Goal: Task Accomplishment & Management: Use online tool/utility

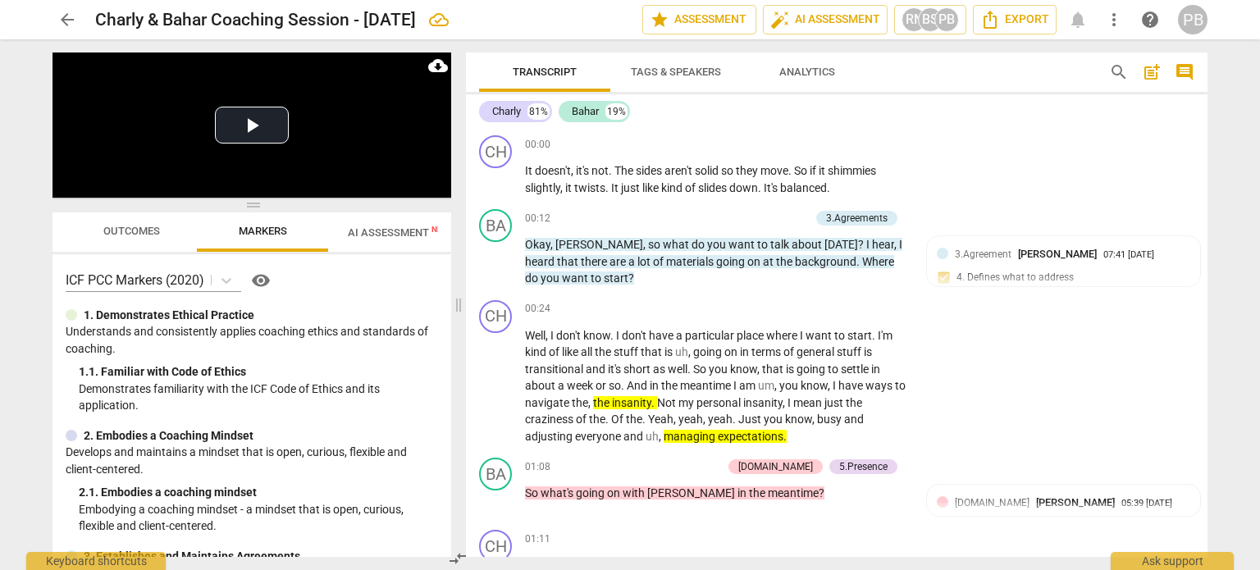
scroll to position [6974, 0]
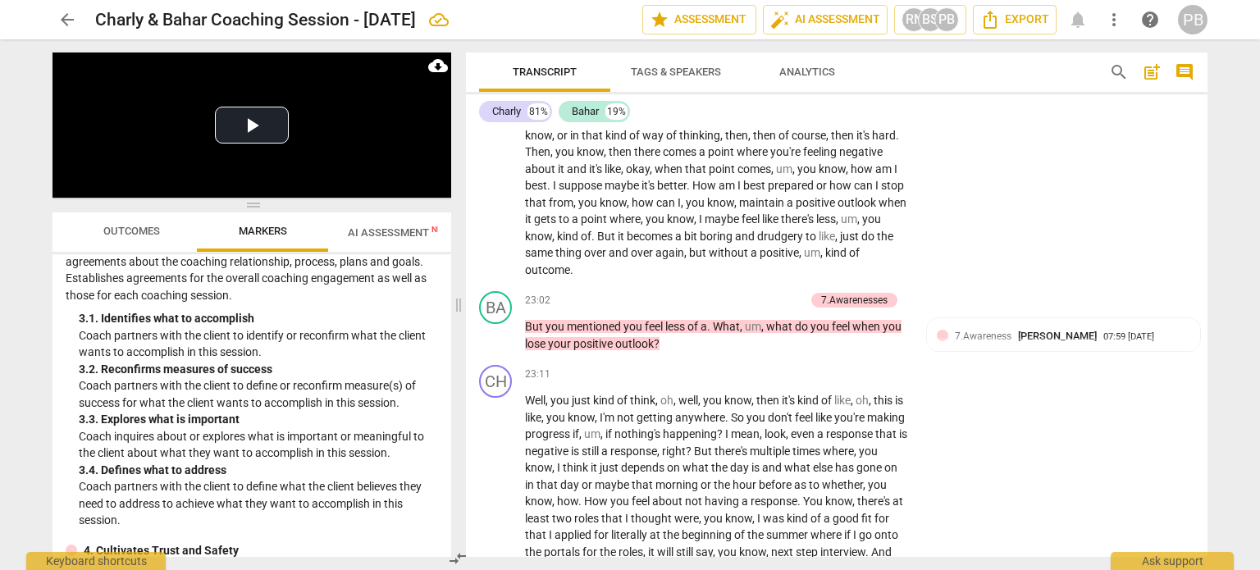
click at [70, 18] on span "arrow_back" at bounding box center [67, 20] width 20 height 20
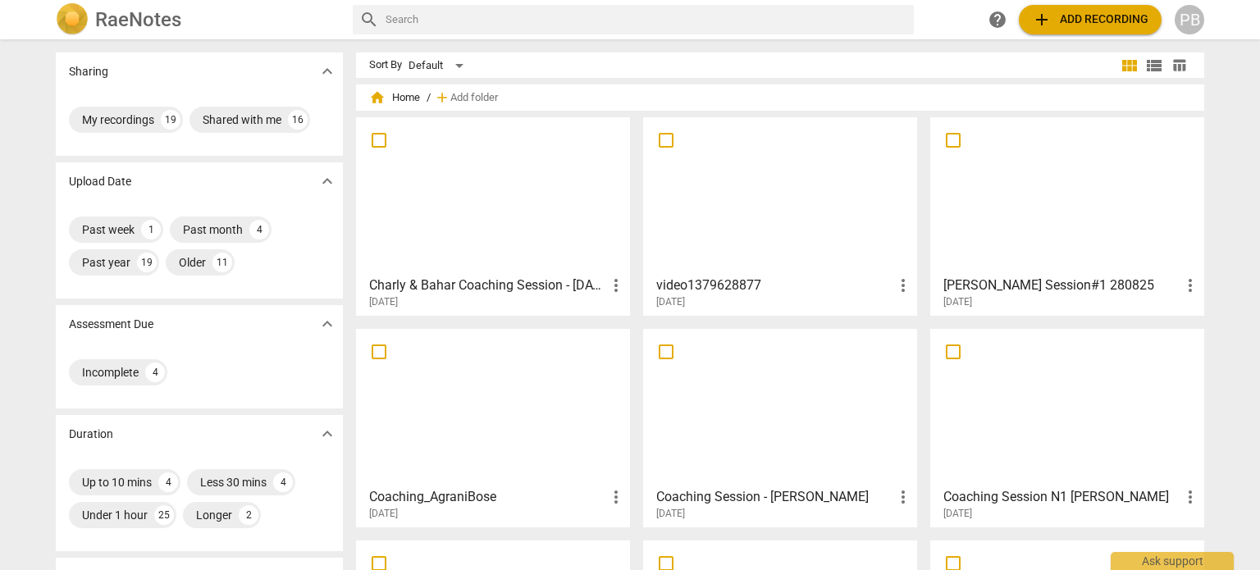
click at [592, 412] on div at bounding box center [493, 407] width 263 height 145
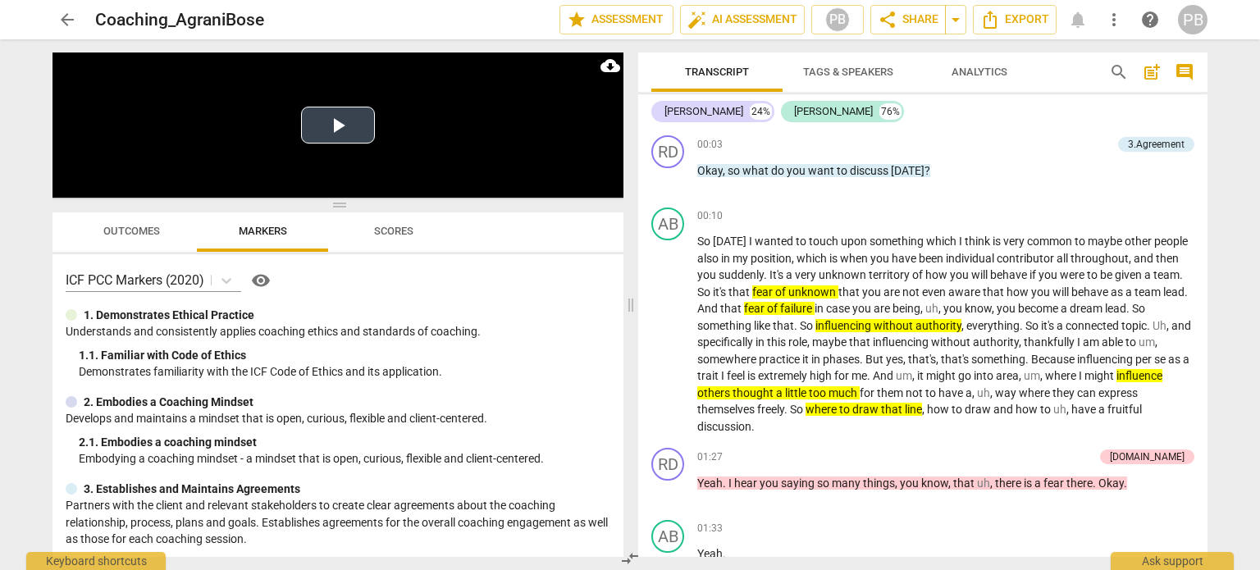
click at [529, 104] on video at bounding box center [338, 125] width 571 height 145
click at [384, 142] on video at bounding box center [338, 125] width 571 height 145
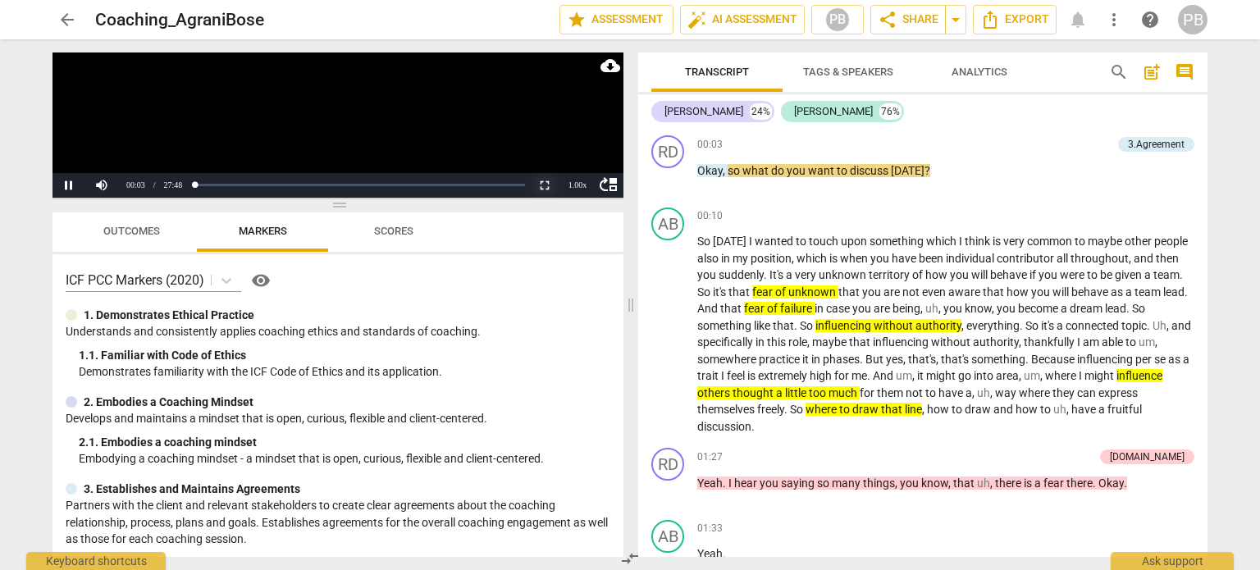
click at [537, 179] on button "Non-Fullscreen" at bounding box center [544, 185] width 33 height 25
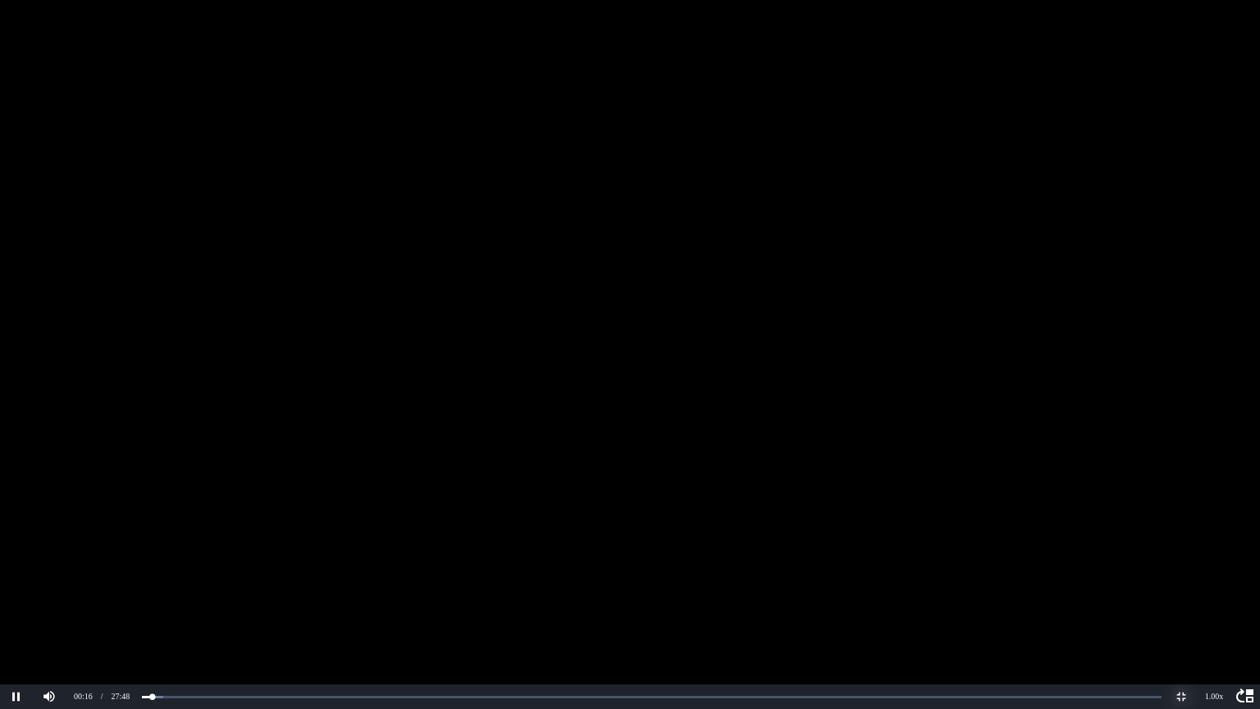
click at [1182, 569] on button "Non-Fullscreen" at bounding box center [1181, 696] width 33 height 25
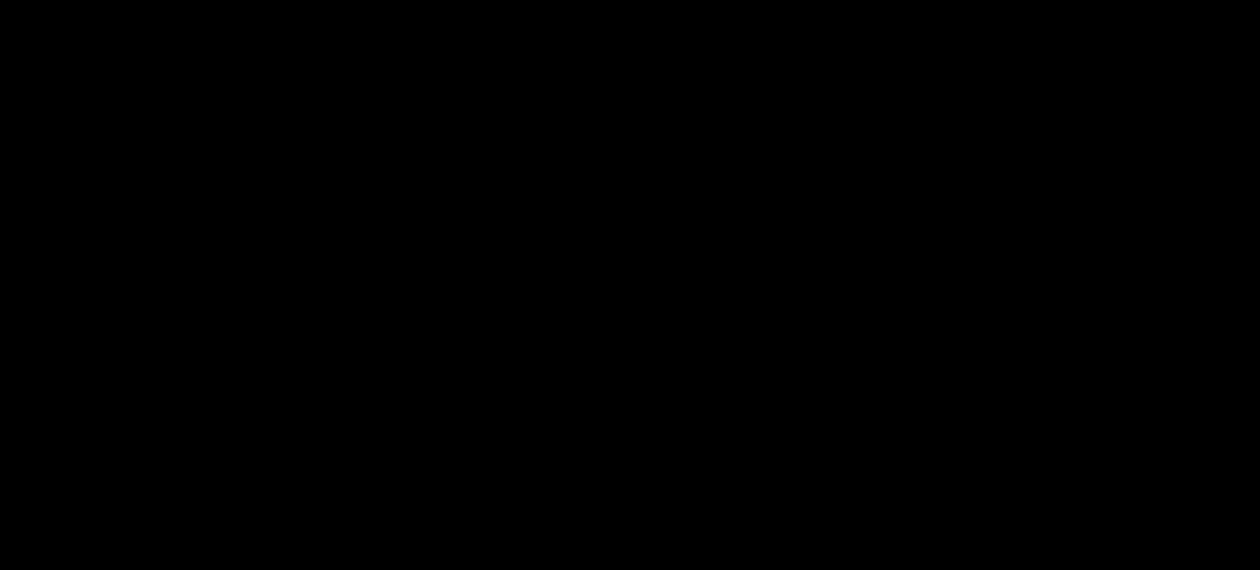
scroll to position [656, 0]
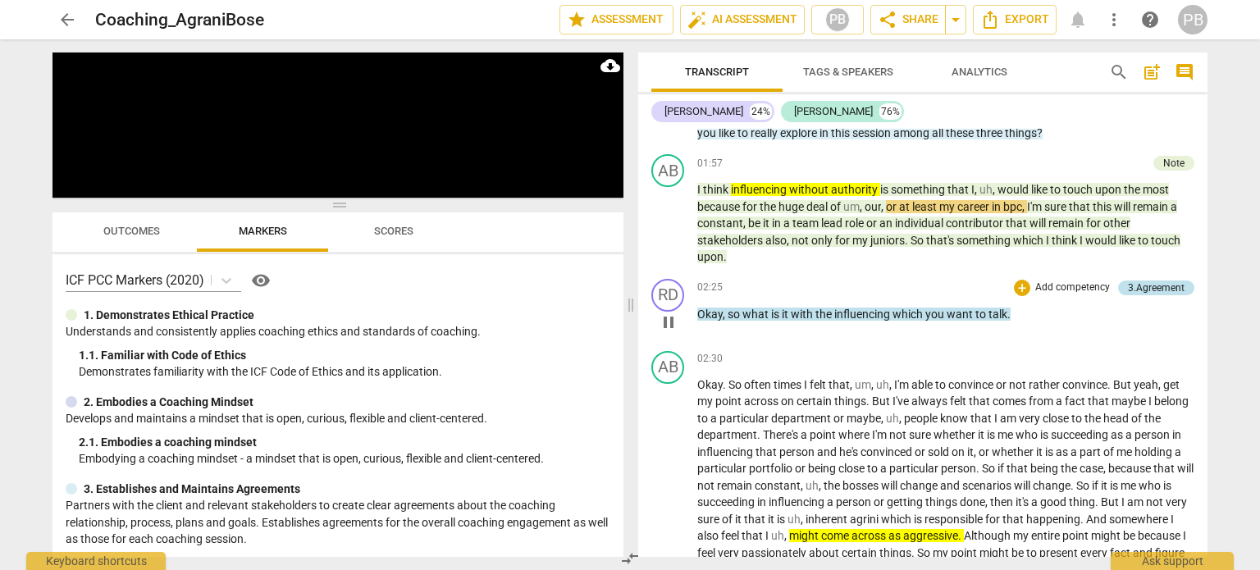
click at [1151, 285] on div "3.Agreement" at bounding box center [1156, 288] width 57 height 15
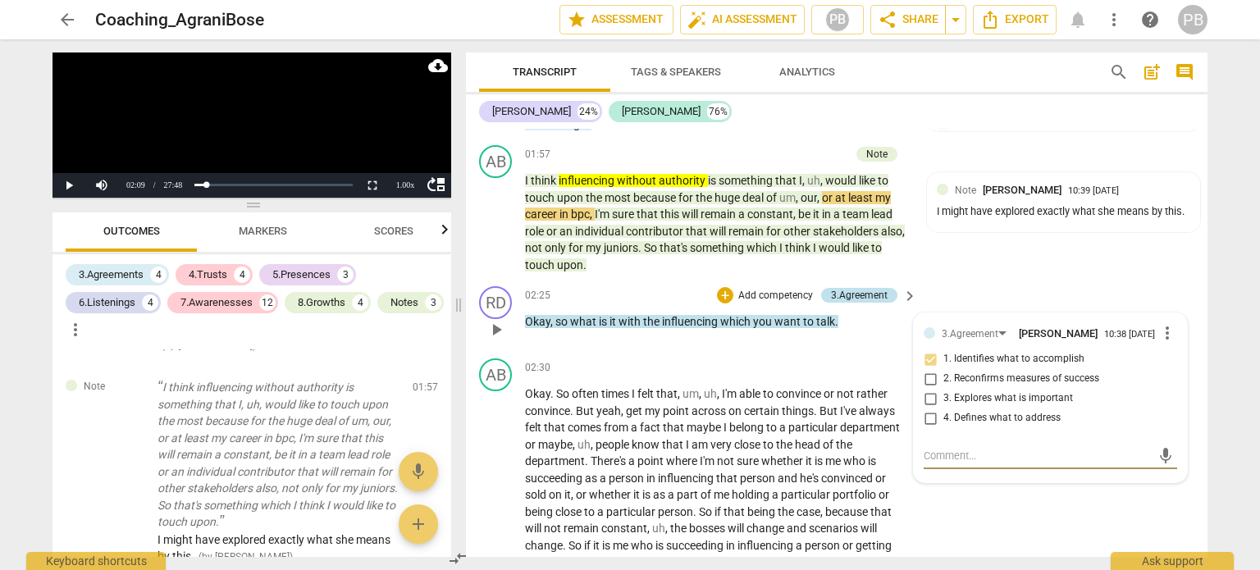
scroll to position [564, 0]
click at [497, 216] on span "play_arrow" at bounding box center [497, 223] width 20 height 20
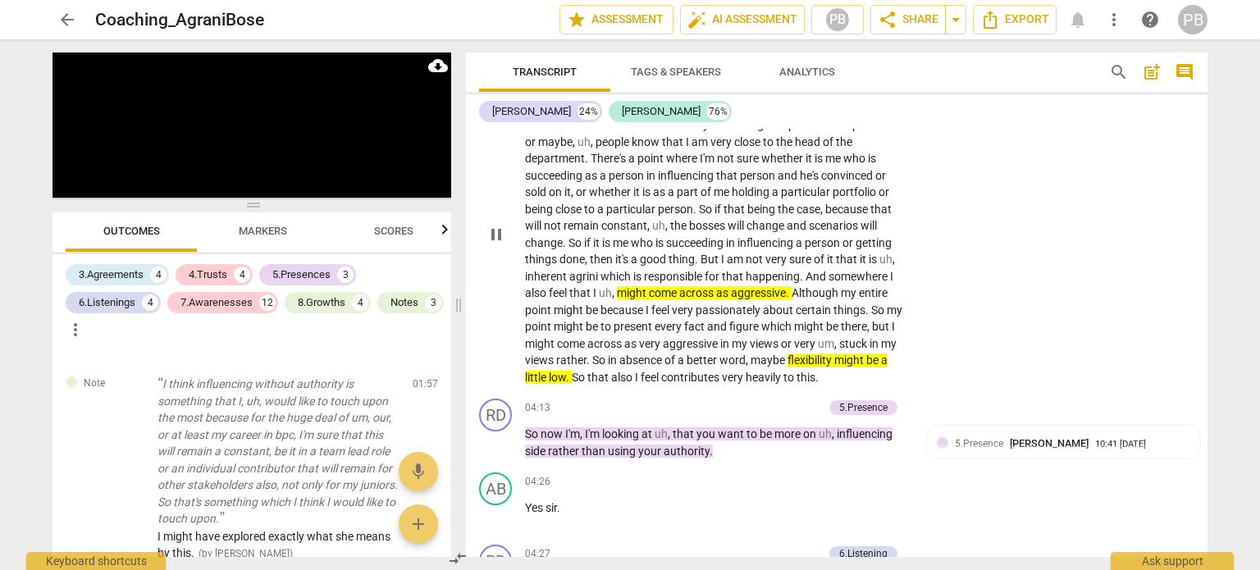
scroll to position [1064, 0]
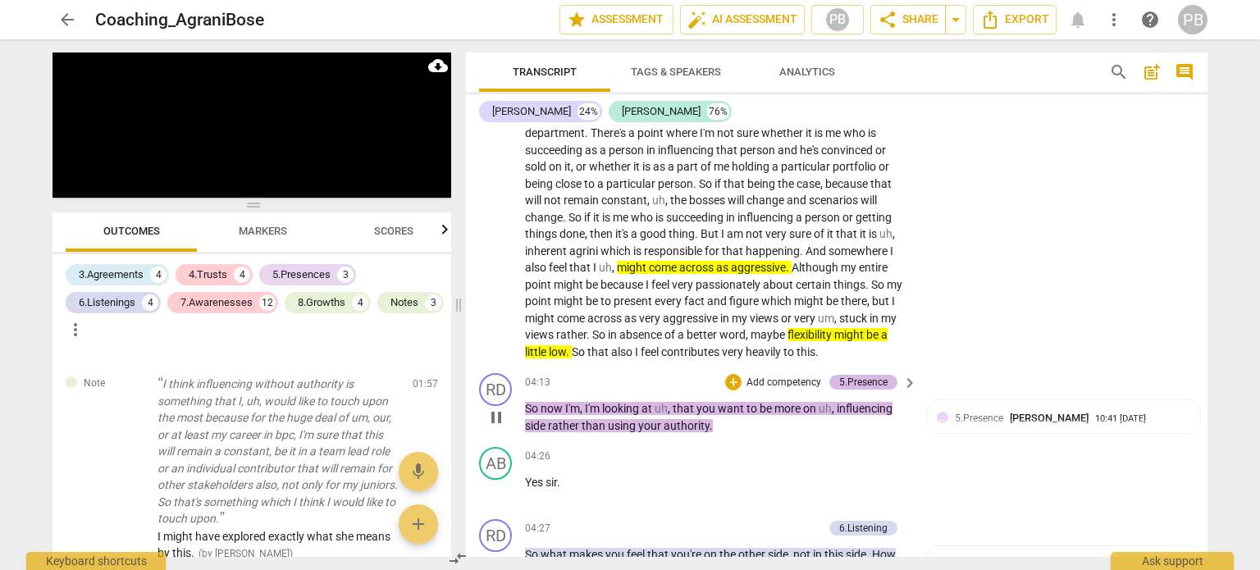
click at [862, 375] on div "5.Presence" at bounding box center [863, 382] width 48 height 15
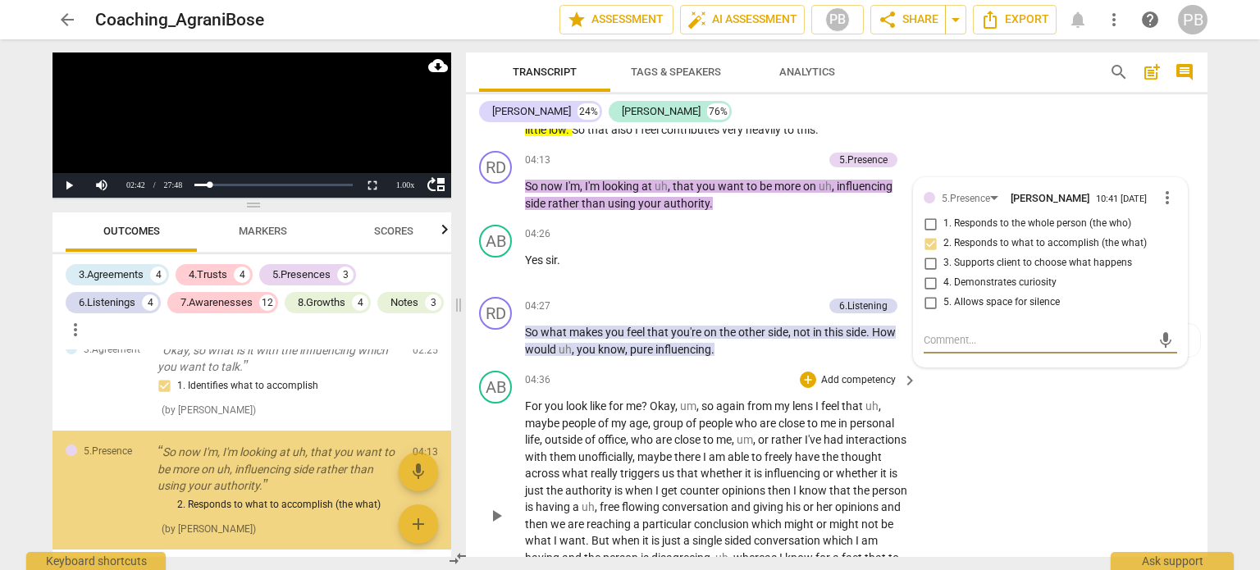
scroll to position [831, 0]
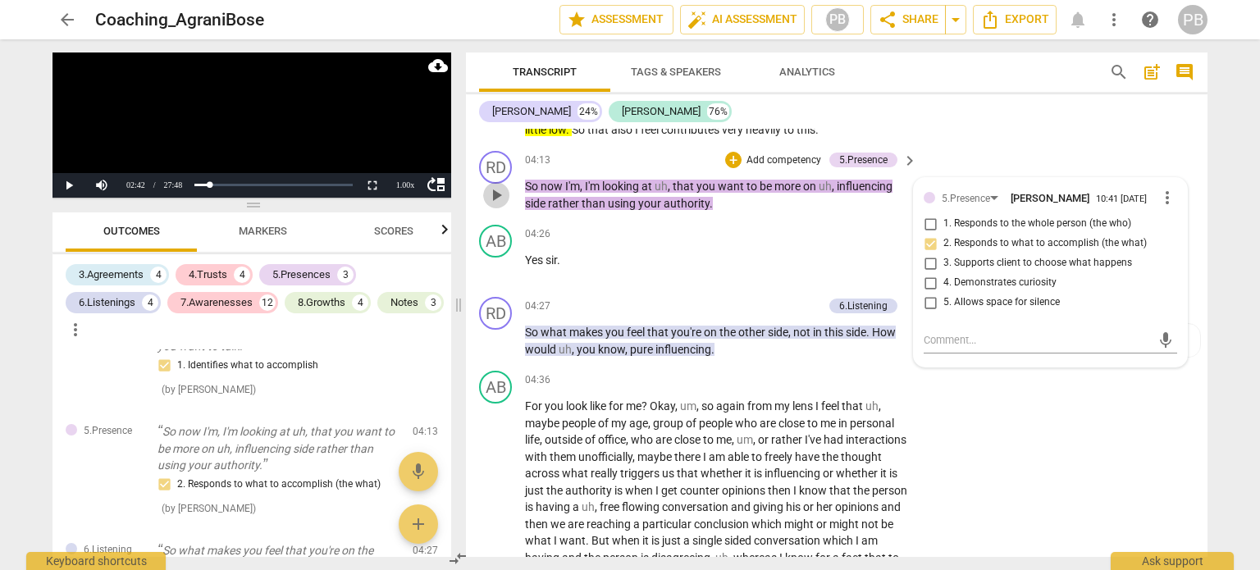
click at [497, 190] on span "play_arrow" at bounding box center [497, 195] width 20 height 20
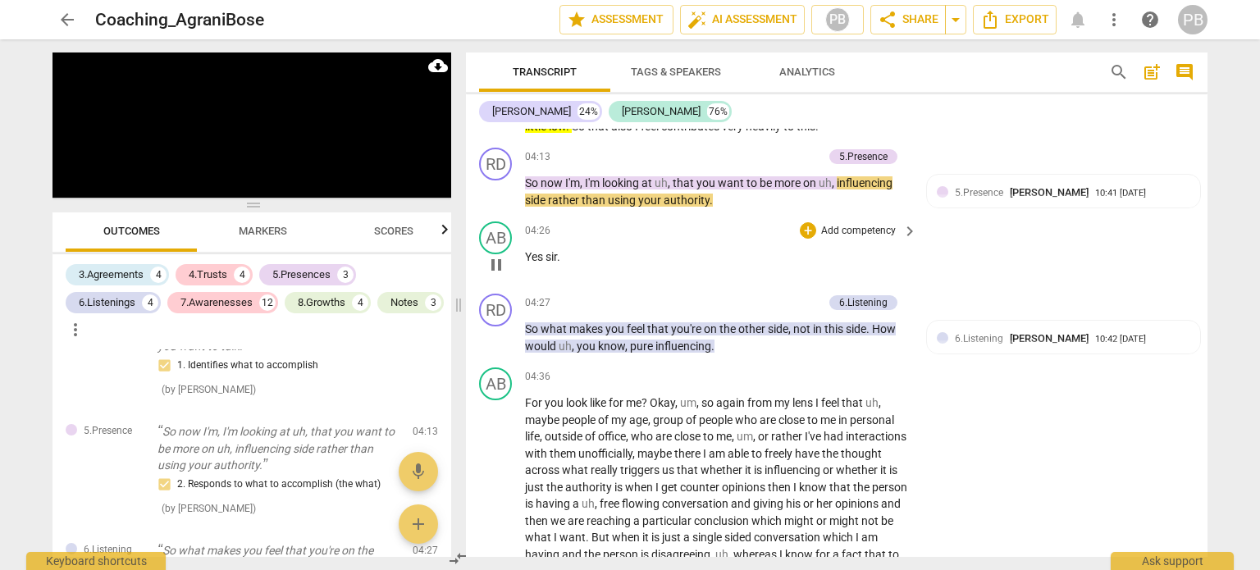
scroll to position [1287, 0]
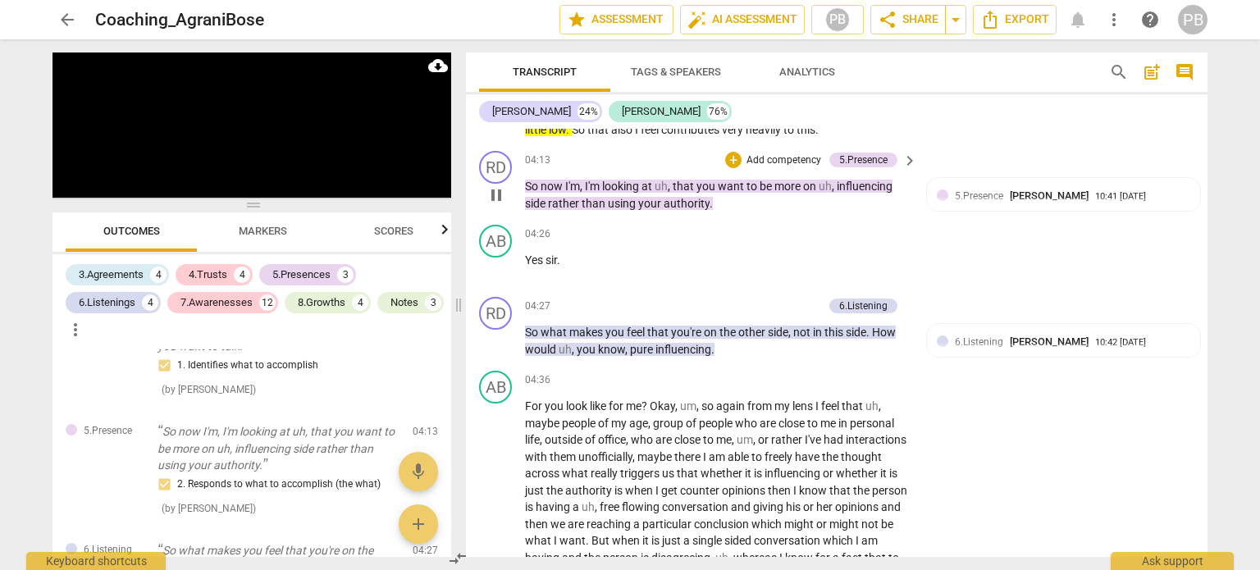
click at [750, 154] on p "Add competency" at bounding box center [784, 160] width 78 height 15
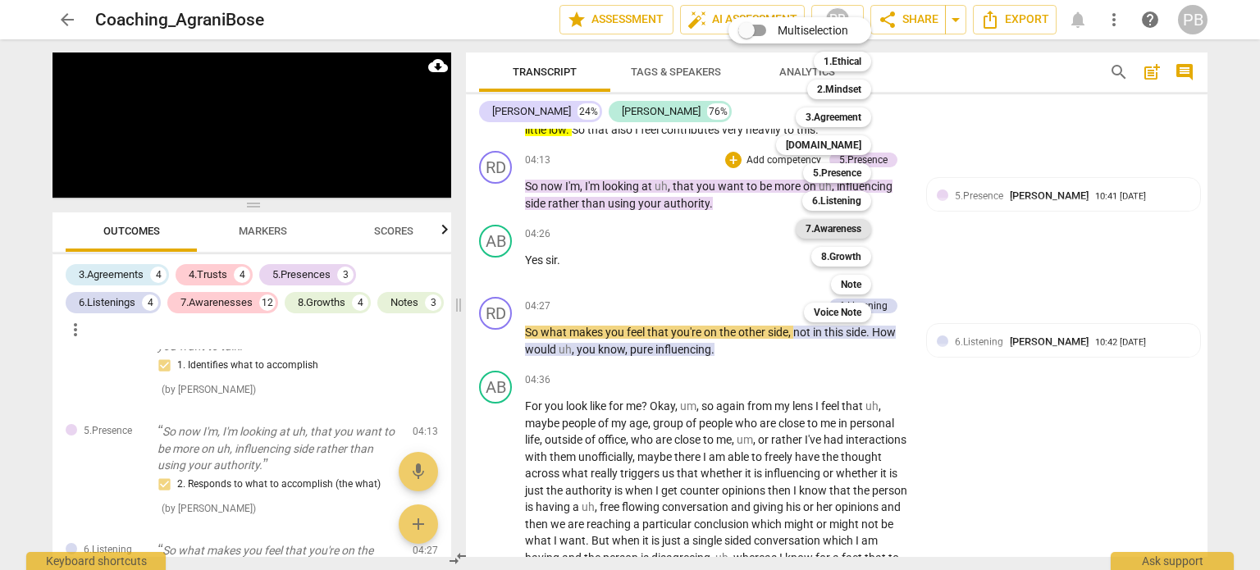
click at [818, 231] on b "7.Awareness" at bounding box center [834, 229] width 56 height 20
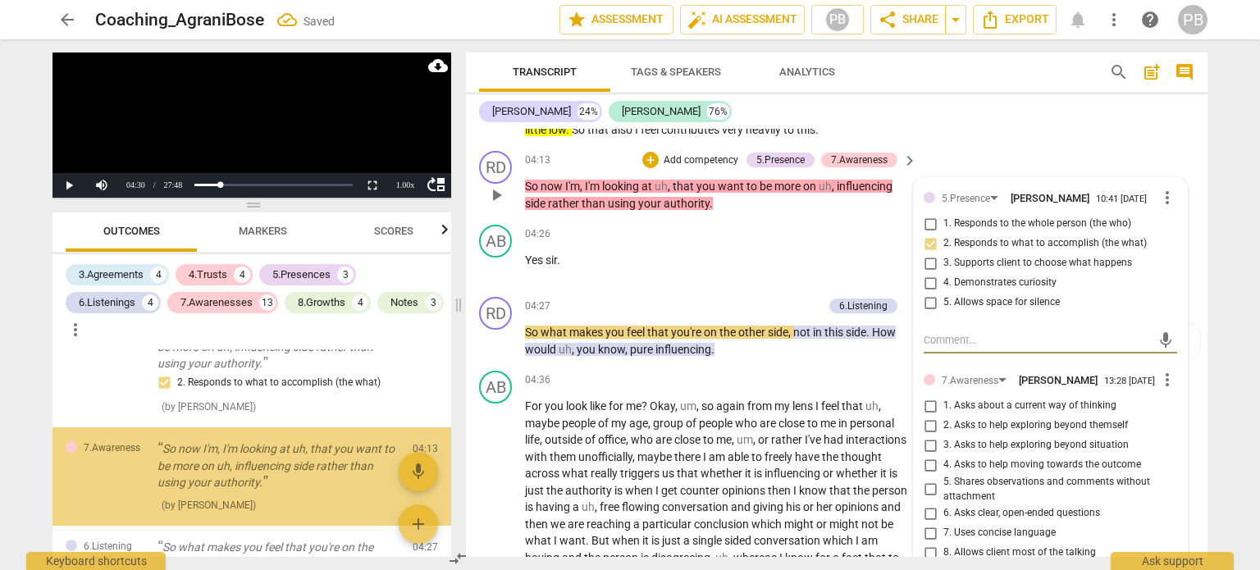
scroll to position [940, 0]
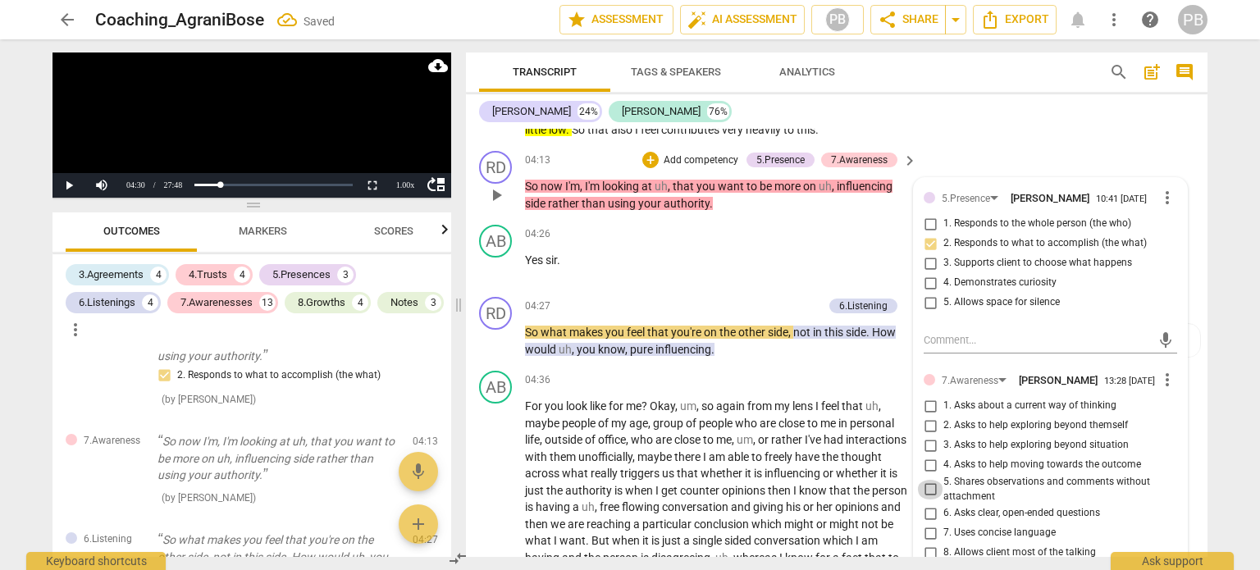
click at [927, 496] on input "5. Shares observations and comments without attachment" at bounding box center [930, 490] width 26 height 20
checkbox input "true"
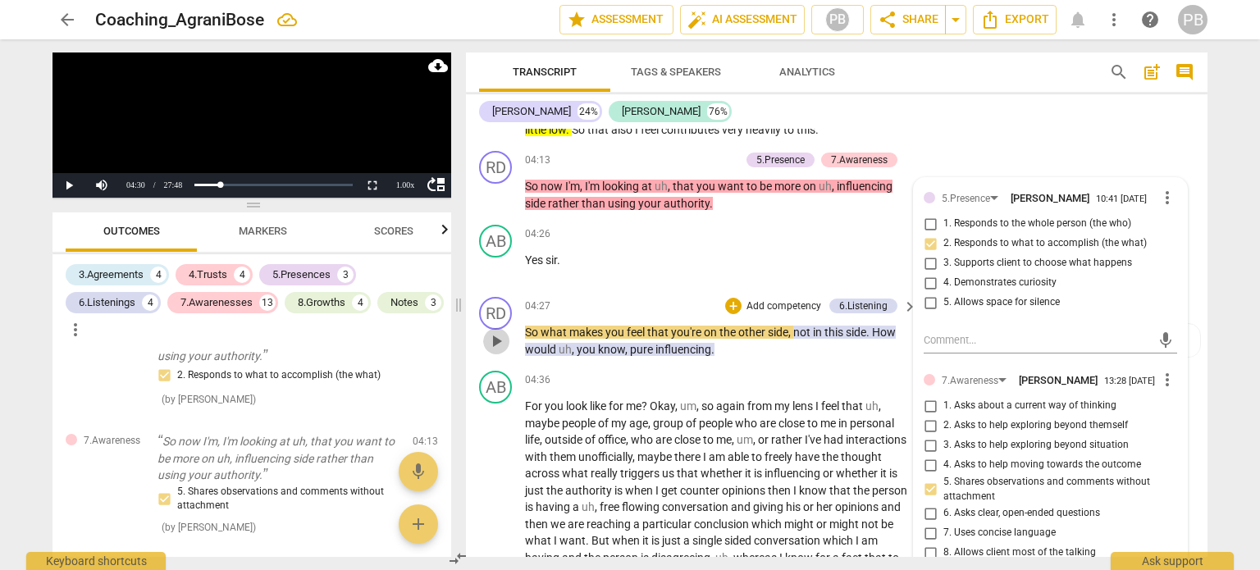
click at [495, 337] on span "play_arrow" at bounding box center [497, 341] width 20 height 20
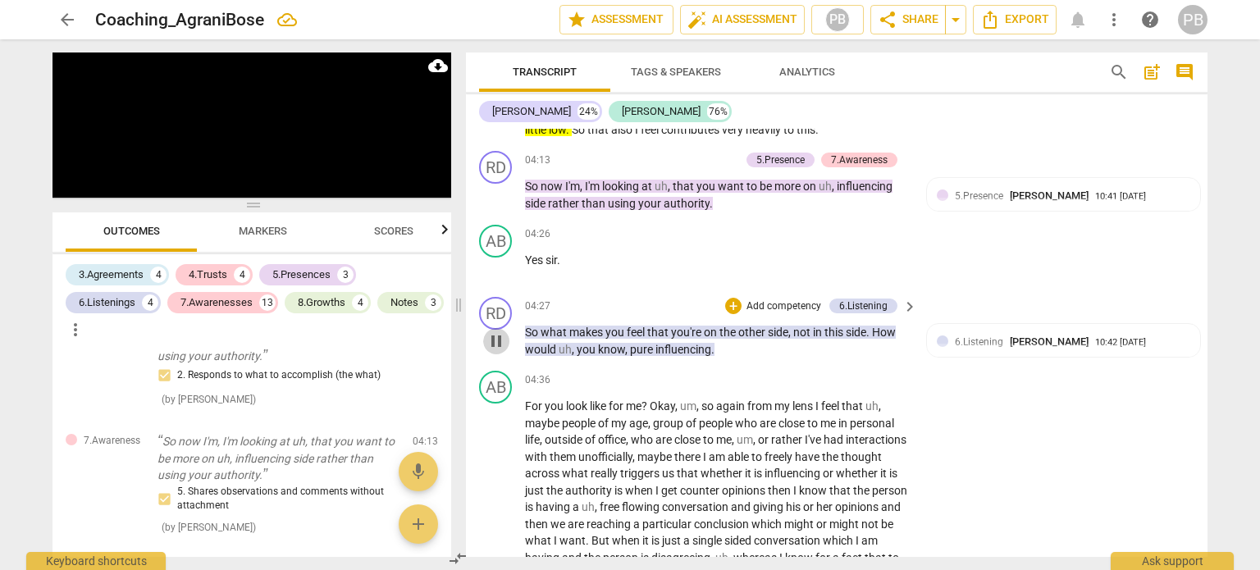
click at [492, 337] on span "pause" at bounding box center [497, 341] width 20 height 20
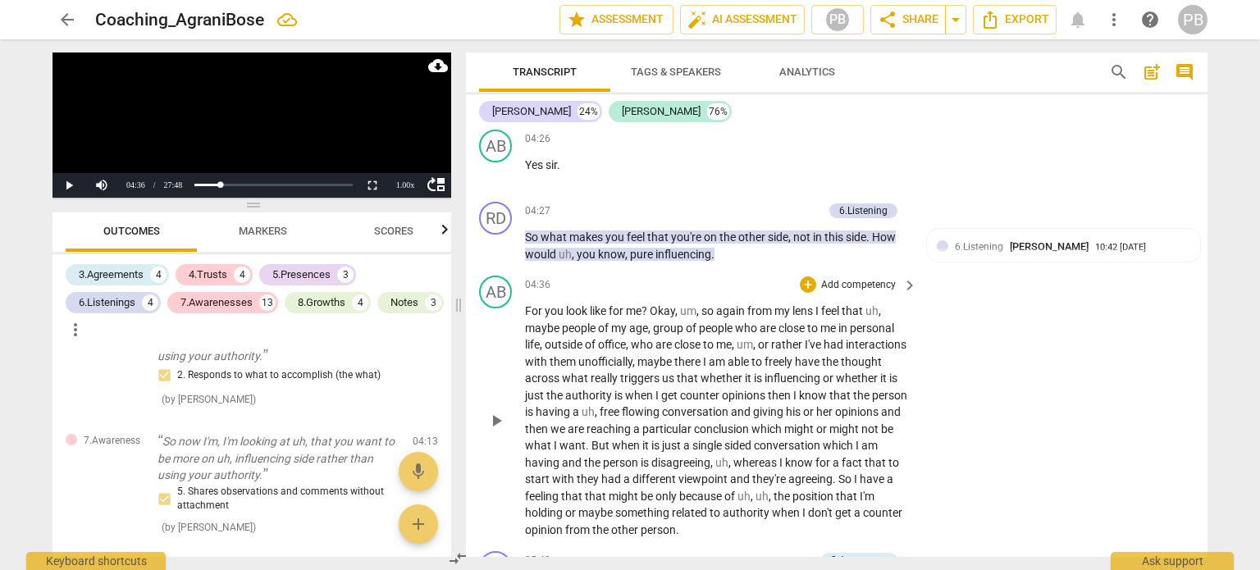
scroll to position [1451, 0]
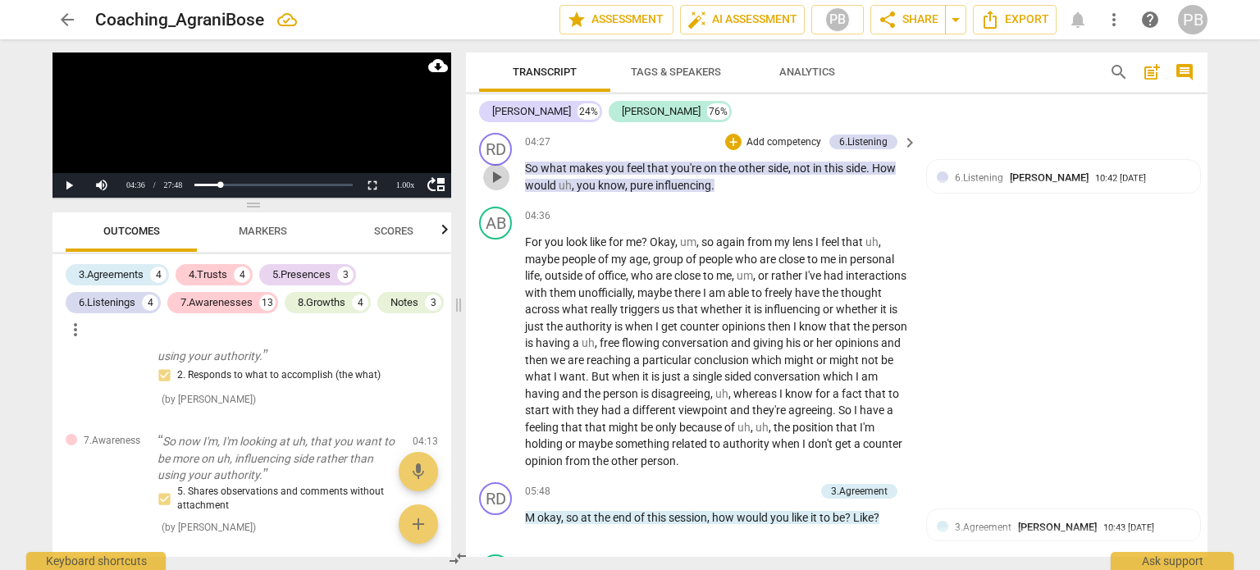
click at [495, 176] on span "play_arrow" at bounding box center [497, 177] width 20 height 20
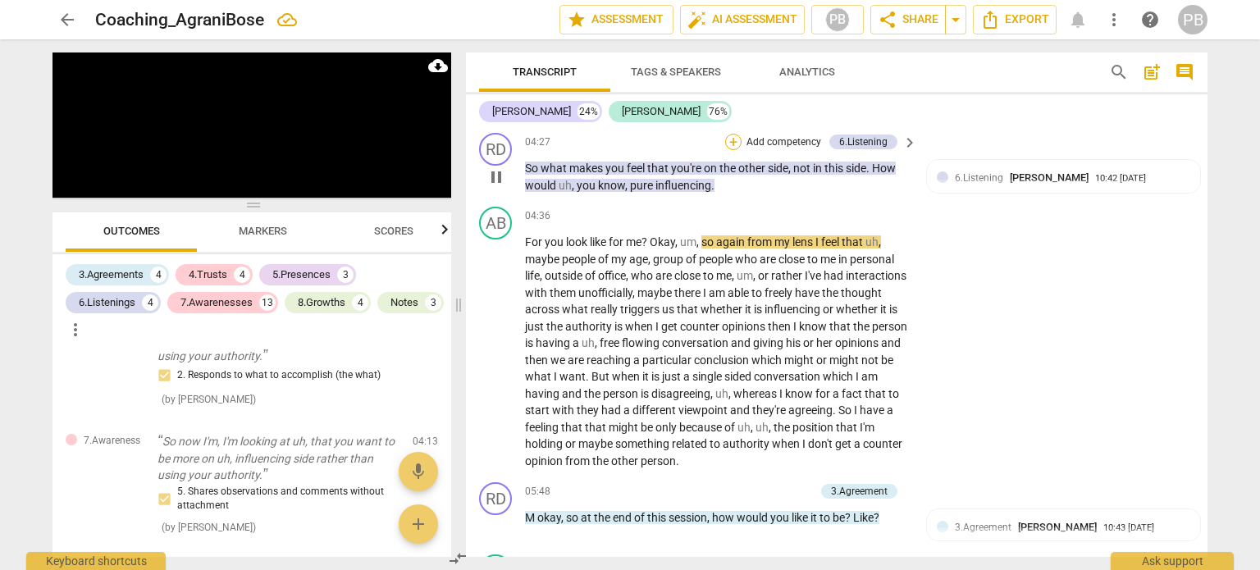
click at [731, 135] on div "+" at bounding box center [733, 142] width 16 height 16
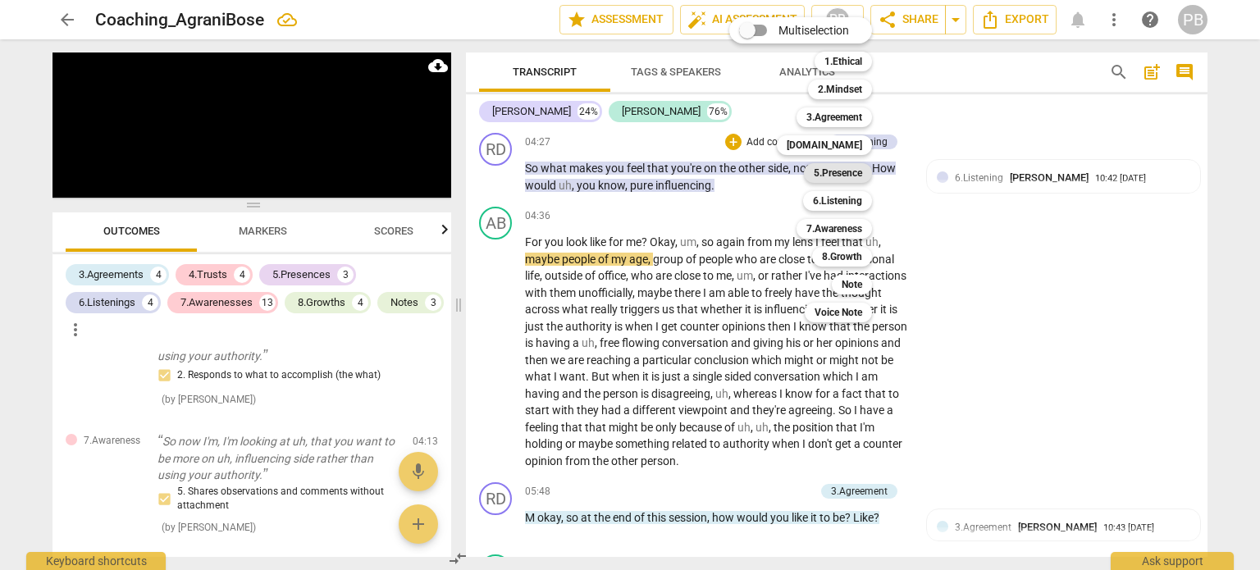
click at [833, 171] on b "5.Presence" at bounding box center [838, 173] width 48 height 20
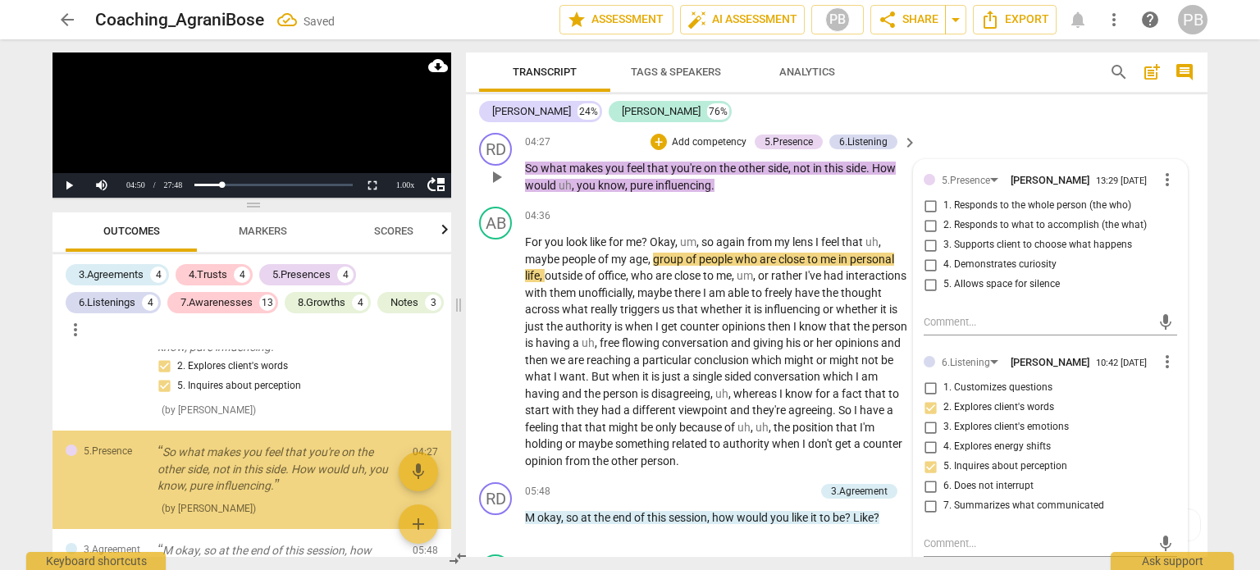
scroll to position [1207, 0]
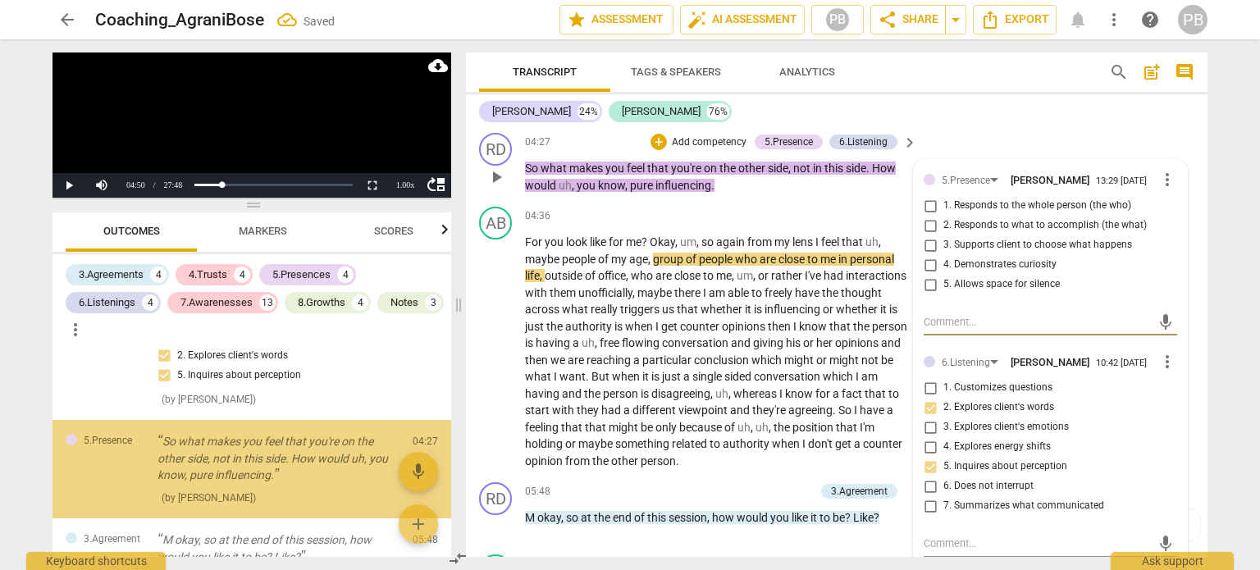
click at [926, 208] on input "1. Responds to the whole person (the who)" at bounding box center [930, 206] width 26 height 20
checkbox input "true"
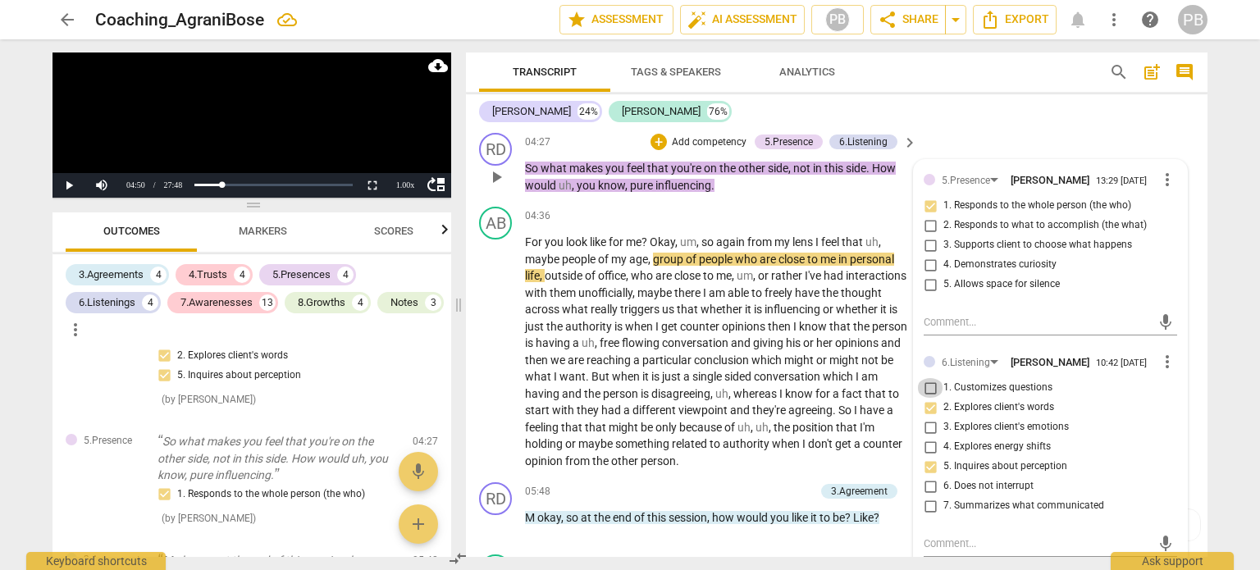
click at [928, 390] on input "1. Customizes questions" at bounding box center [930, 388] width 26 height 20
checkbox input "true"
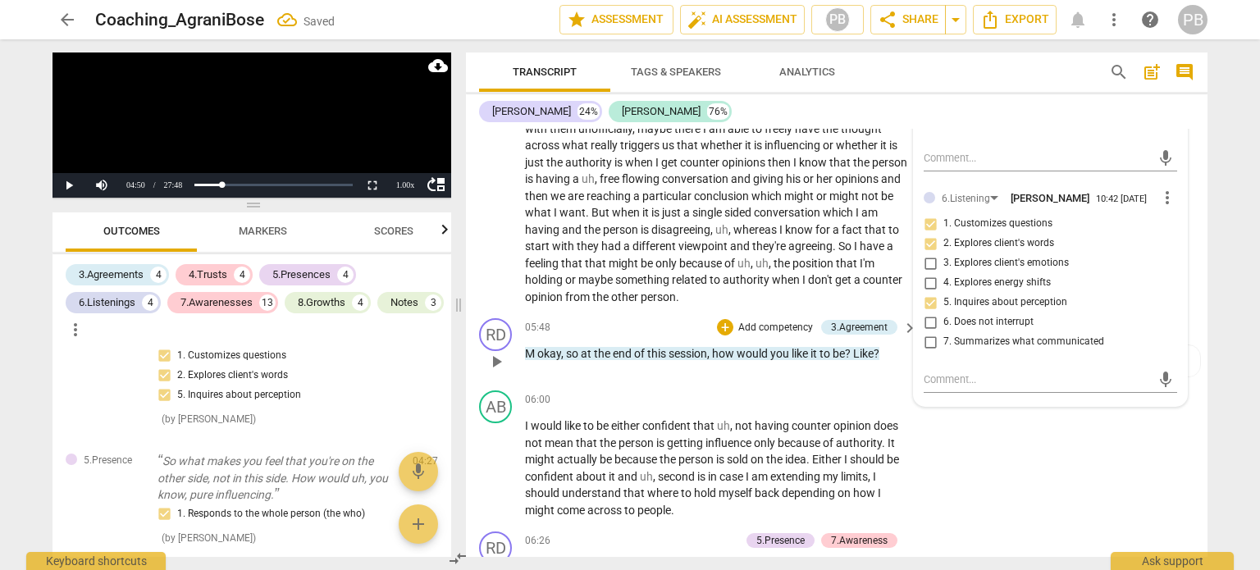
scroll to position [1227, 0]
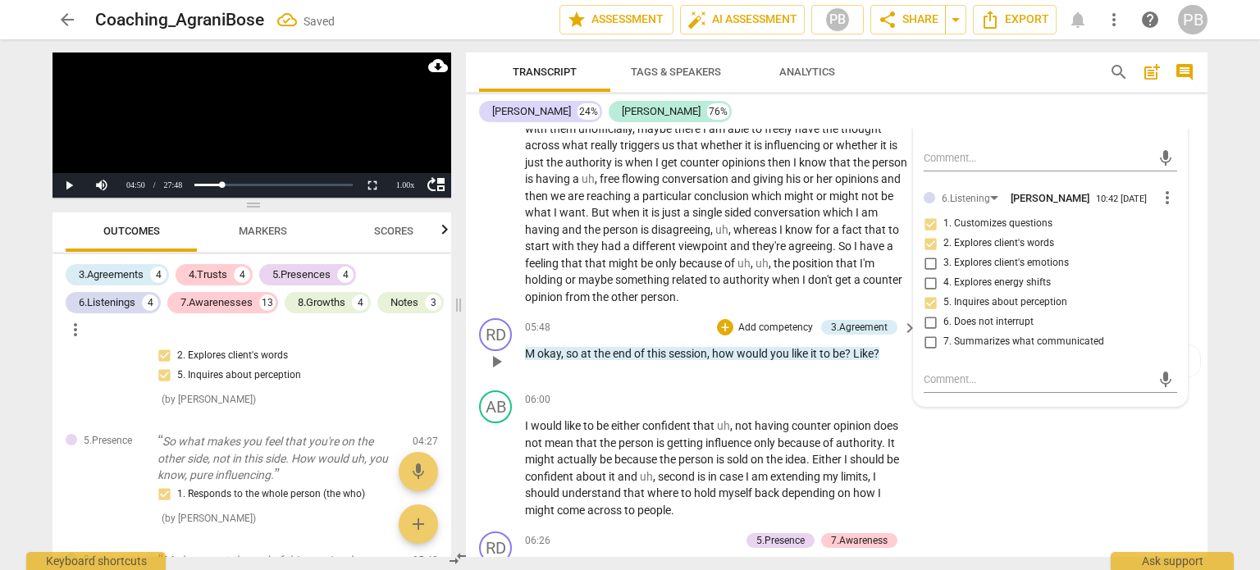
click at [496, 361] on span "play_arrow" at bounding box center [497, 362] width 20 height 20
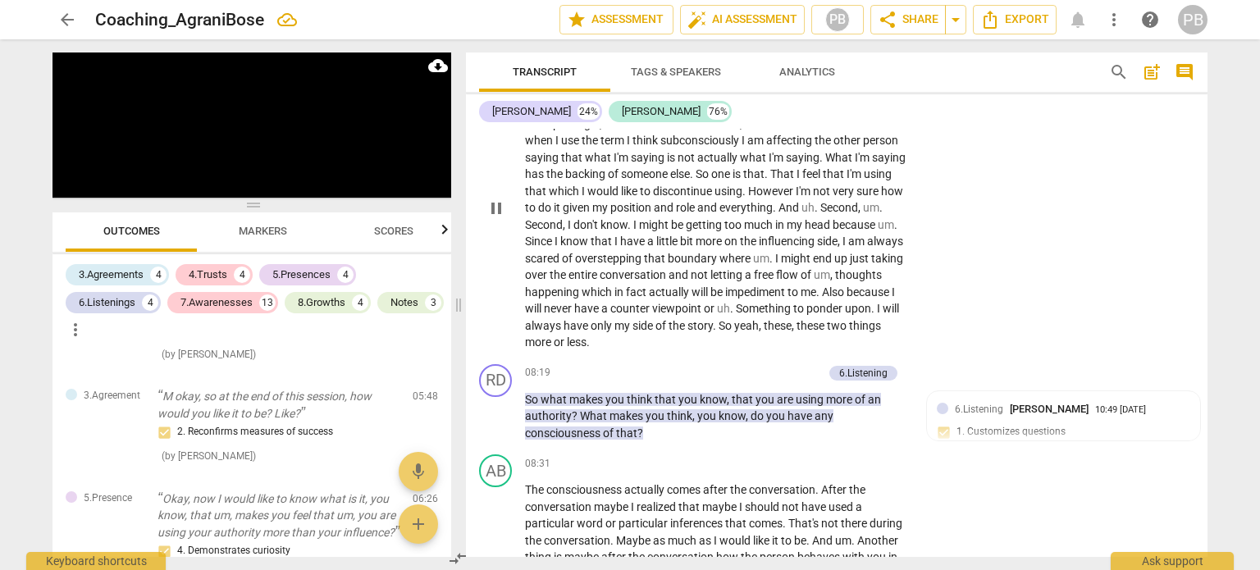
scroll to position [2189, 0]
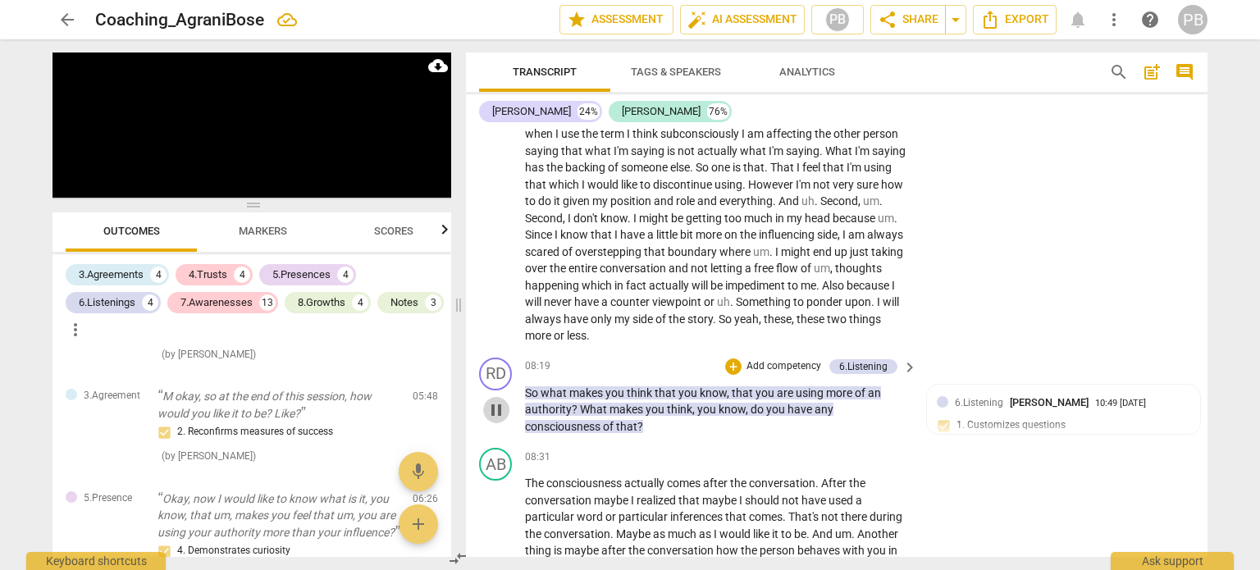
click at [501, 400] on span "pause" at bounding box center [497, 410] width 20 height 20
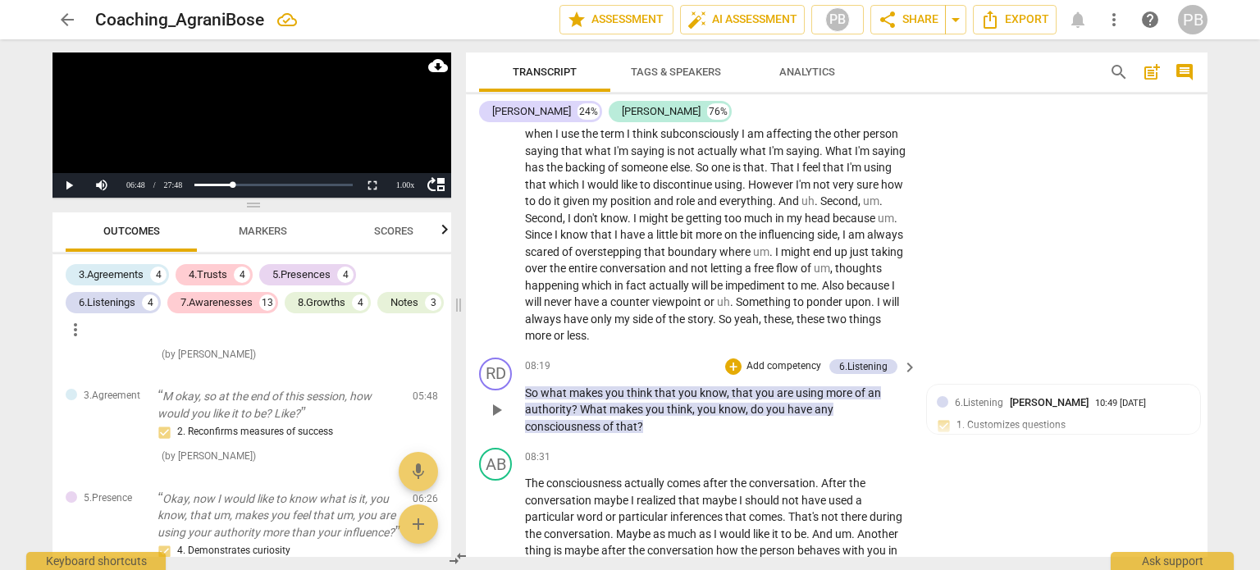
click at [501, 400] on span "play_arrow" at bounding box center [497, 410] width 20 height 20
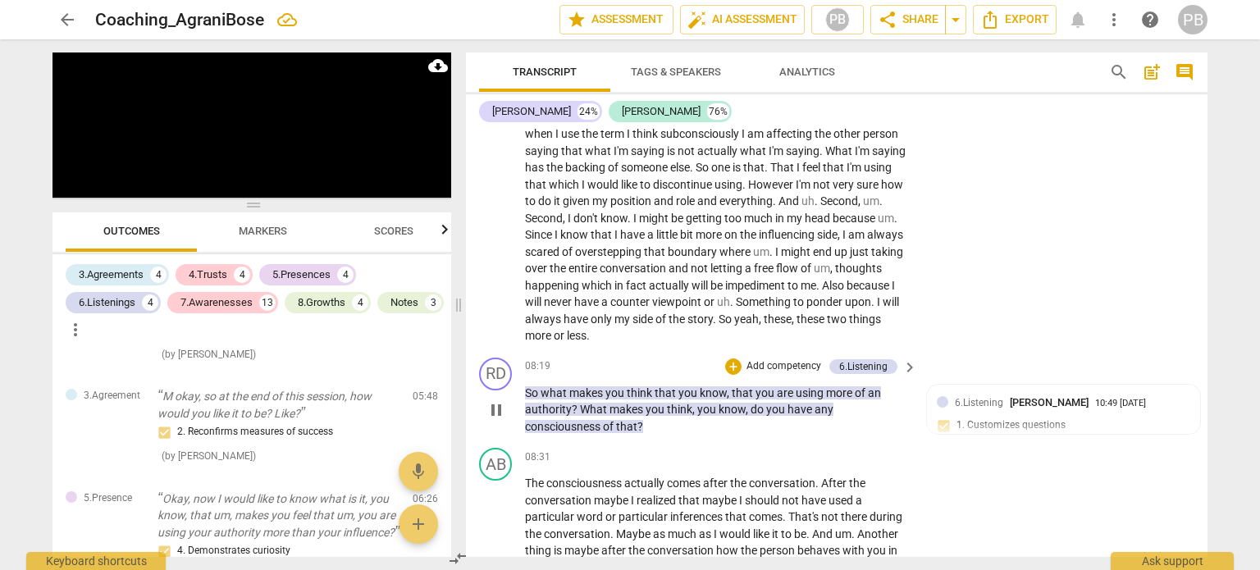
click at [494, 397] on button "pause" at bounding box center [496, 410] width 26 height 26
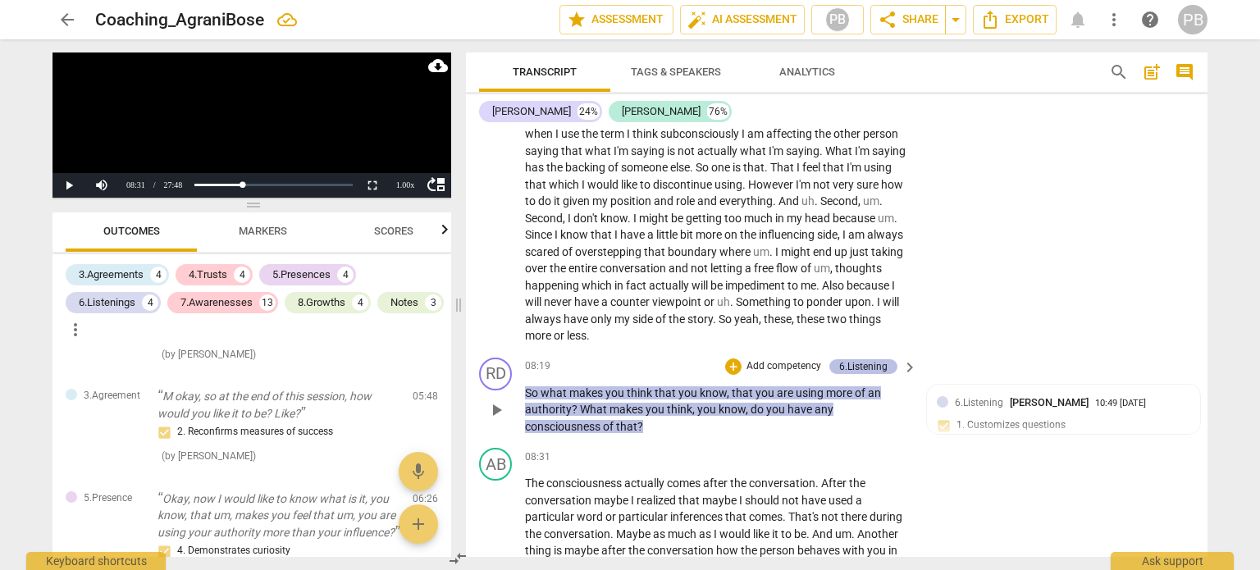
click at [874, 366] on div "6.Listening" at bounding box center [863, 366] width 48 height 15
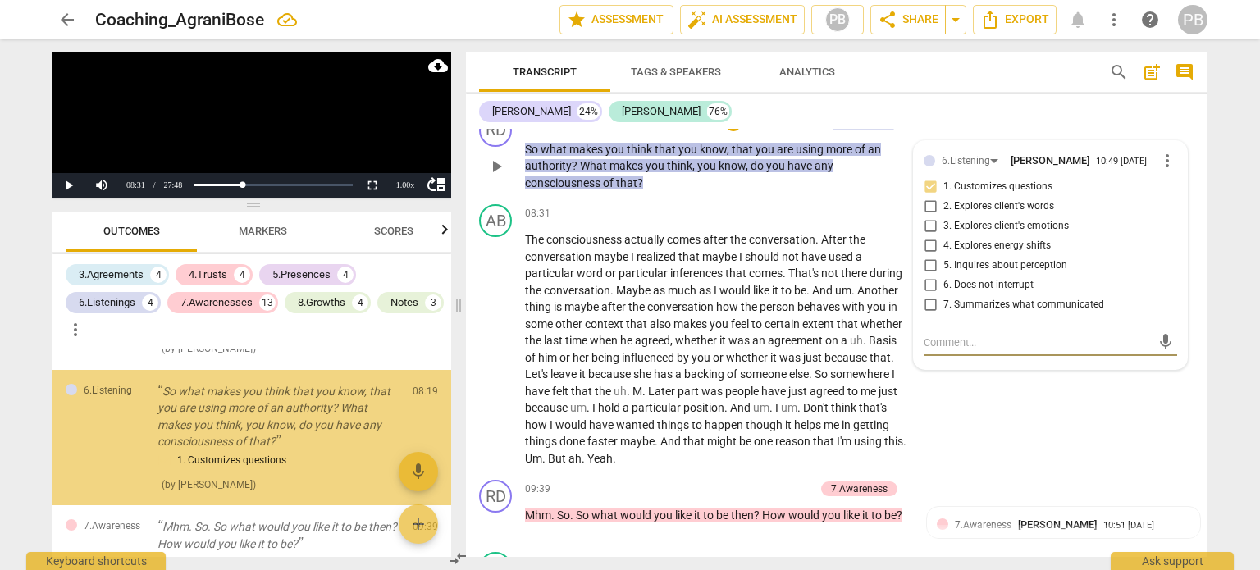
scroll to position [1757, 0]
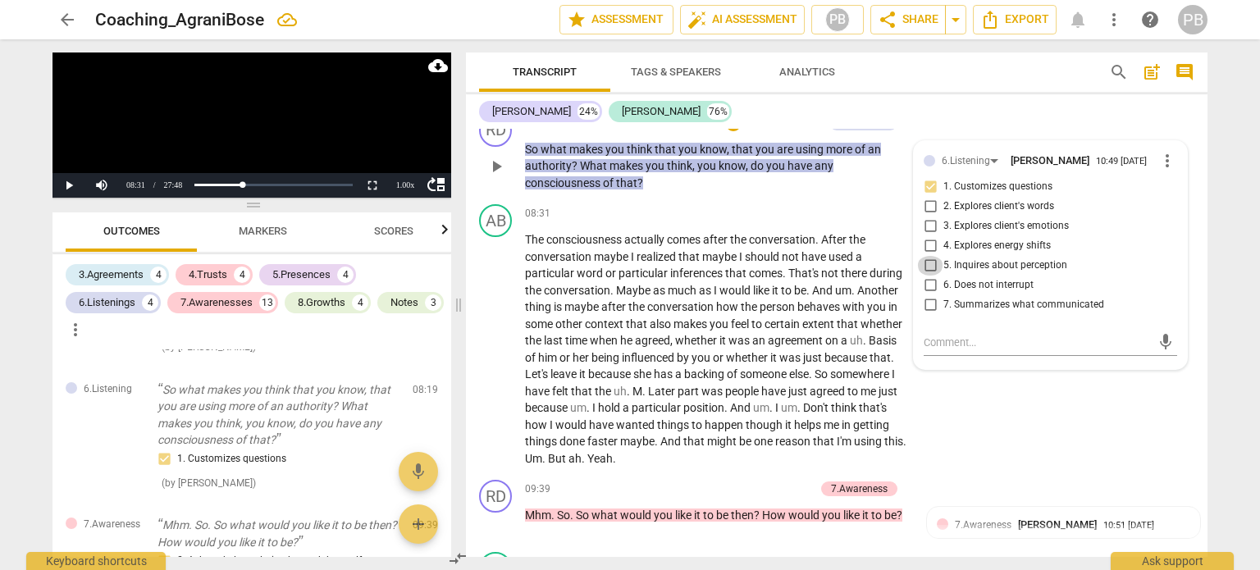
click at [929, 267] on input "5. Inquires about perception" at bounding box center [930, 266] width 26 height 20
checkbox input "true"
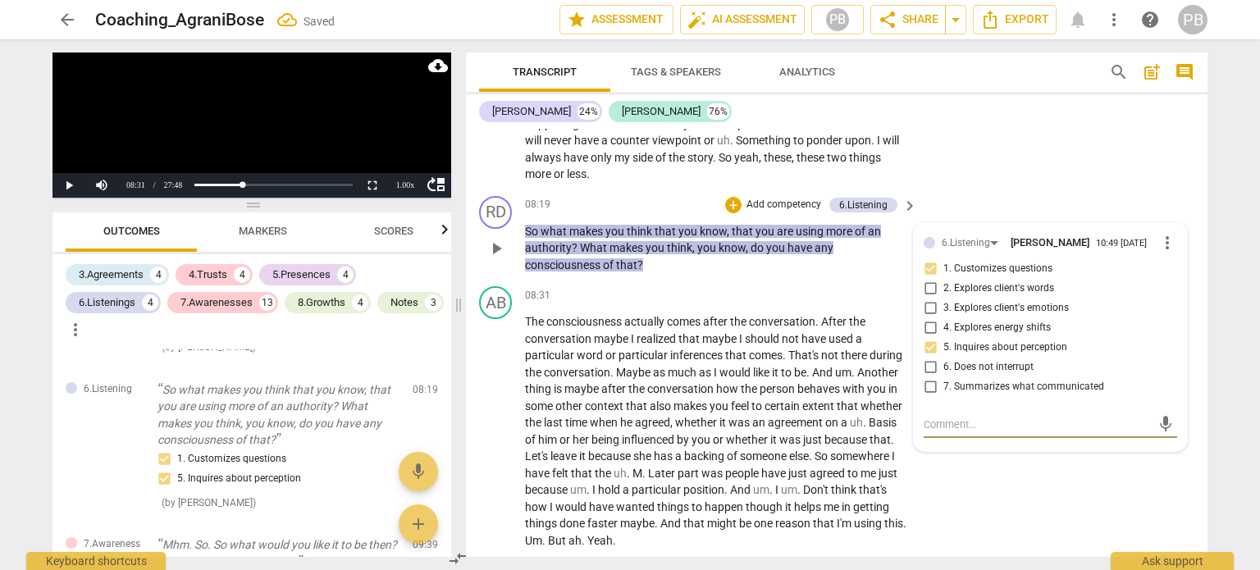
click at [965, 427] on textarea at bounding box center [1037, 425] width 227 height 16
type textarea "S"
type textarea "St"
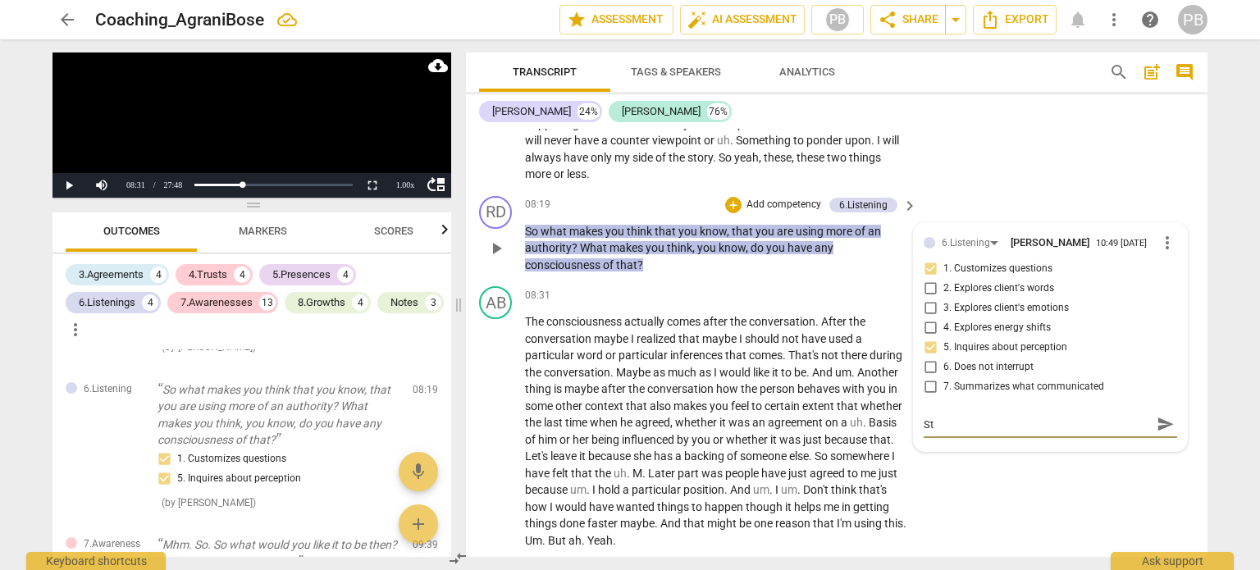
type textarea "Sta"
type textarea "Stac"
type textarea "Stack"
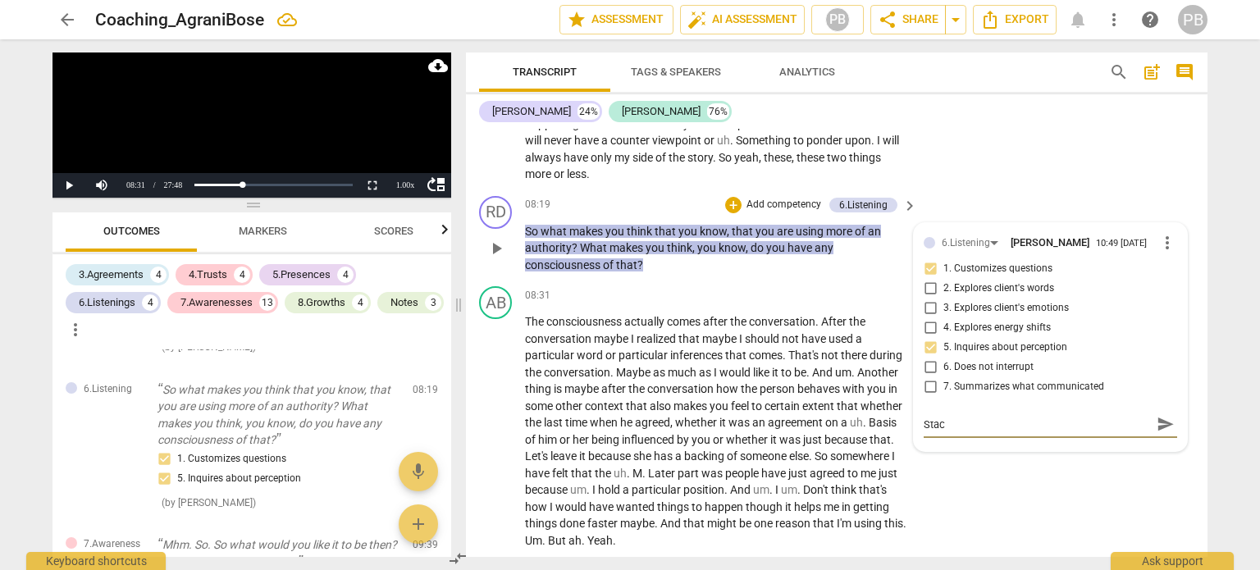
type textarea "Stack"
type textarea "Stacke"
type textarea "Stacked"
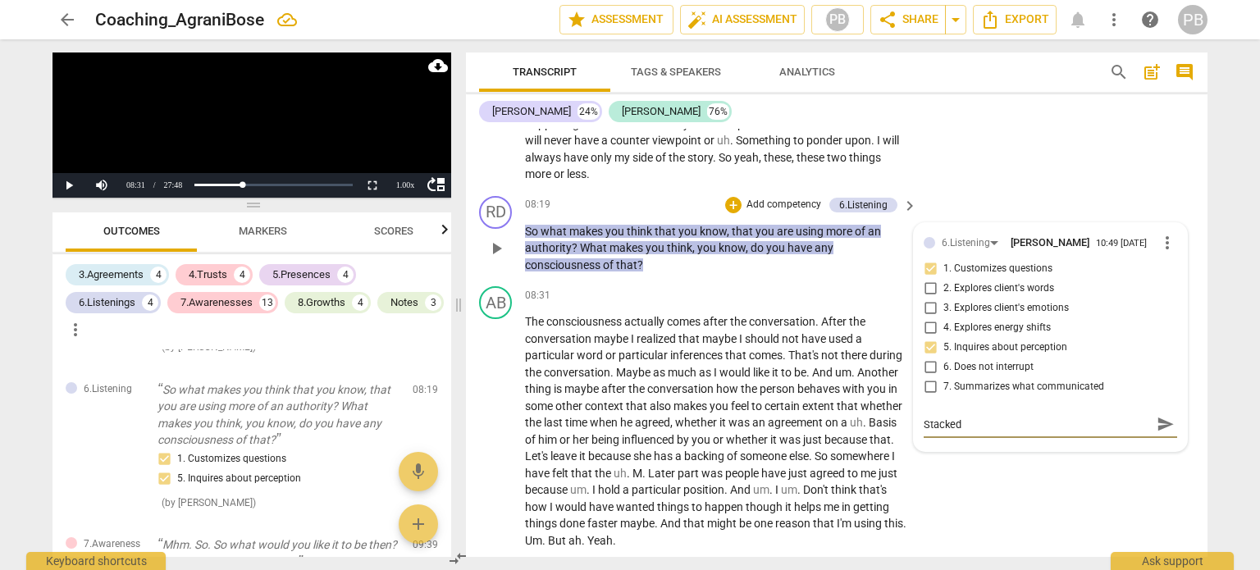
type textarea "Stacked"
type textarea "Stacked 2"
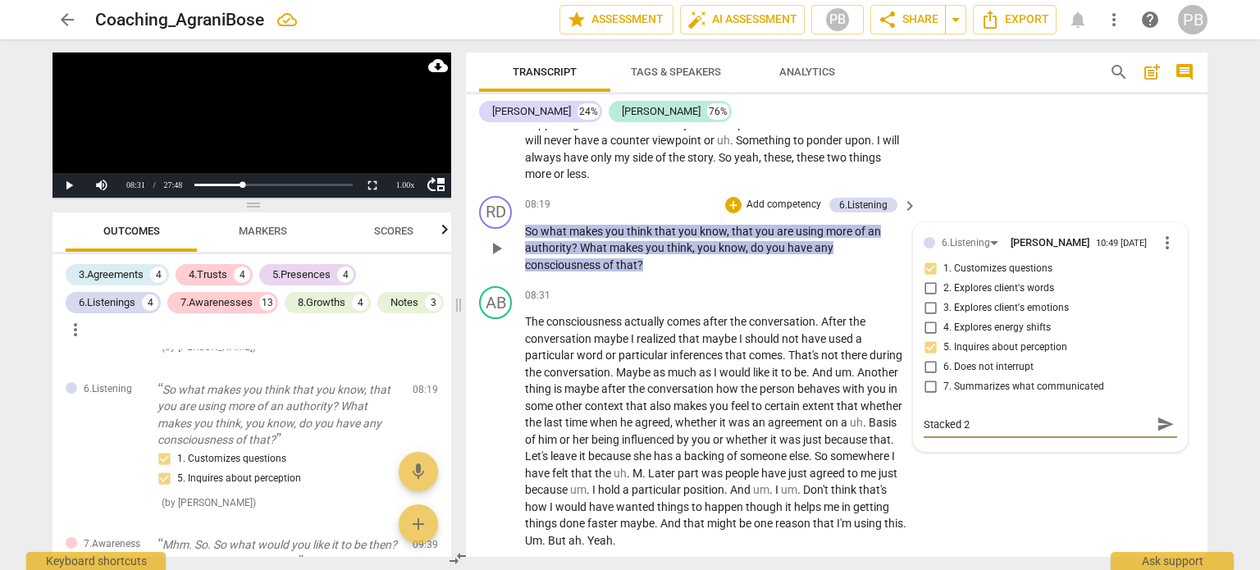
type textarea "Stacked 2"
type textarea "Stacked 2 q"
type textarea "Stacked 2 qu"
type textarea "Stacked 2 que"
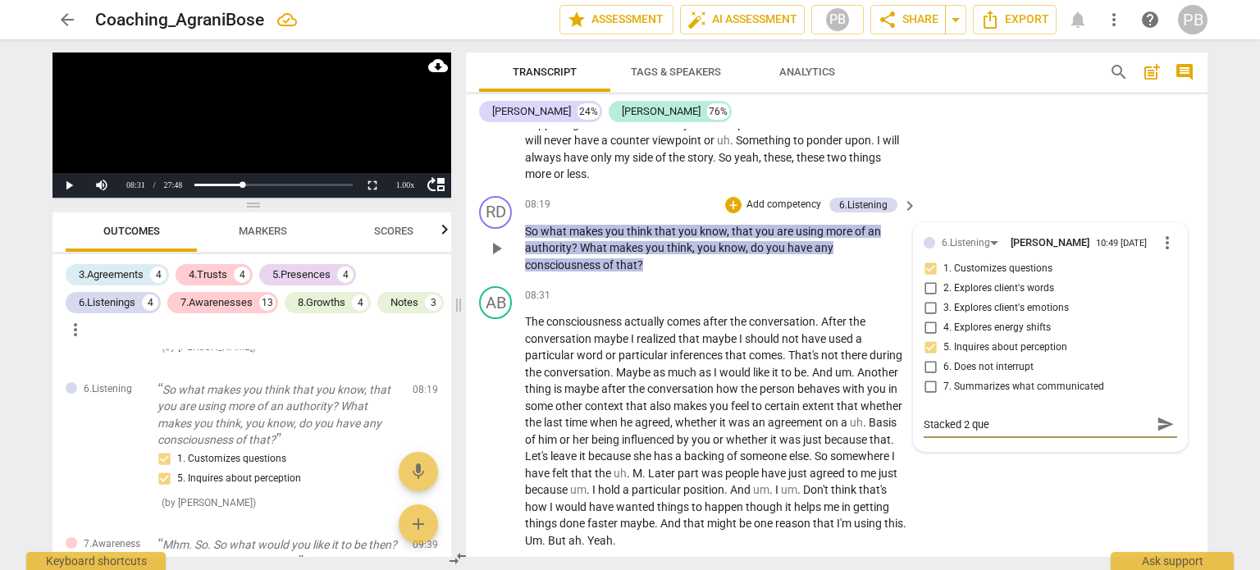
type textarea "Stacked 2 ques"
type textarea "Stacked 2 quest"
type textarea "Stacked 2 questi"
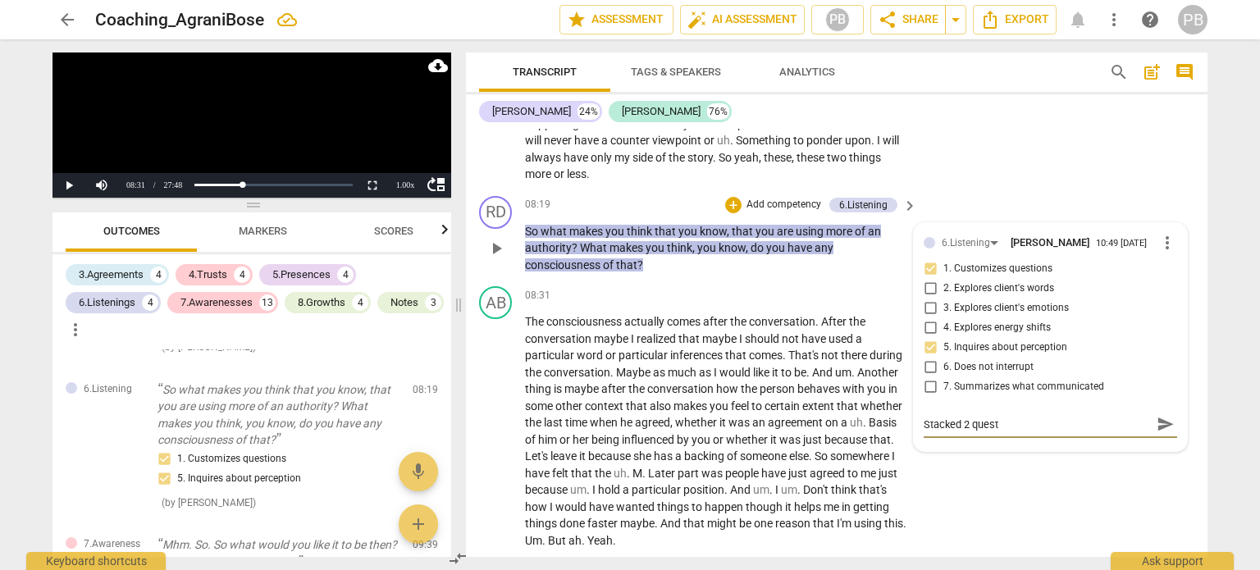
type textarea "Stacked 2 questi"
type textarea "Stacked 2 questio"
type textarea "Stacked 2 question"
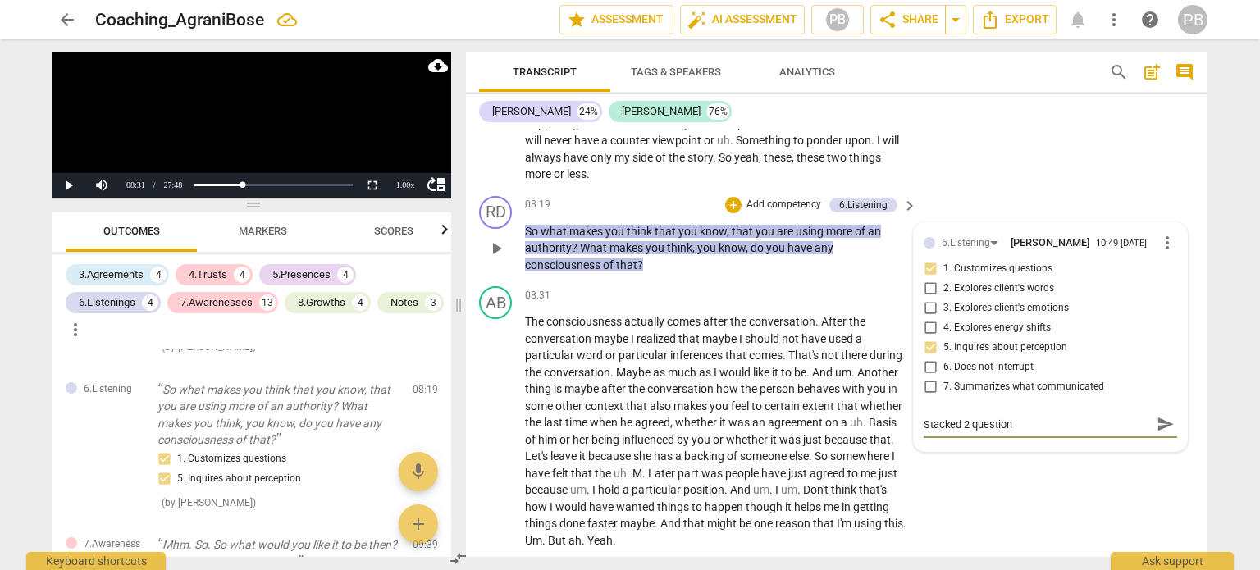
type textarea "Stacked 2 questions"
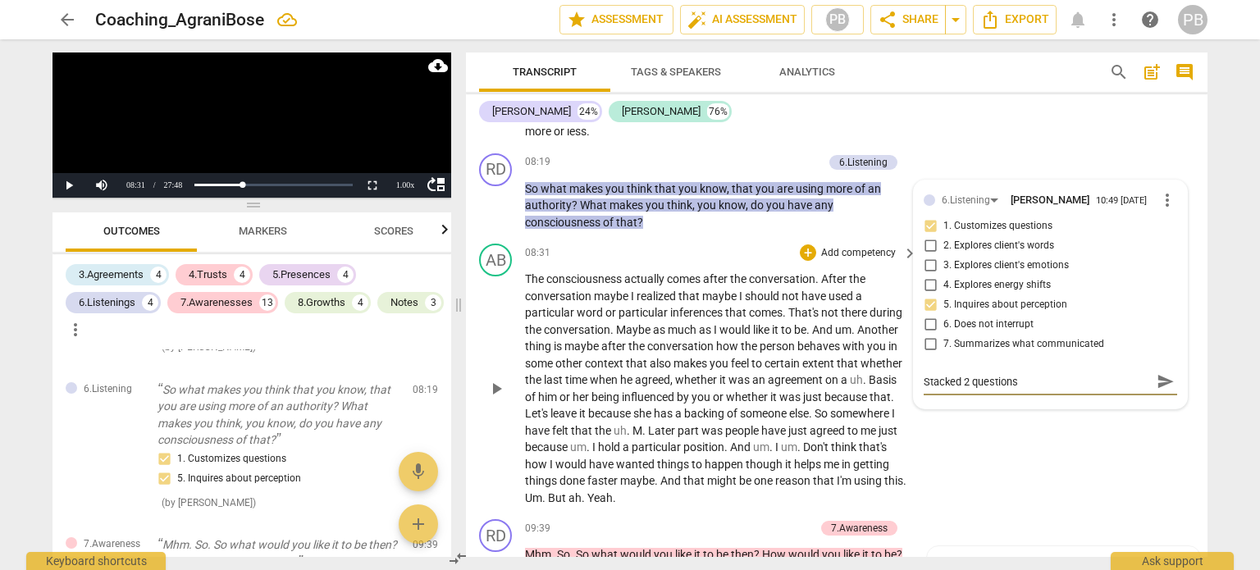
scroll to position [2515, 0]
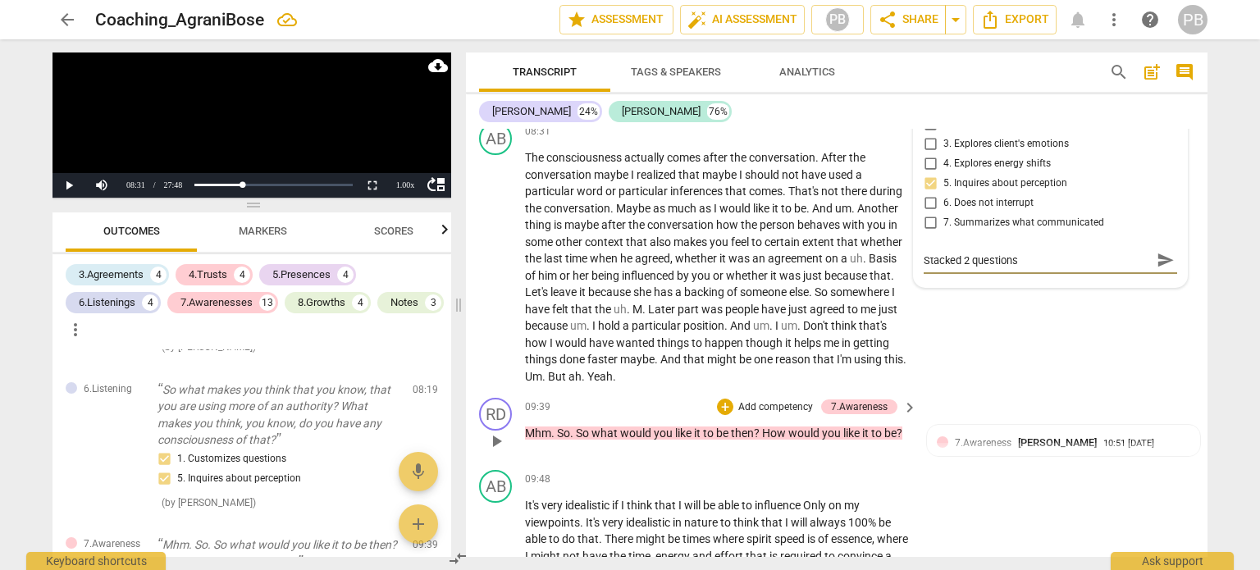
type textarea "Stacked 2 questions"
click at [495, 440] on span "play_arrow" at bounding box center [497, 442] width 20 height 20
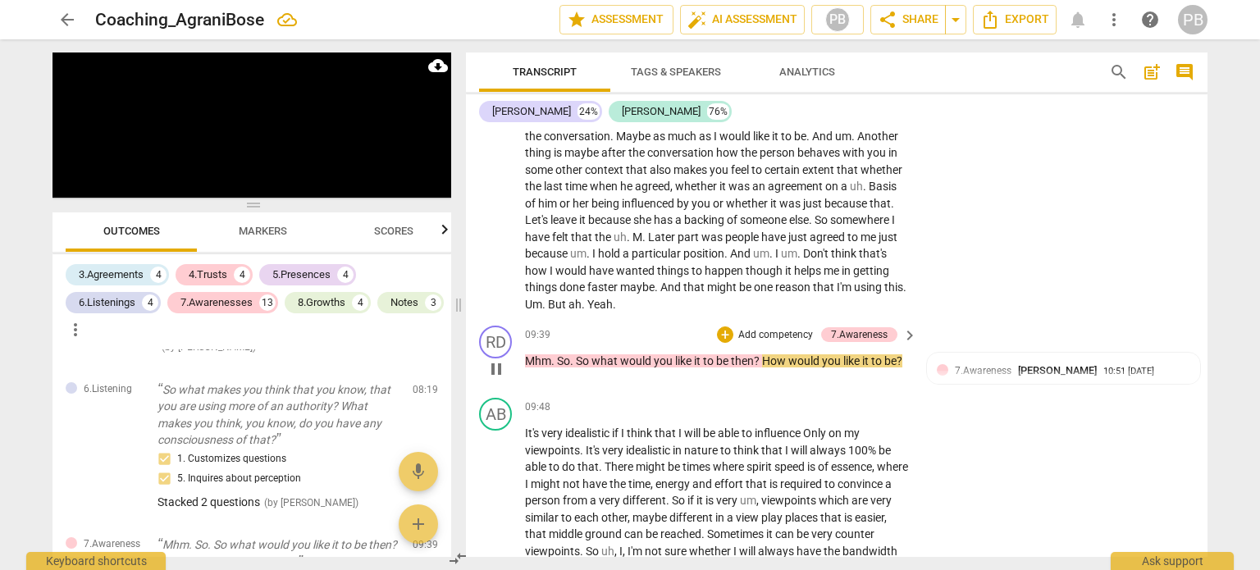
scroll to position [2597, 0]
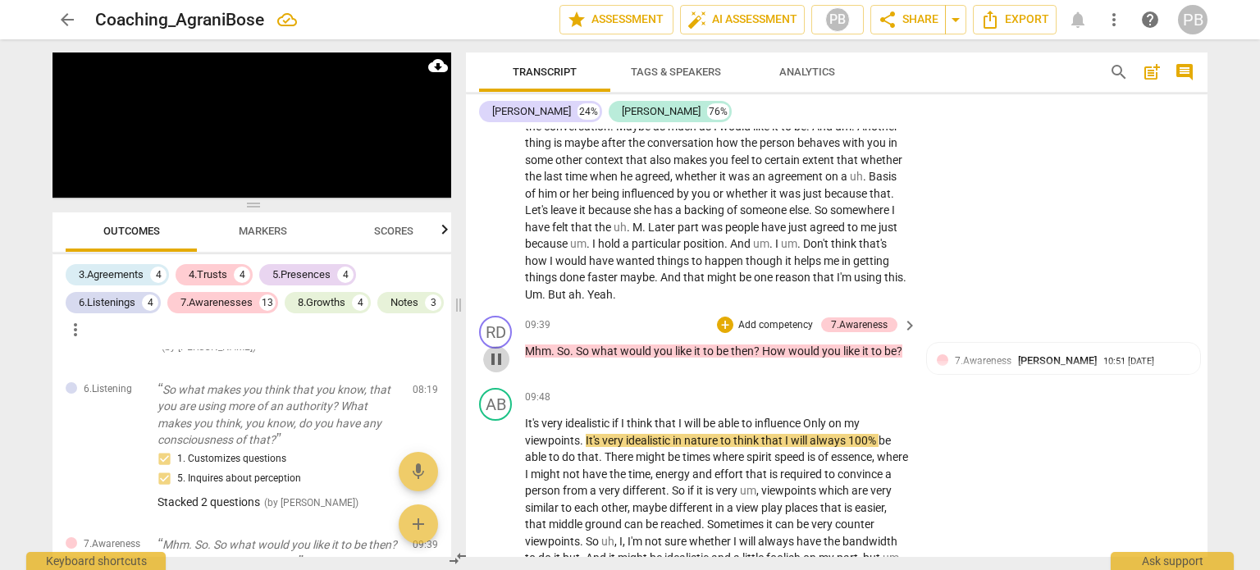
click at [497, 356] on span "pause" at bounding box center [497, 360] width 20 height 20
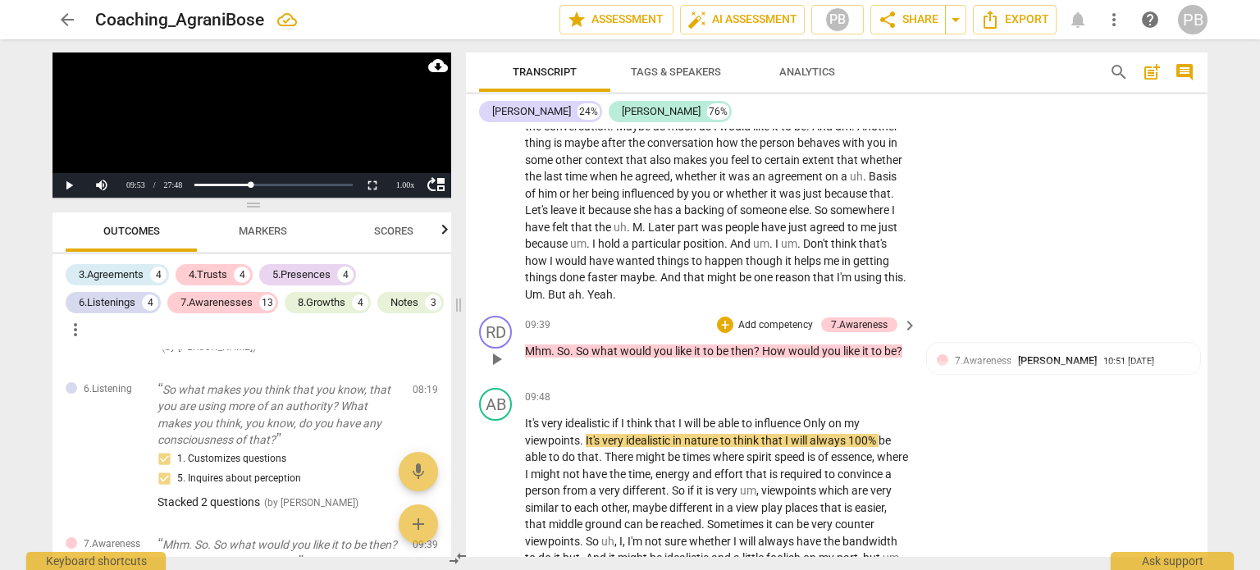
click at [738, 318] on p "Add competency" at bounding box center [776, 325] width 78 height 15
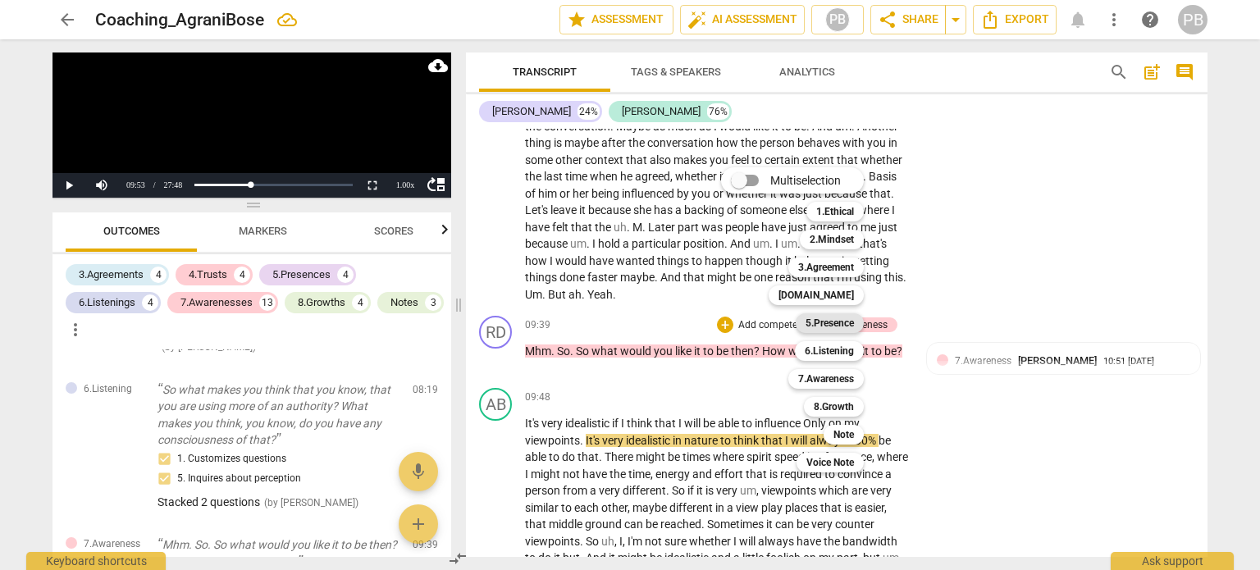
click at [809, 322] on b "5.Presence" at bounding box center [830, 323] width 48 height 20
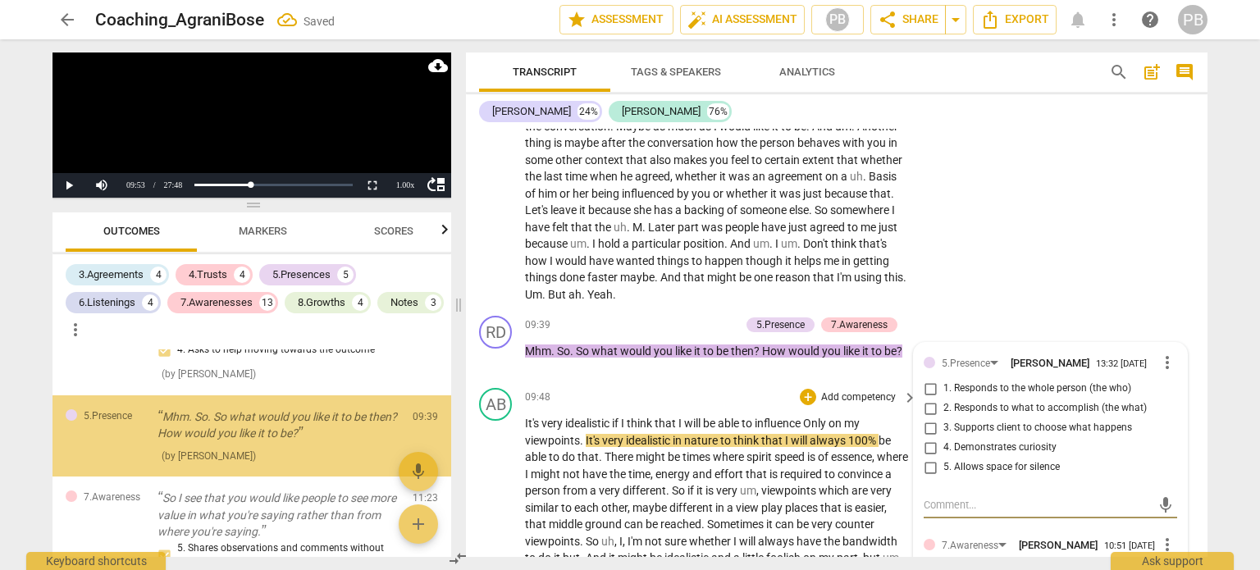
scroll to position [2009, 0]
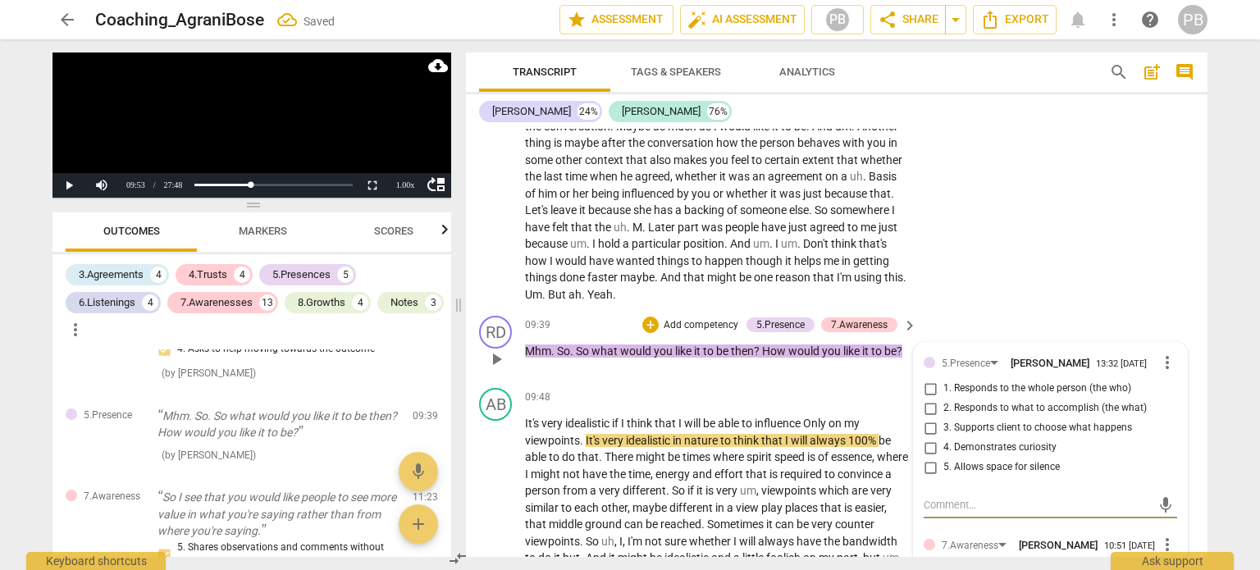
click at [926, 413] on input "2. Responds to what to accomplish (the what)" at bounding box center [930, 409] width 26 height 20
checkbox input "true"
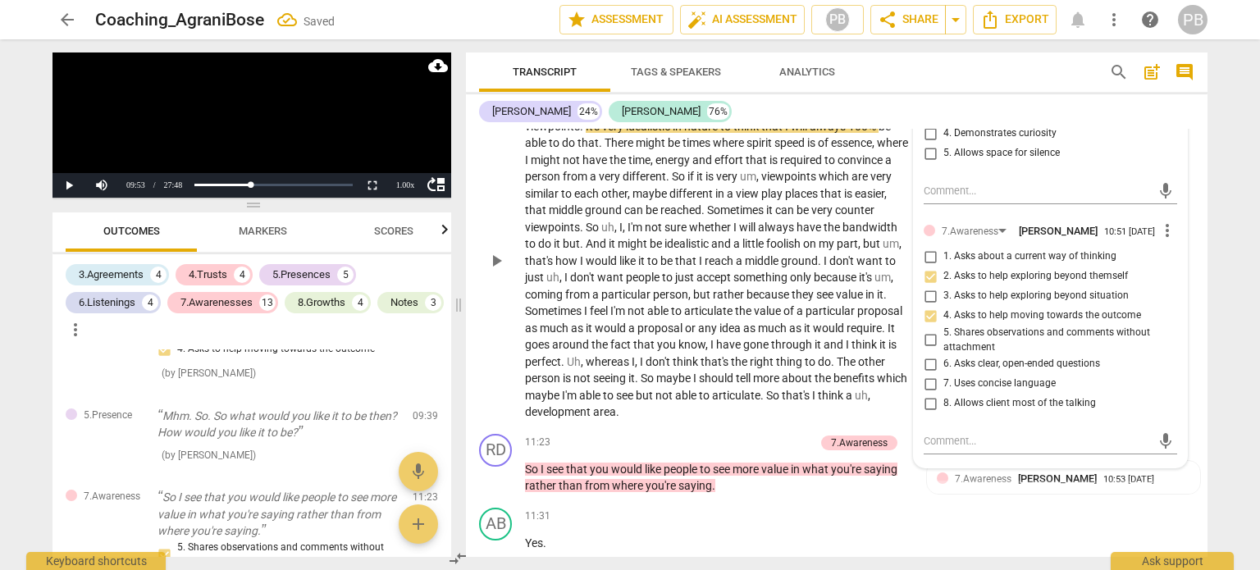
scroll to position [2925, 0]
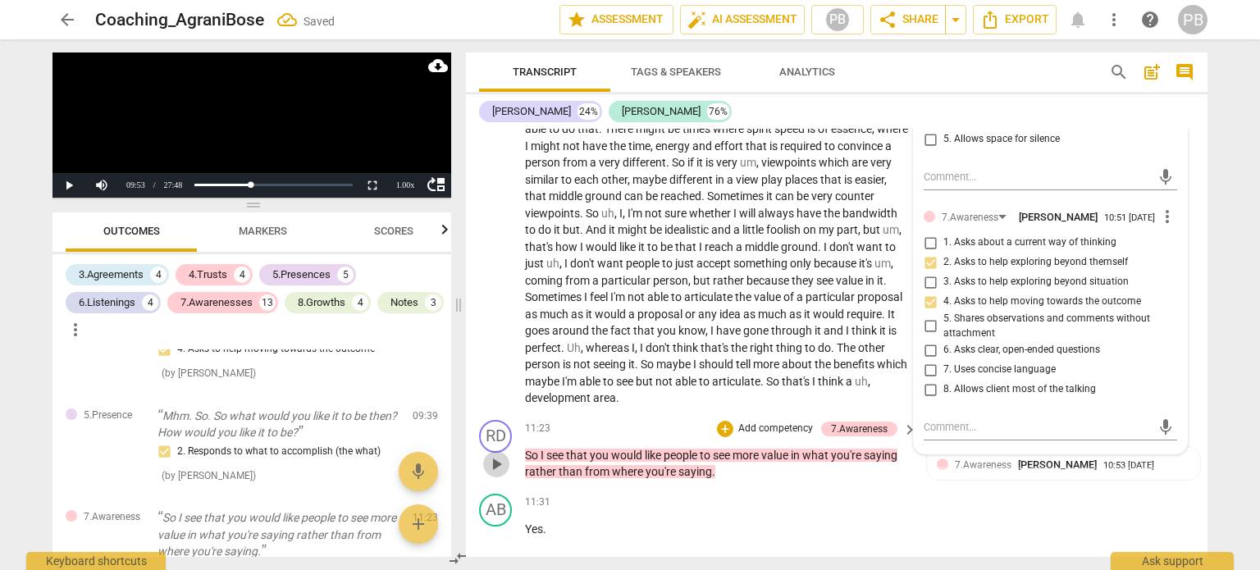
click at [489, 457] on span "play_arrow" at bounding box center [497, 465] width 20 height 20
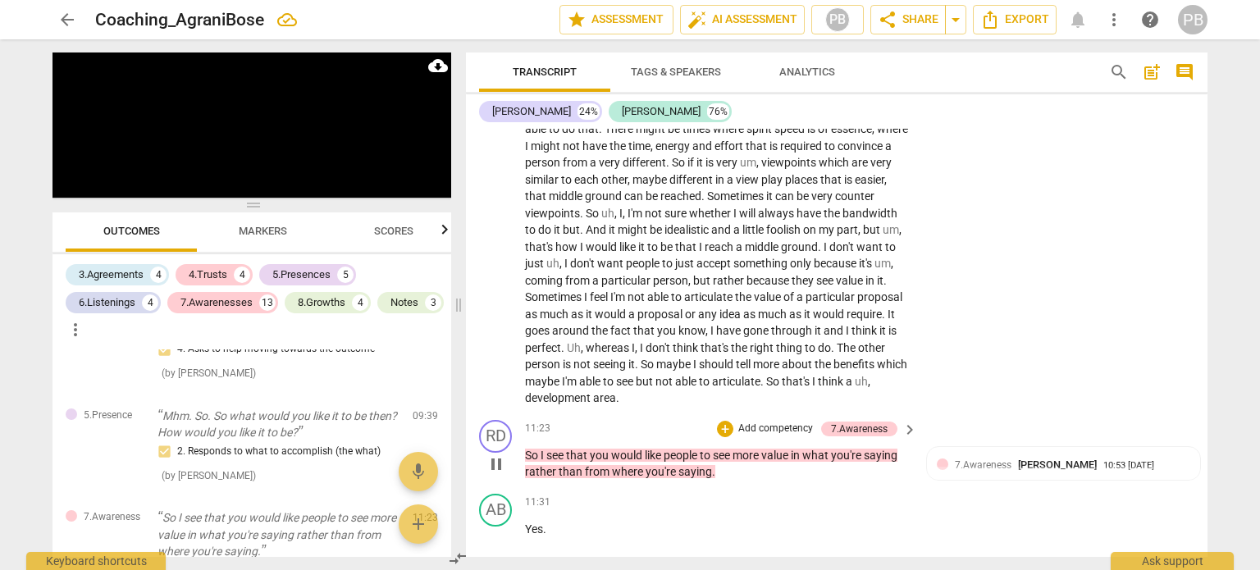
click at [745, 423] on p "Add competency" at bounding box center [776, 429] width 78 height 15
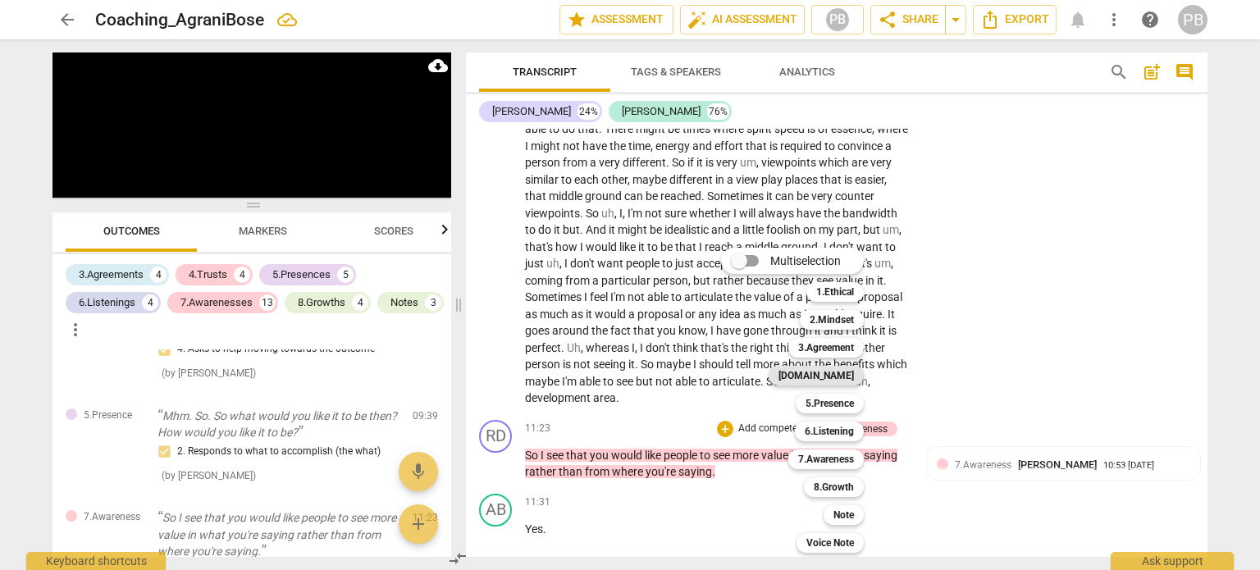
scroll to position [3387, 0]
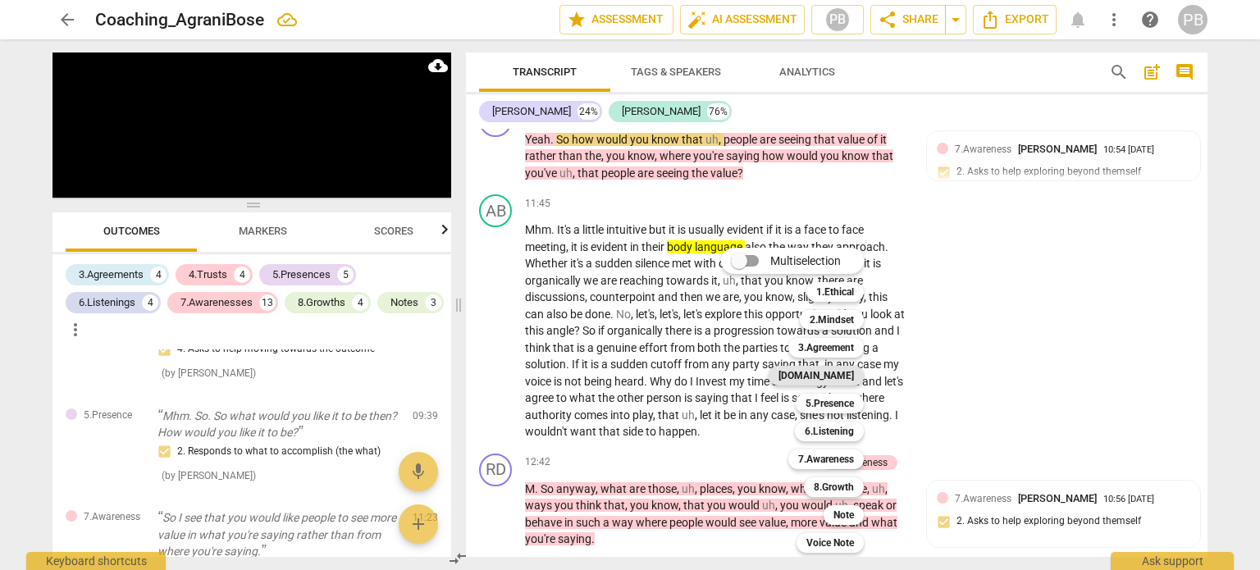
click at [828, 372] on b "[DOMAIN_NAME]" at bounding box center [816, 376] width 75 height 20
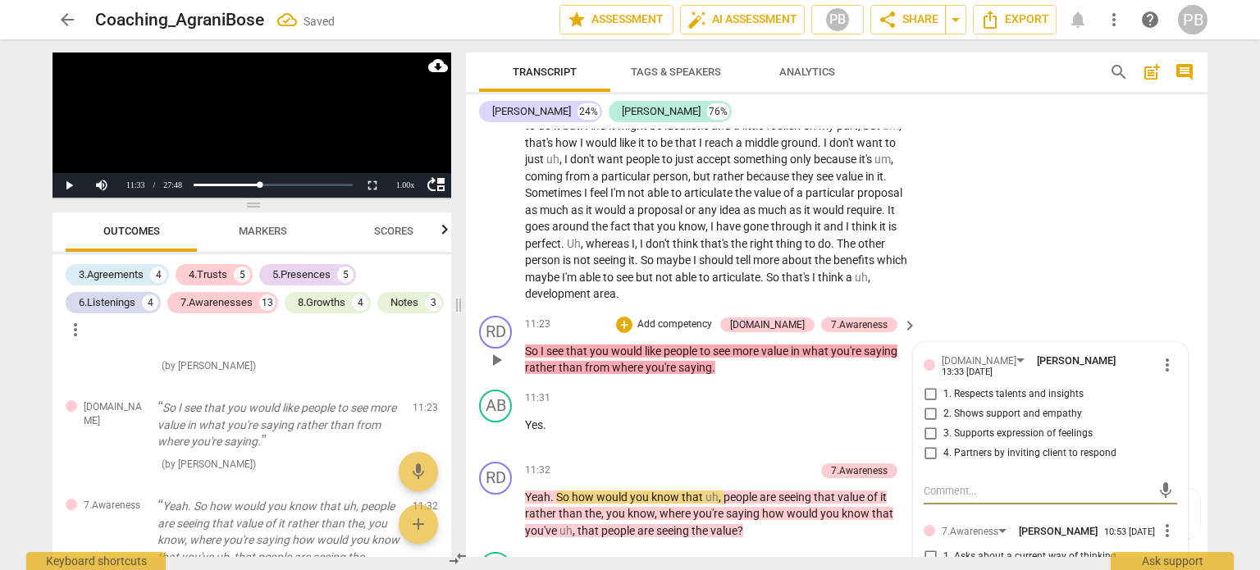
scroll to position [3111, 0]
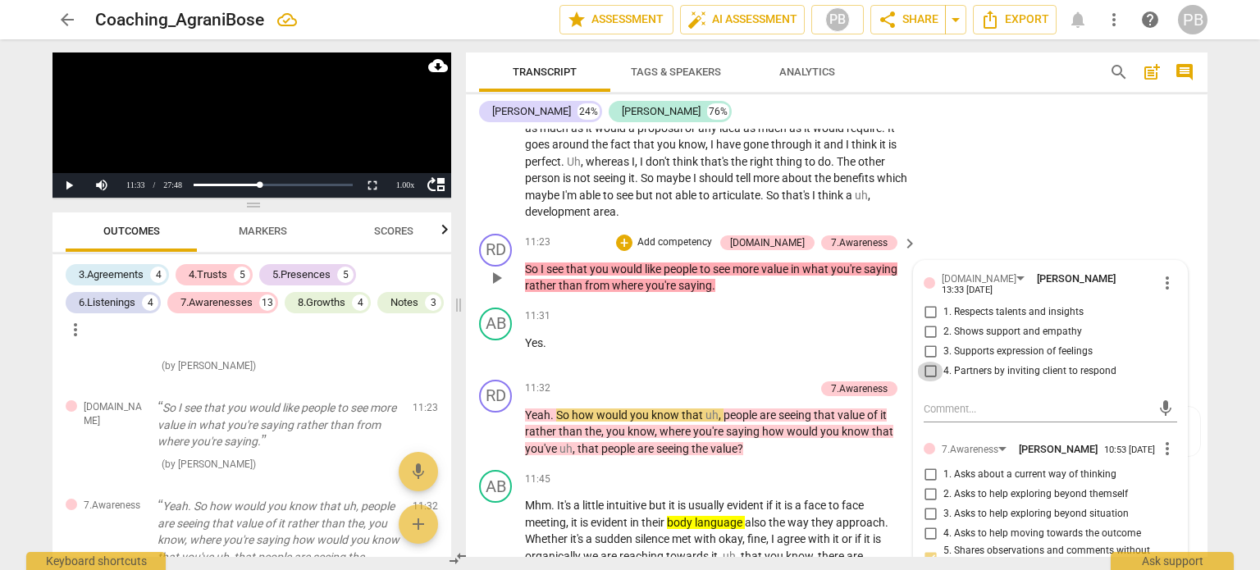
click at [929, 368] on input "4. Partners by inviting client to respond" at bounding box center [930, 372] width 26 height 20
checkbox input "true"
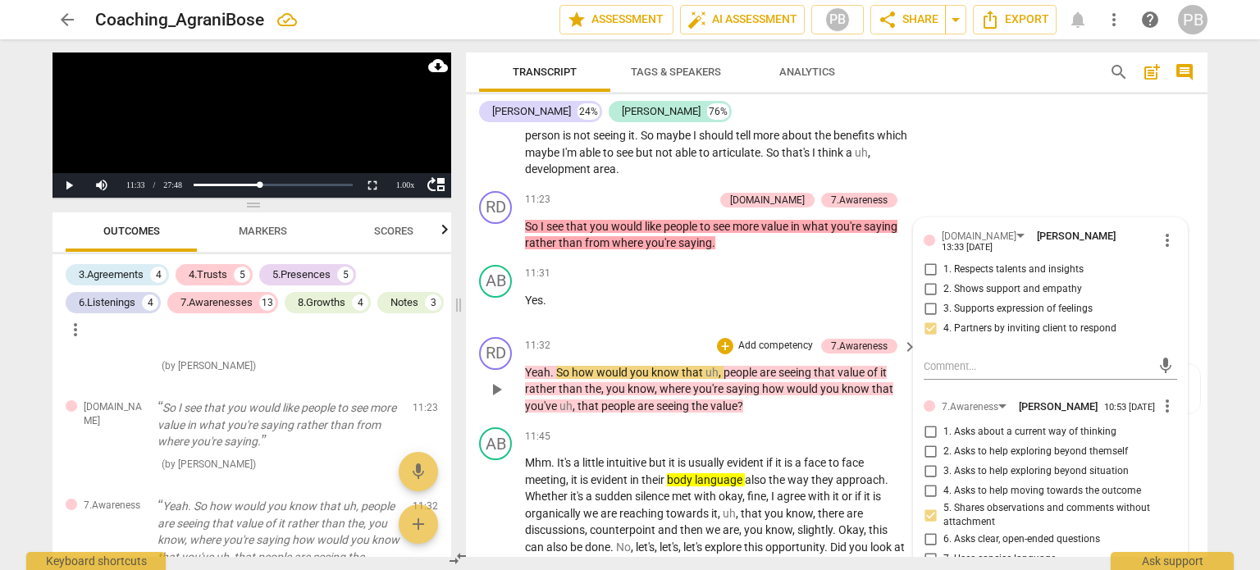
scroll to position [3193, 0]
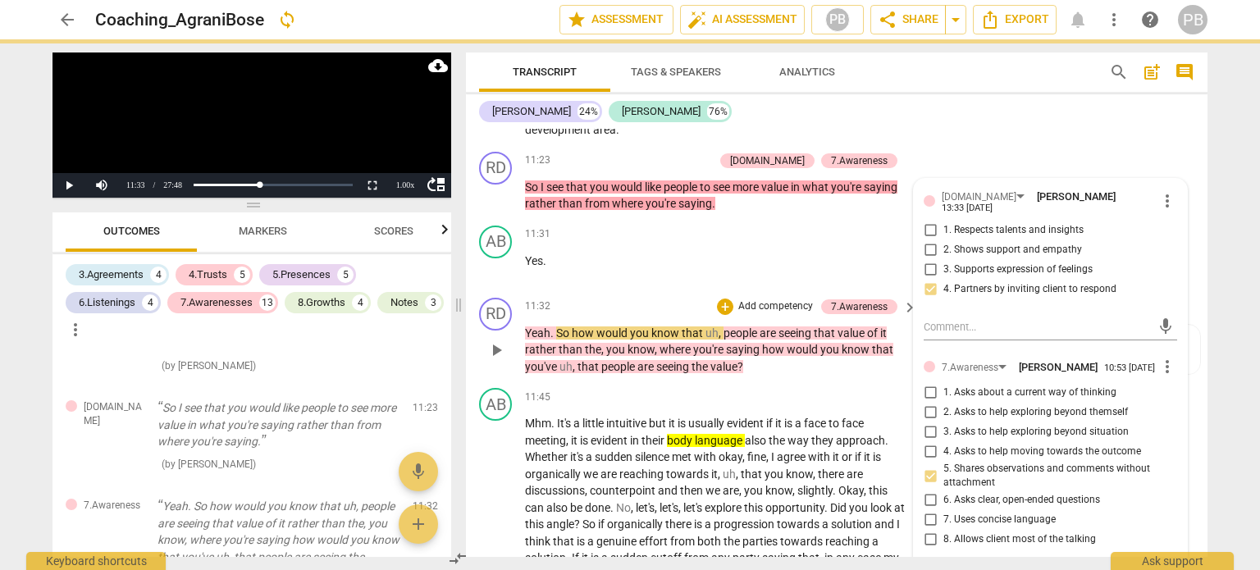
click at [496, 344] on span "play_arrow" at bounding box center [497, 351] width 20 height 20
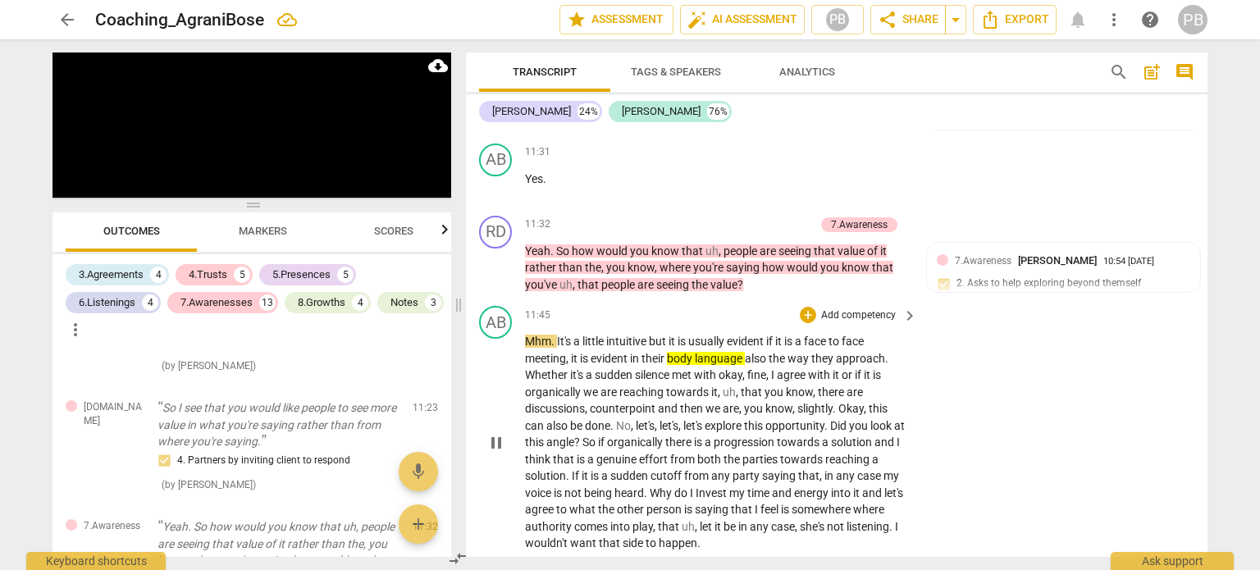
scroll to position [3357, 0]
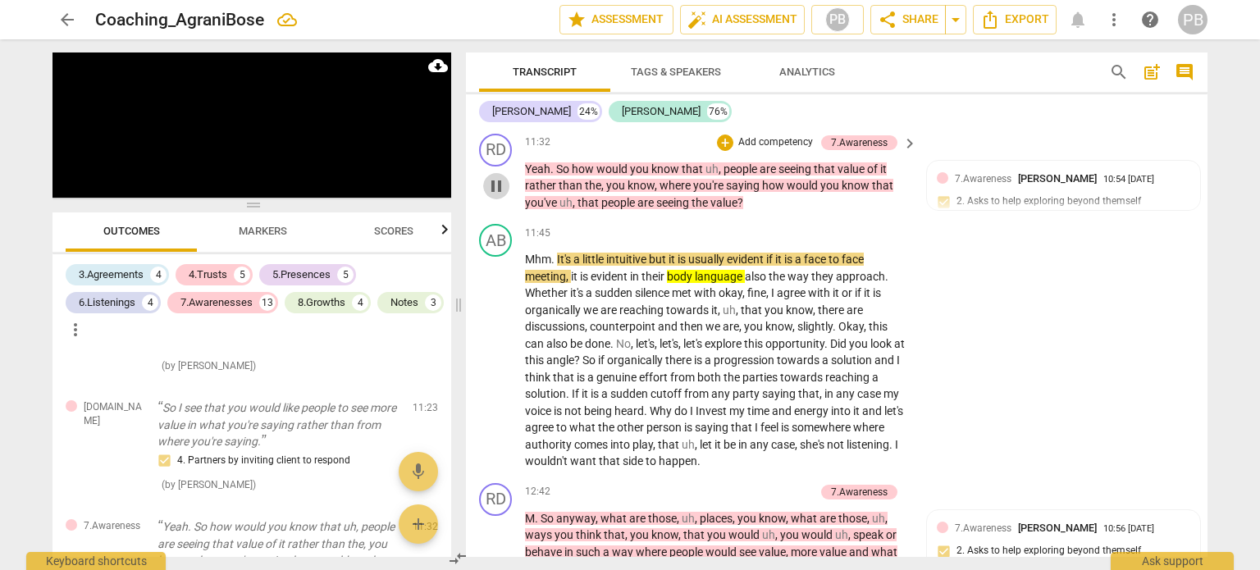
click at [496, 179] on span "pause" at bounding box center [497, 186] width 20 height 20
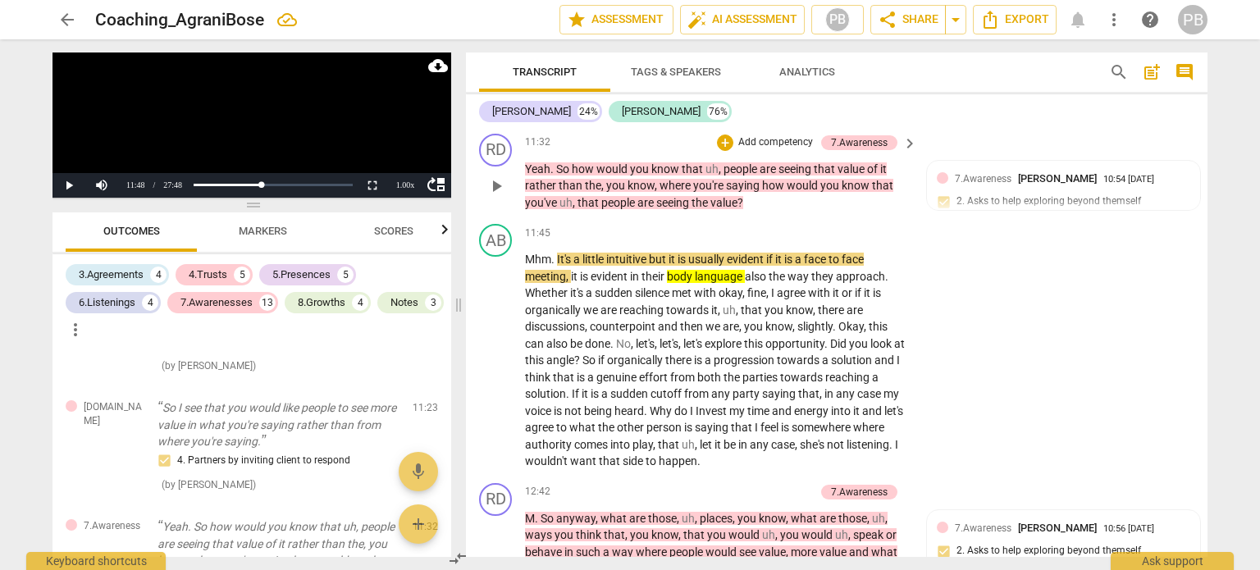
click at [748, 135] on p "Add competency" at bounding box center [776, 142] width 78 height 15
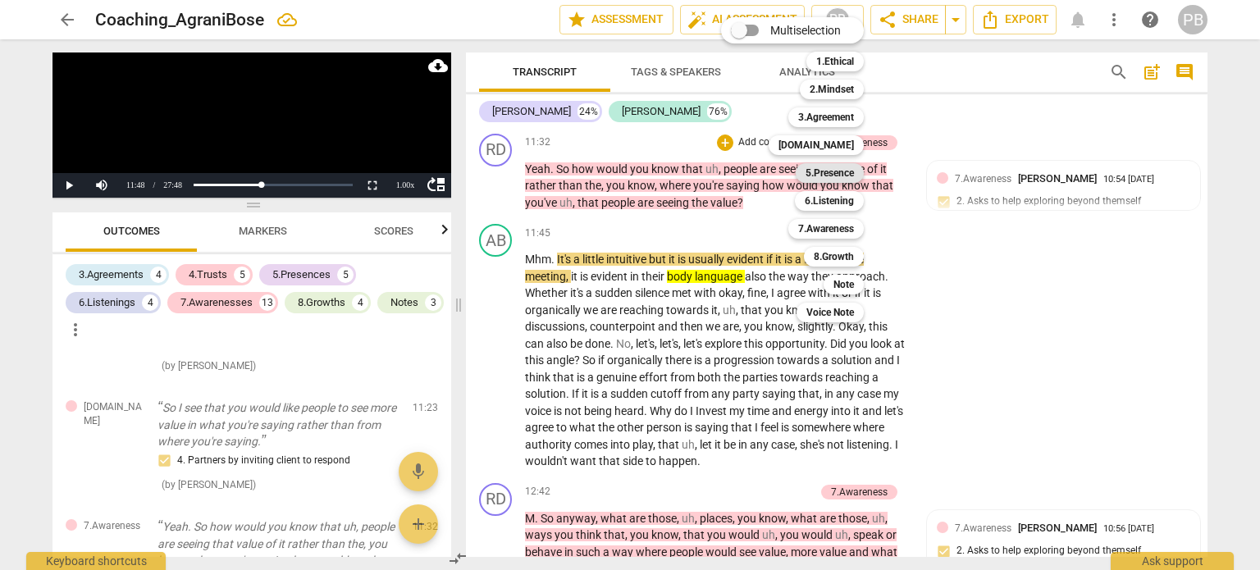
click at [825, 173] on b "5.Presence" at bounding box center [830, 173] width 48 height 20
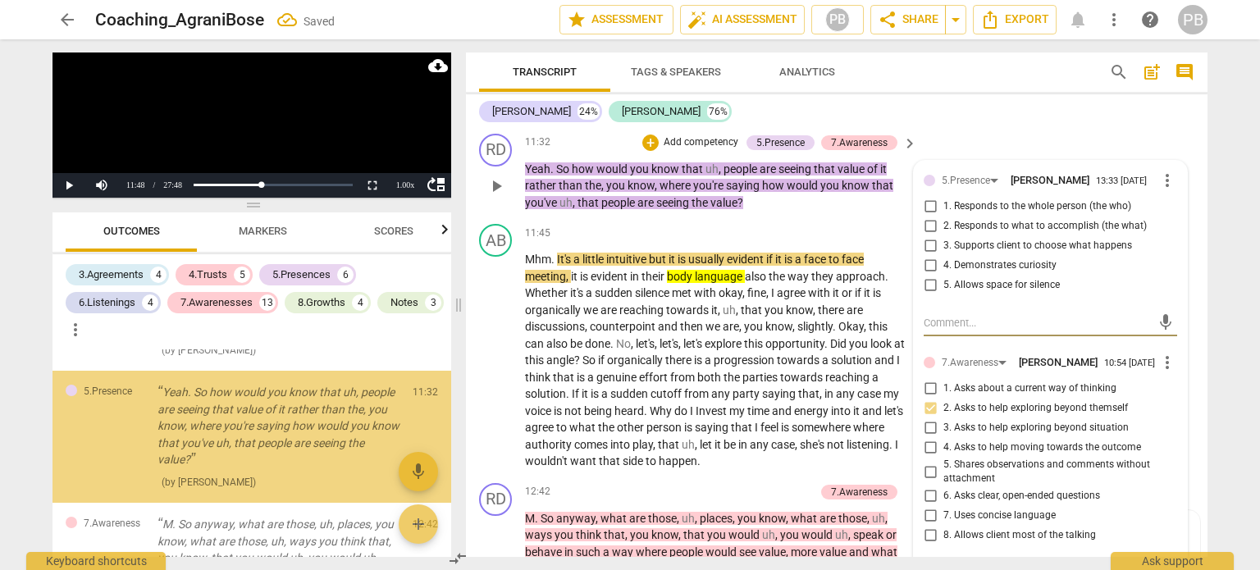
scroll to position [2535, 0]
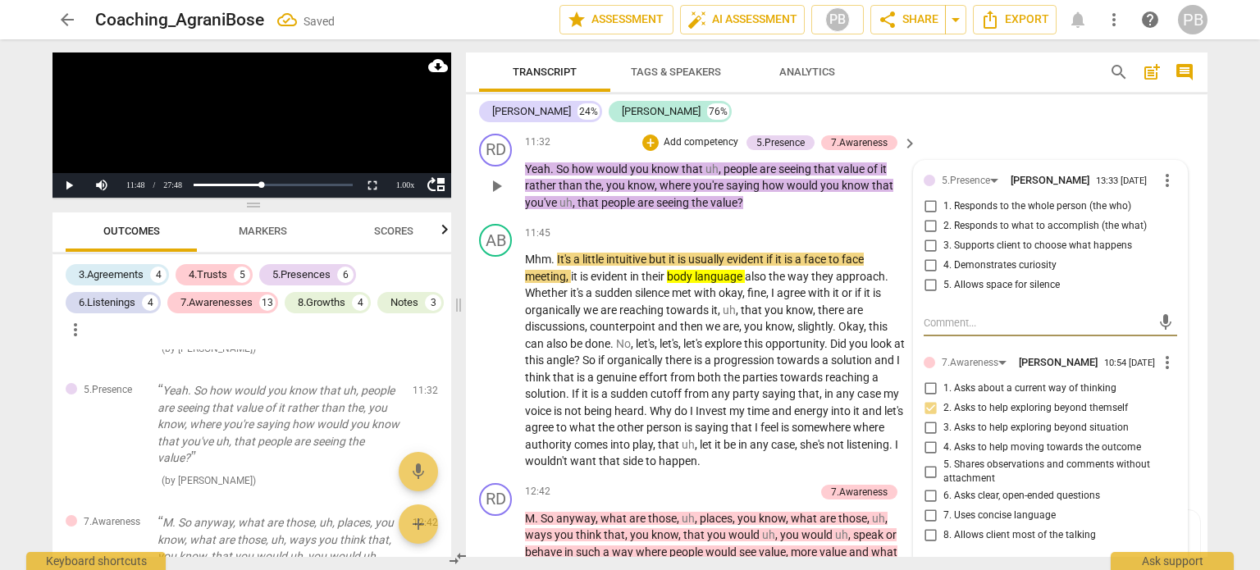
click at [928, 223] on input "2. Responds to what to accomplish (the what)" at bounding box center [930, 227] width 26 height 20
checkbox input "true"
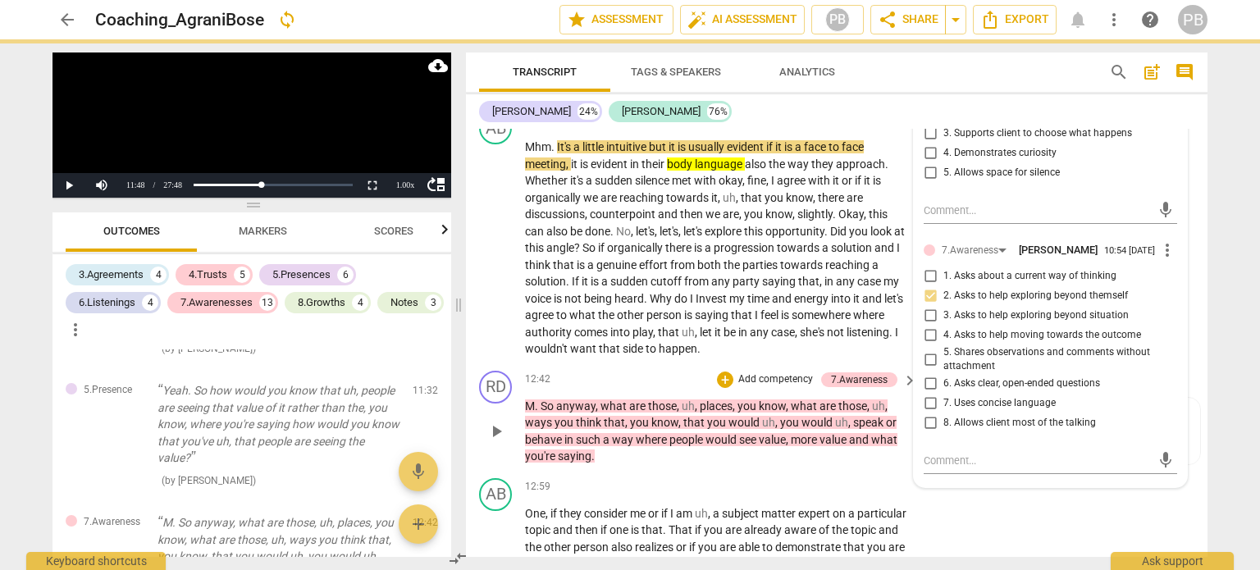
scroll to position [3522, 0]
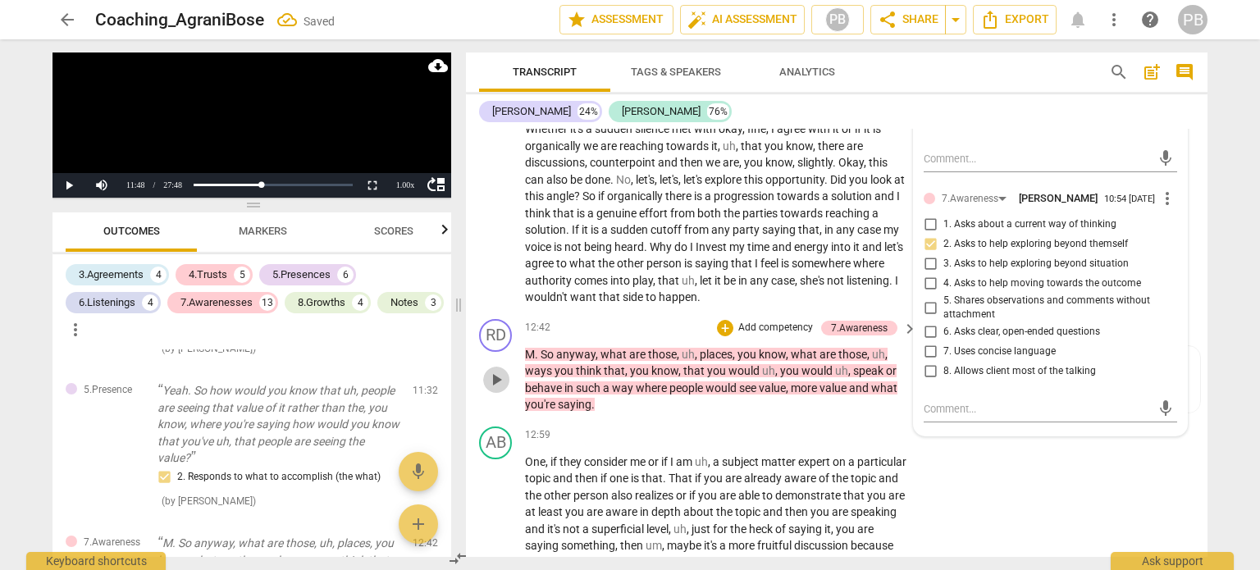
click at [496, 377] on span "play_arrow" at bounding box center [497, 380] width 20 height 20
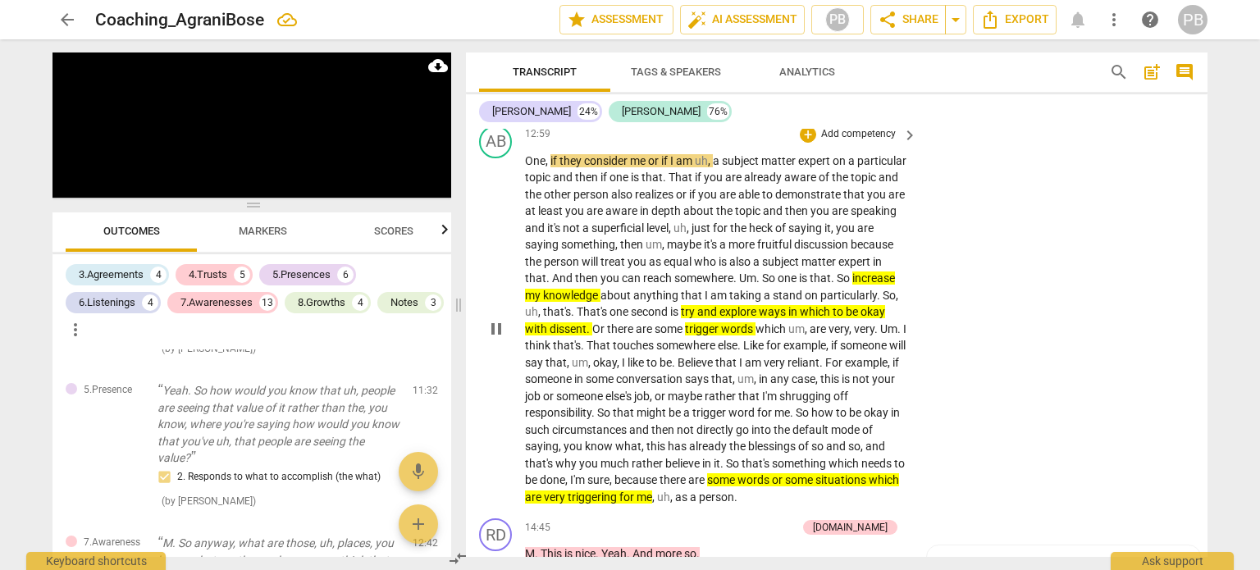
scroll to position [3932, 0]
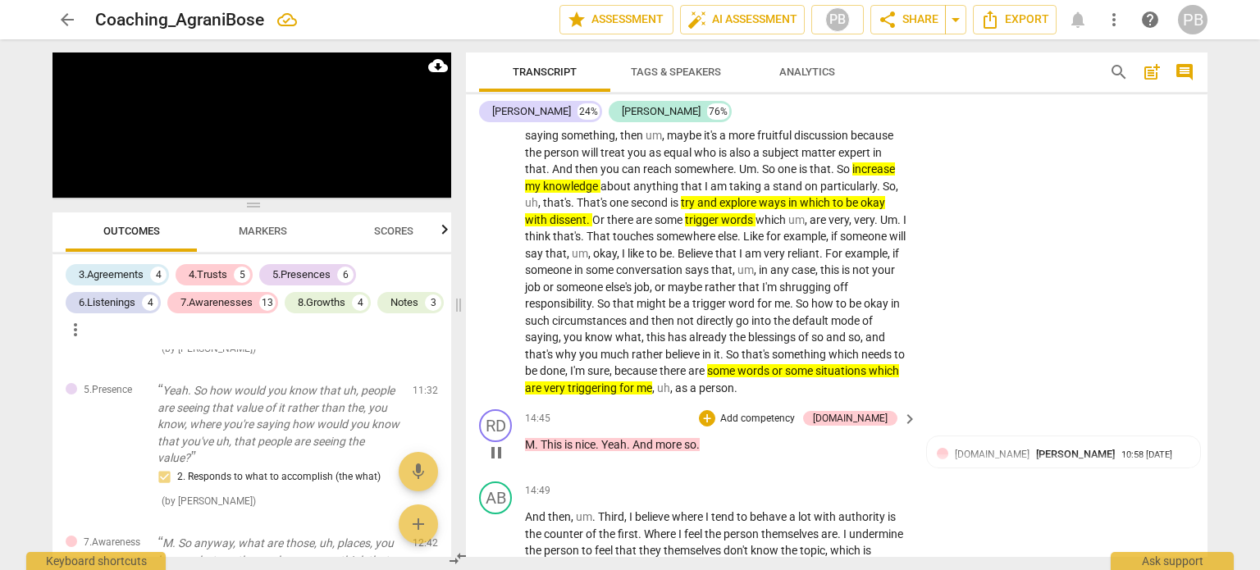
click at [502, 443] on span "pause" at bounding box center [497, 453] width 20 height 20
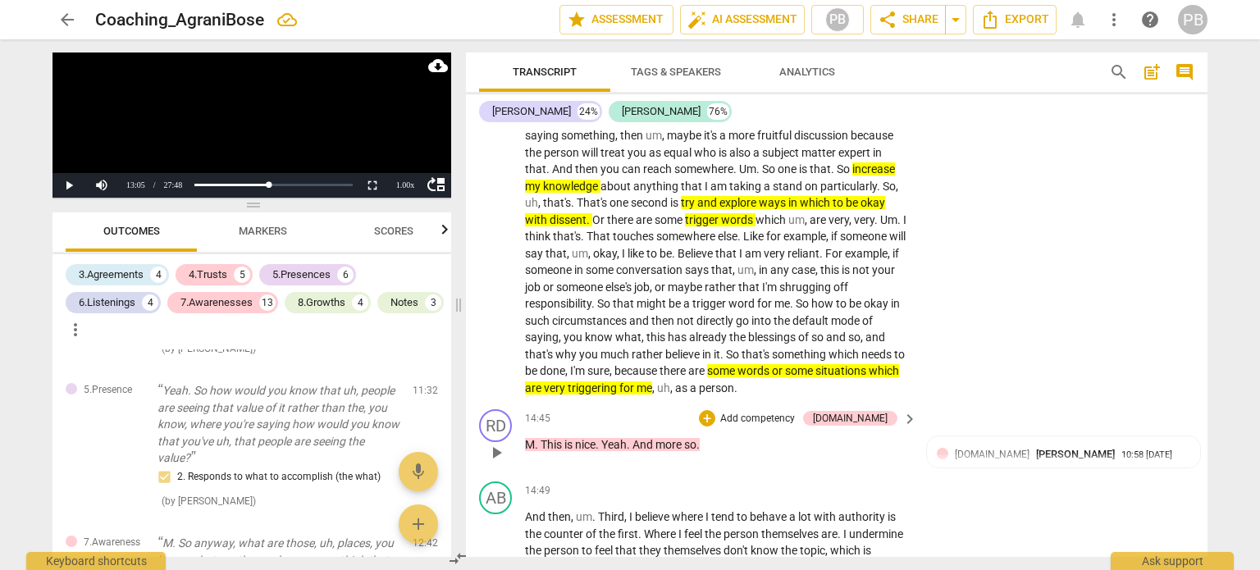
click at [499, 443] on span "play_arrow" at bounding box center [497, 453] width 20 height 20
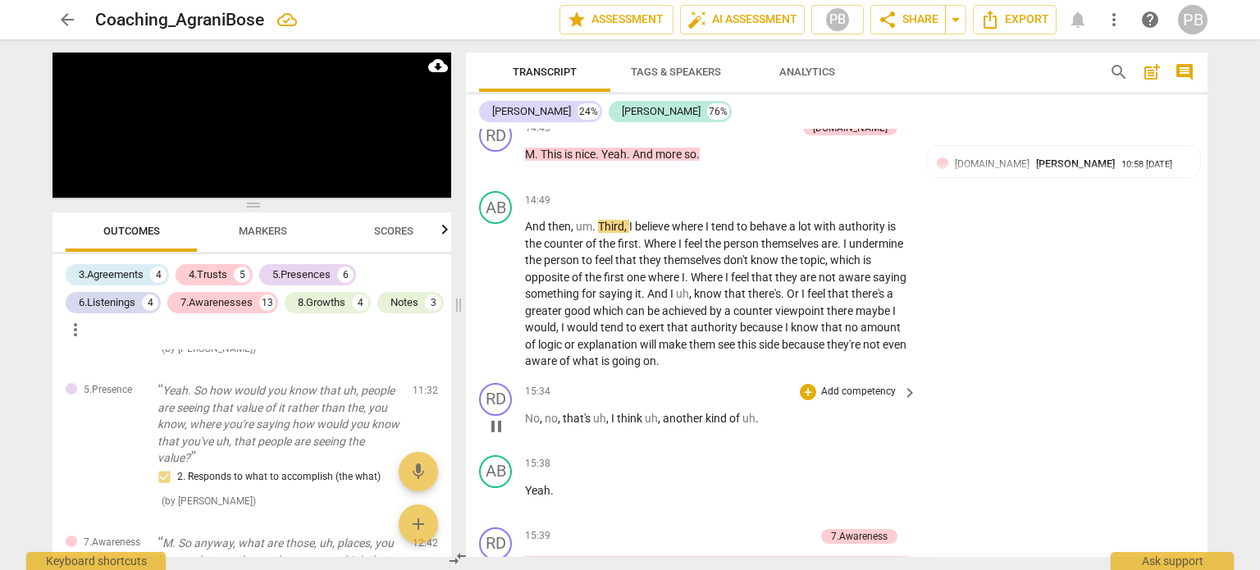
scroll to position [4260, 0]
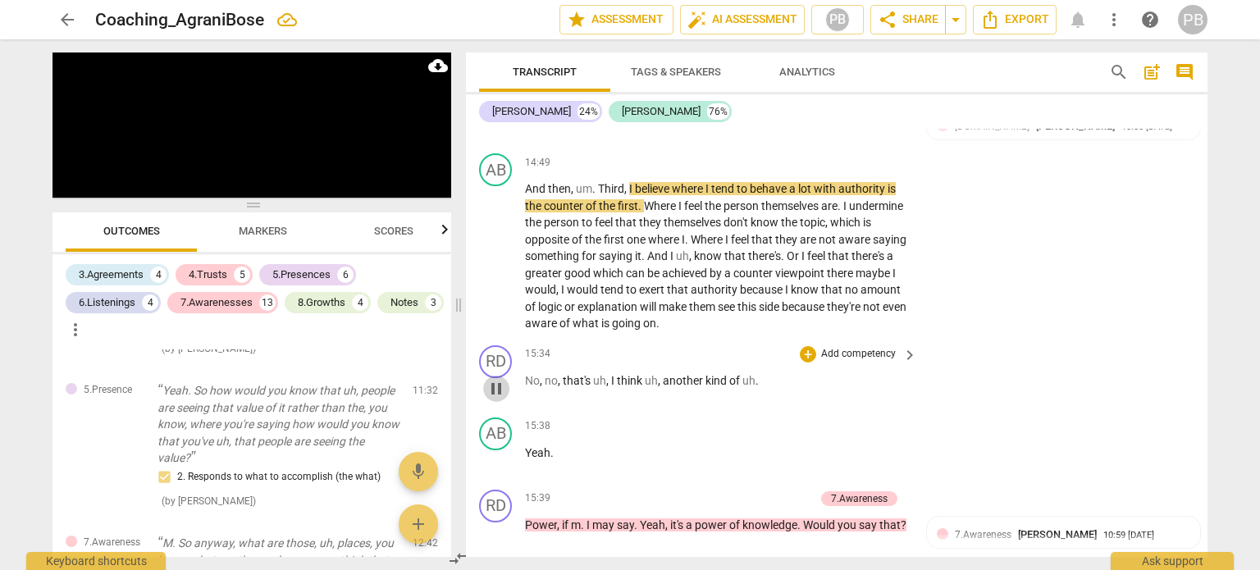
click at [492, 379] on span "pause" at bounding box center [497, 389] width 20 height 20
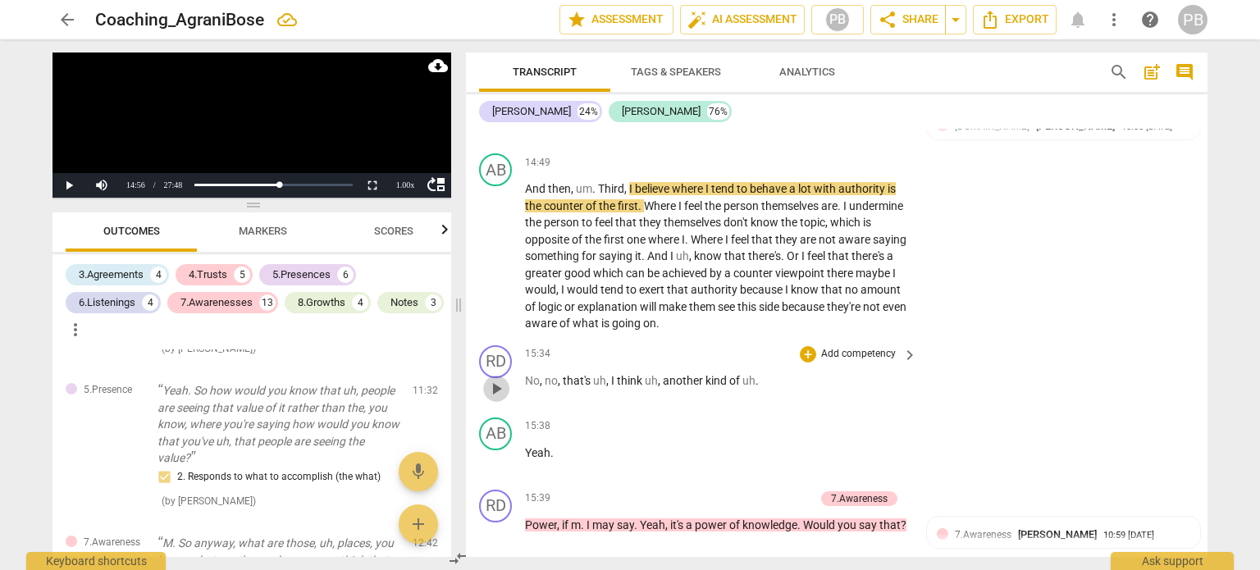
click at [492, 379] on span "play_arrow" at bounding box center [497, 389] width 20 height 20
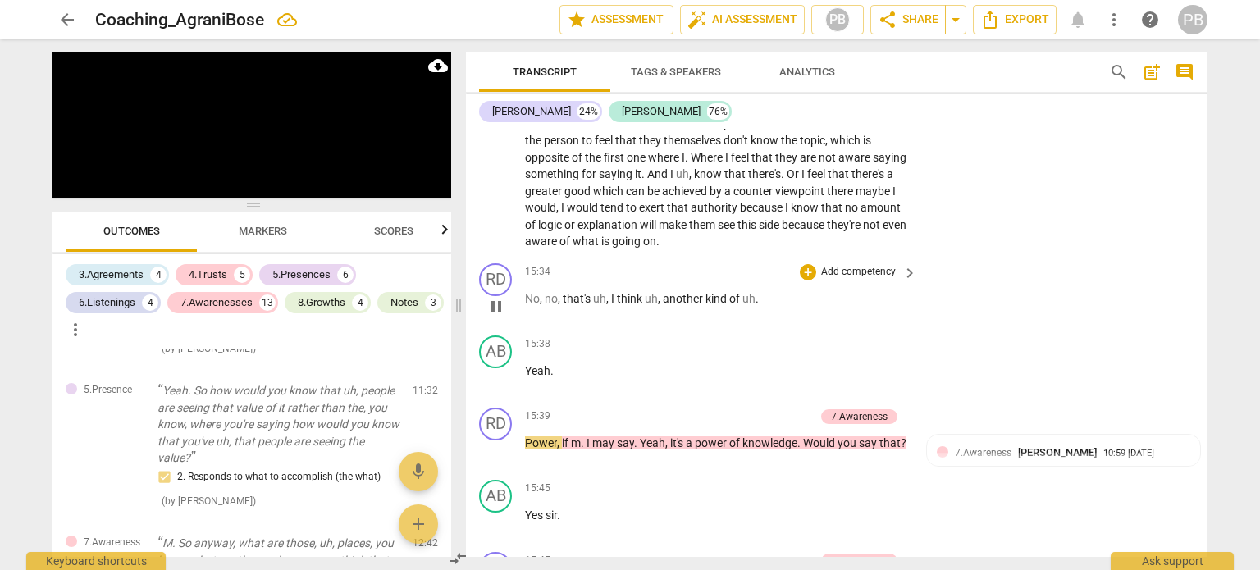
scroll to position [4424, 0]
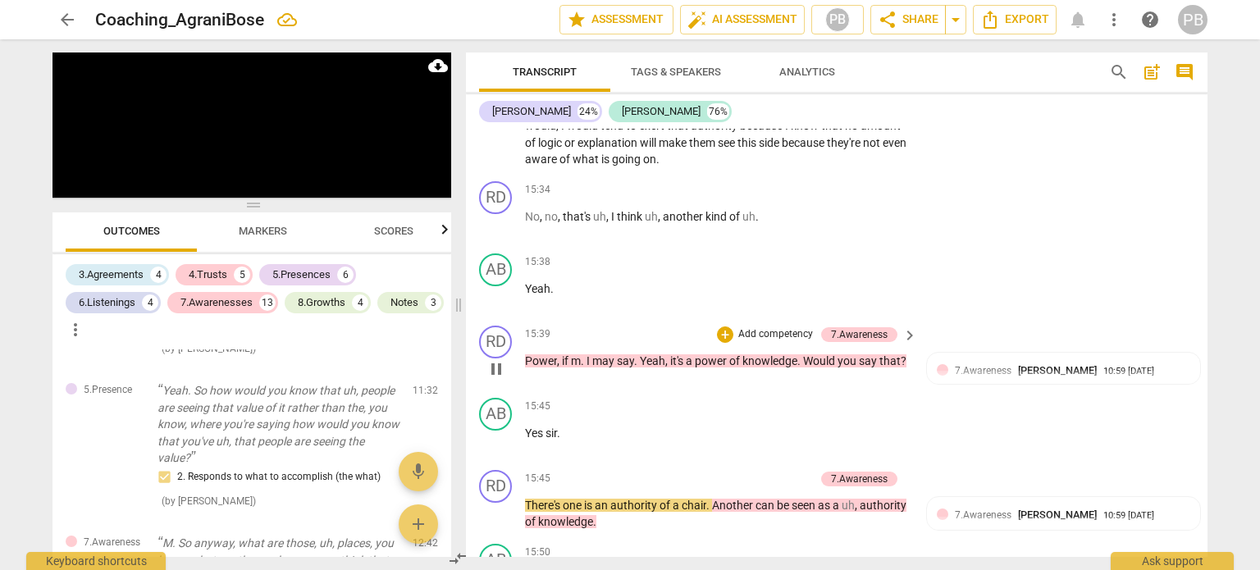
click at [754, 327] on p "Add competency" at bounding box center [776, 334] width 78 height 15
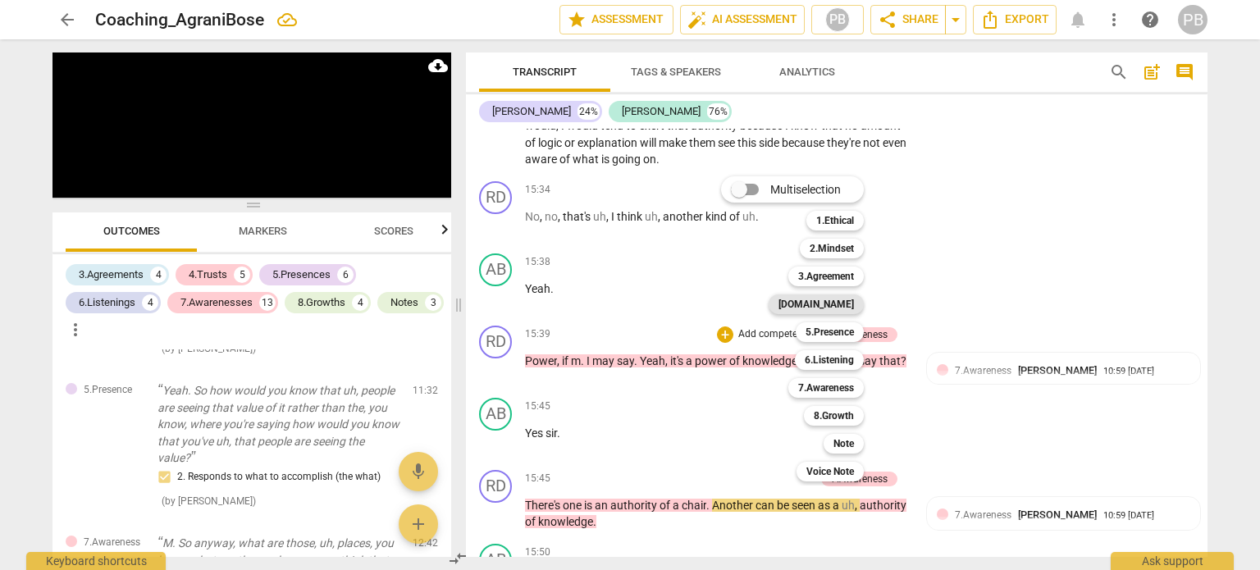
click at [856, 299] on div "[DOMAIN_NAME]" at bounding box center [816, 305] width 95 height 20
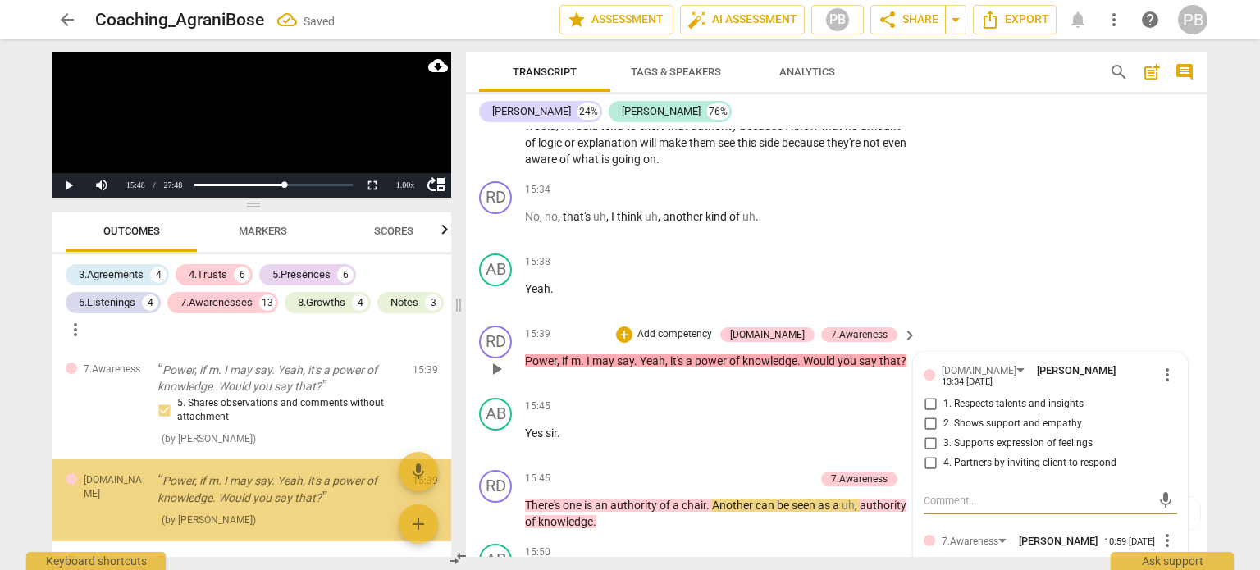
scroll to position [3028, 0]
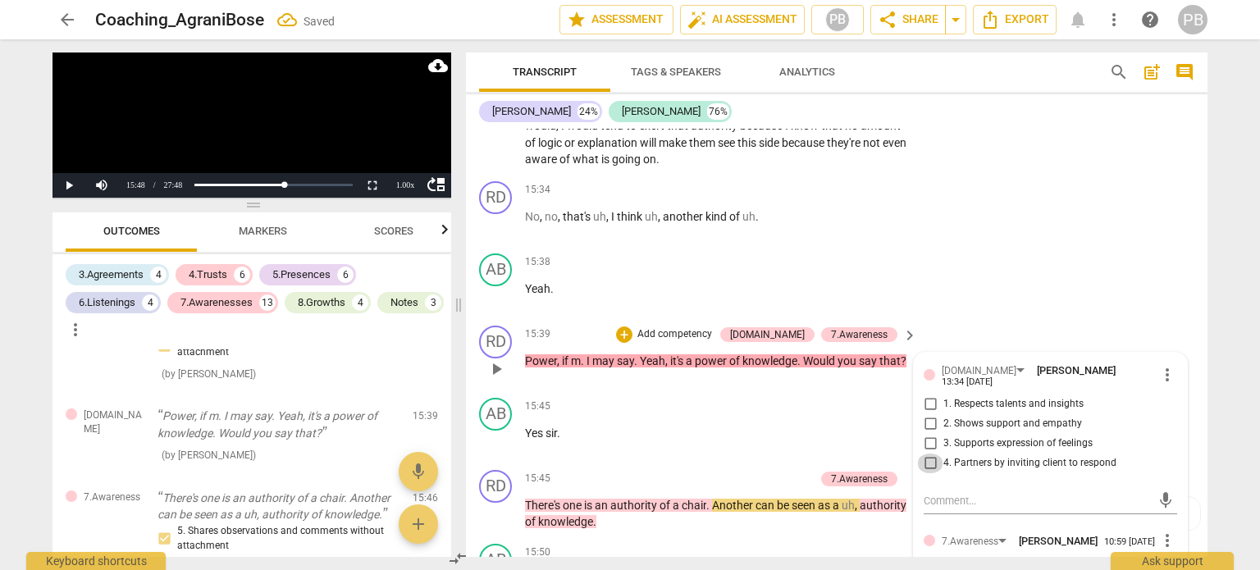
click at [924, 459] on input "4. Partners by inviting client to respond" at bounding box center [930, 464] width 26 height 20
checkbox input "true"
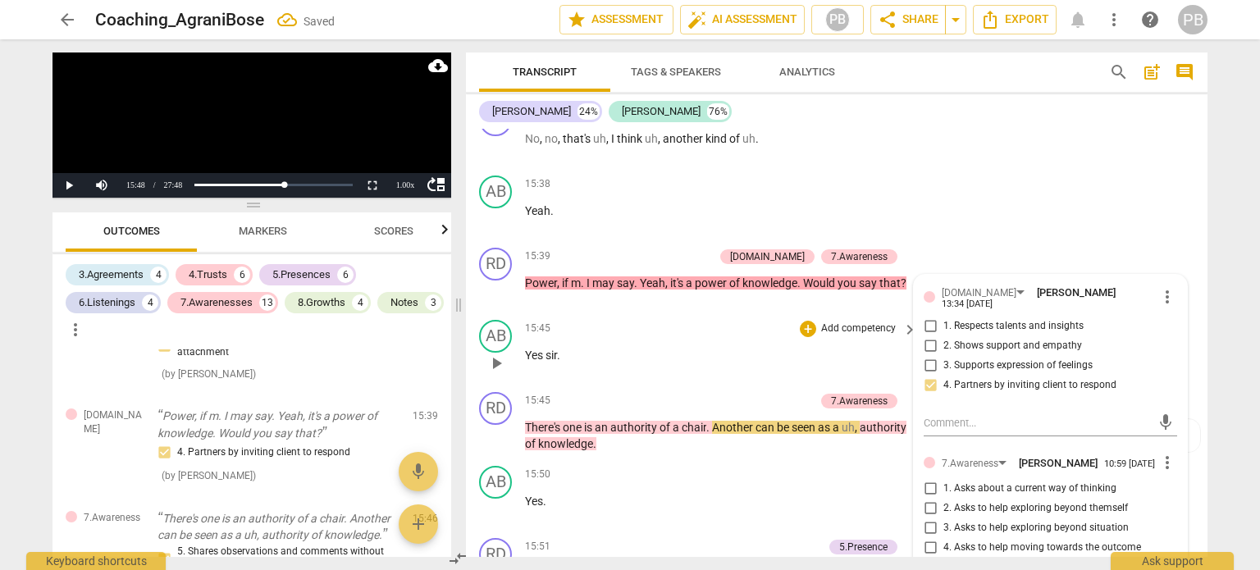
scroll to position [4588, 0]
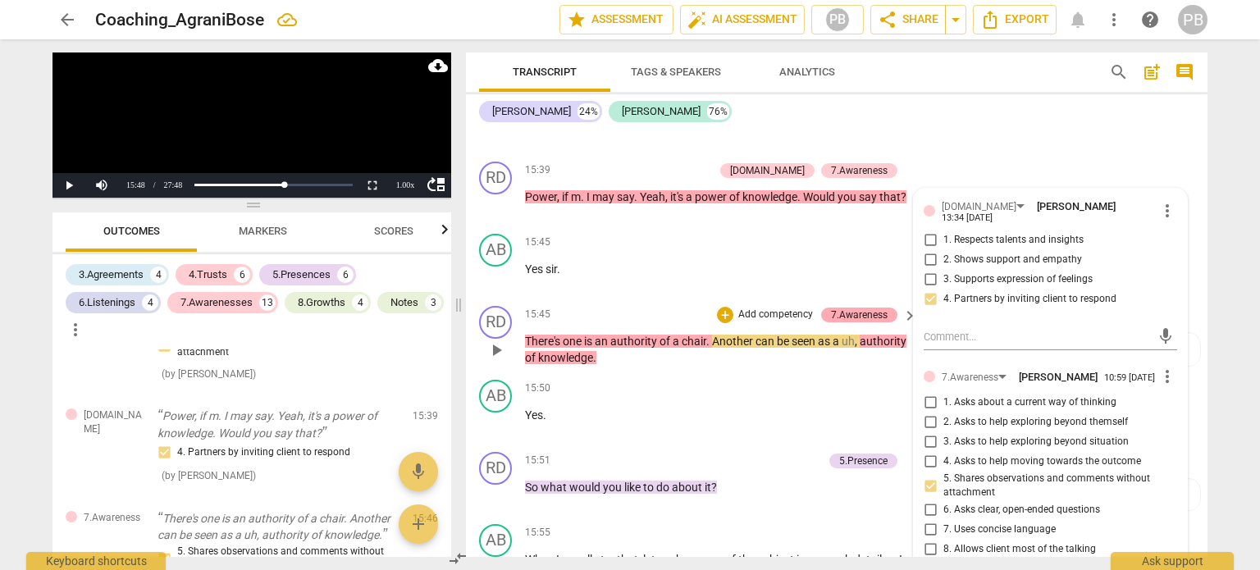
click at [846, 308] on div "7.Awareness" at bounding box center [859, 315] width 57 height 15
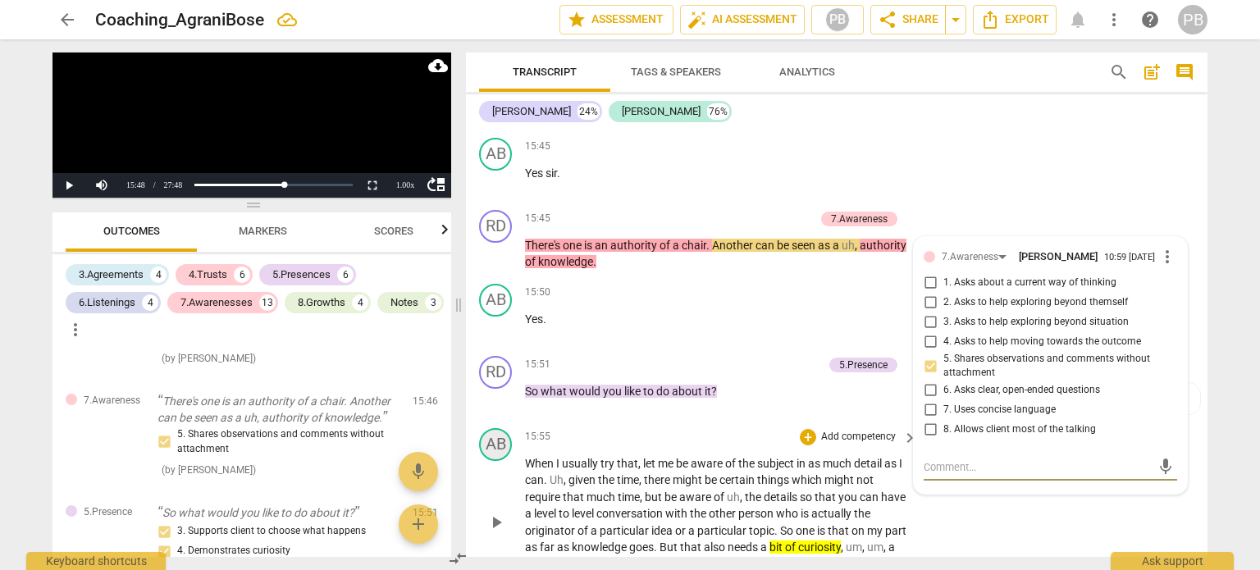
scroll to position [4645, 0]
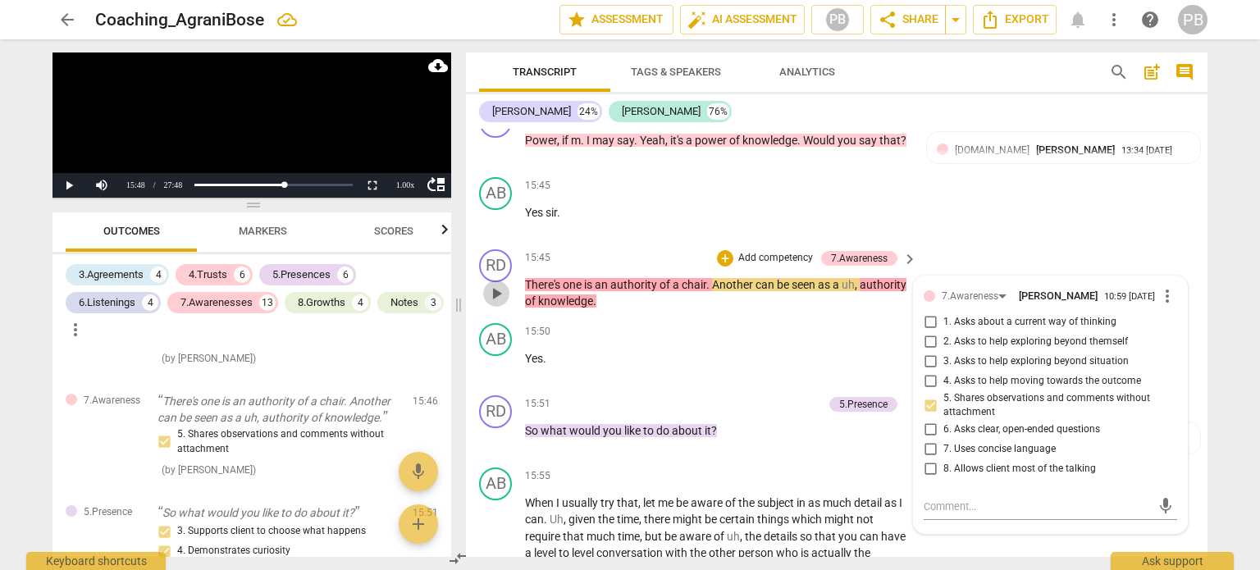
click at [502, 286] on span "play_arrow" at bounding box center [497, 294] width 20 height 20
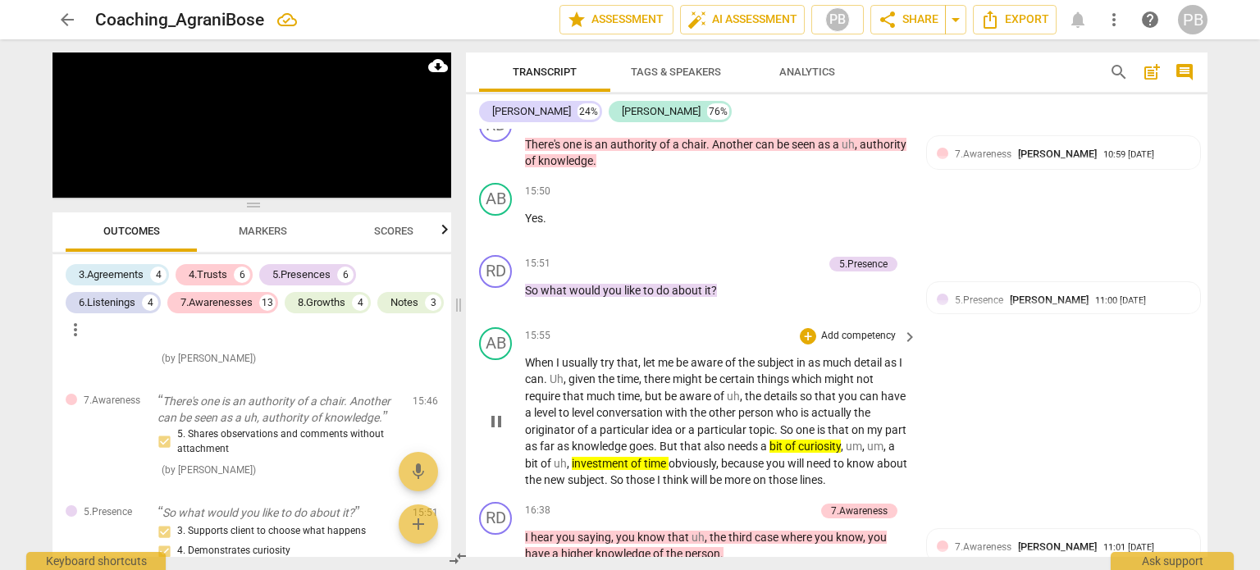
scroll to position [4809, 0]
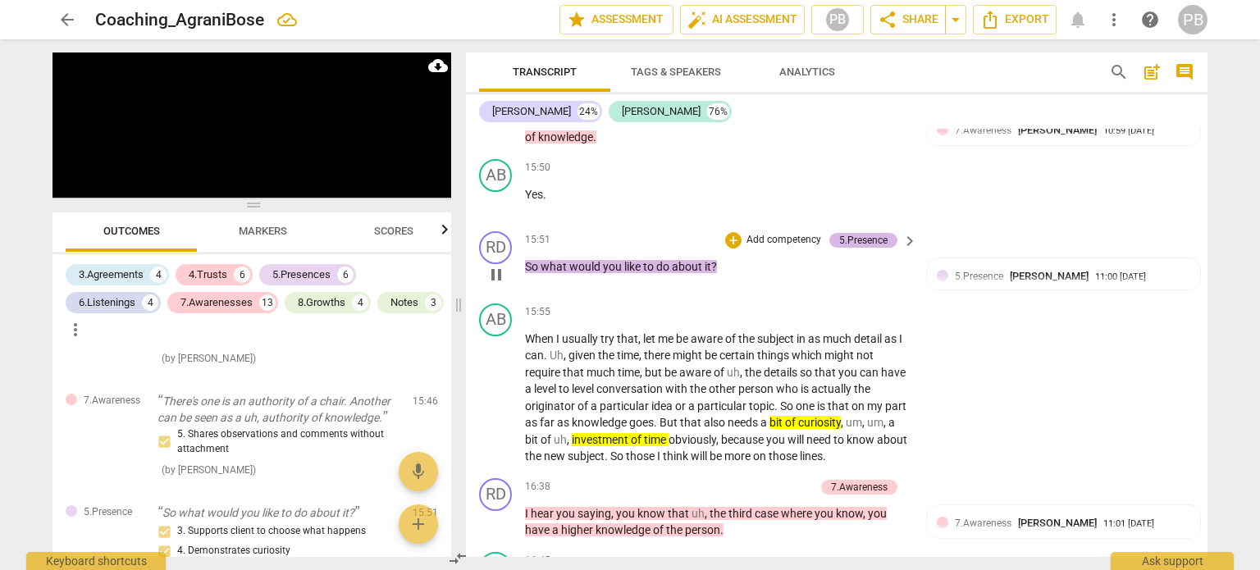
click at [848, 233] on div "5.Presence" at bounding box center [863, 240] width 48 height 15
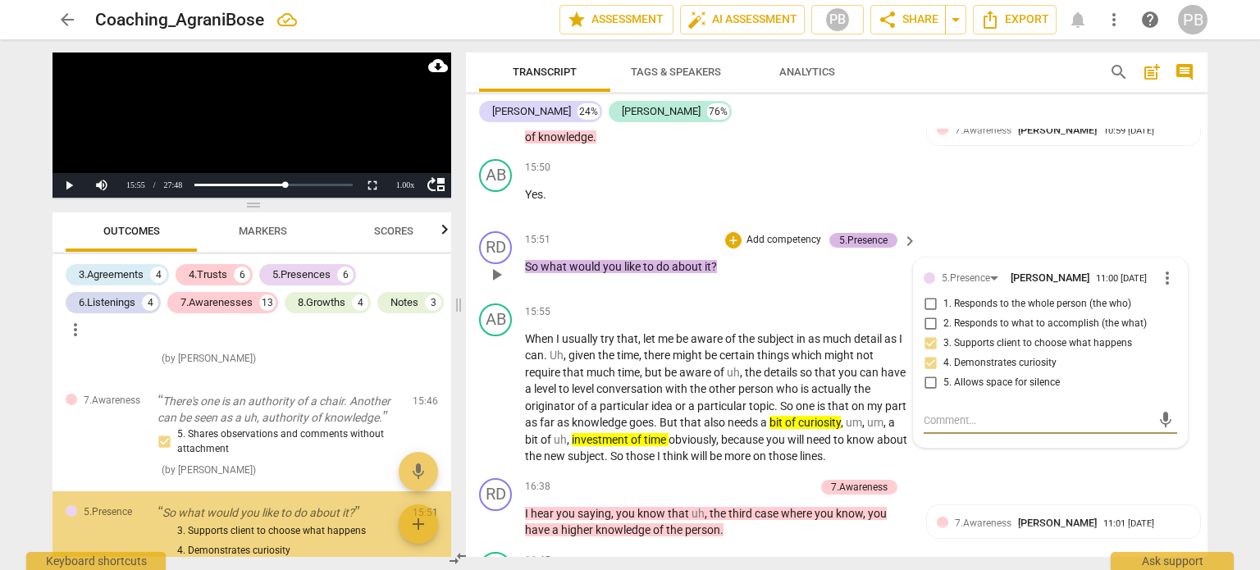
scroll to position [3253, 0]
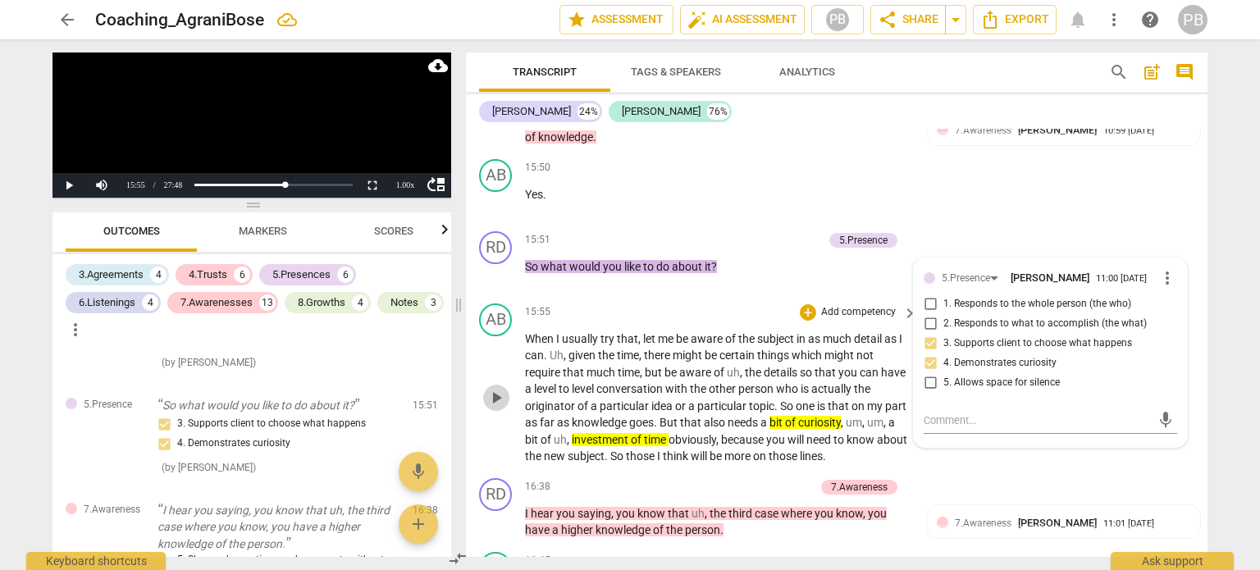
click at [483, 388] on span "play_arrow" at bounding box center [496, 398] width 26 height 20
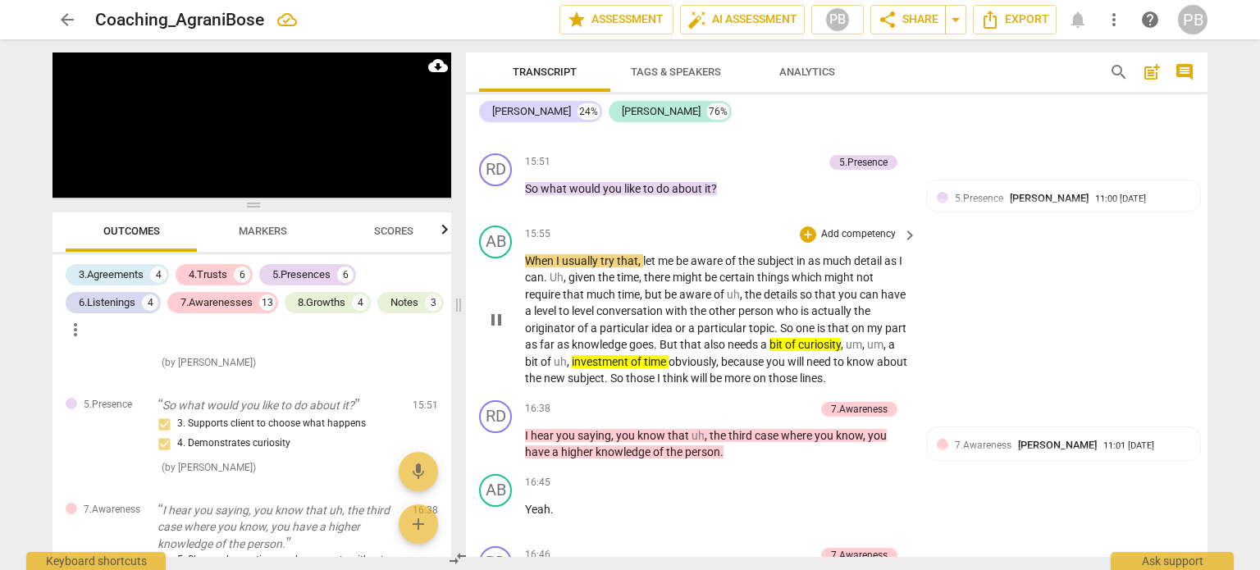
scroll to position [4891, 0]
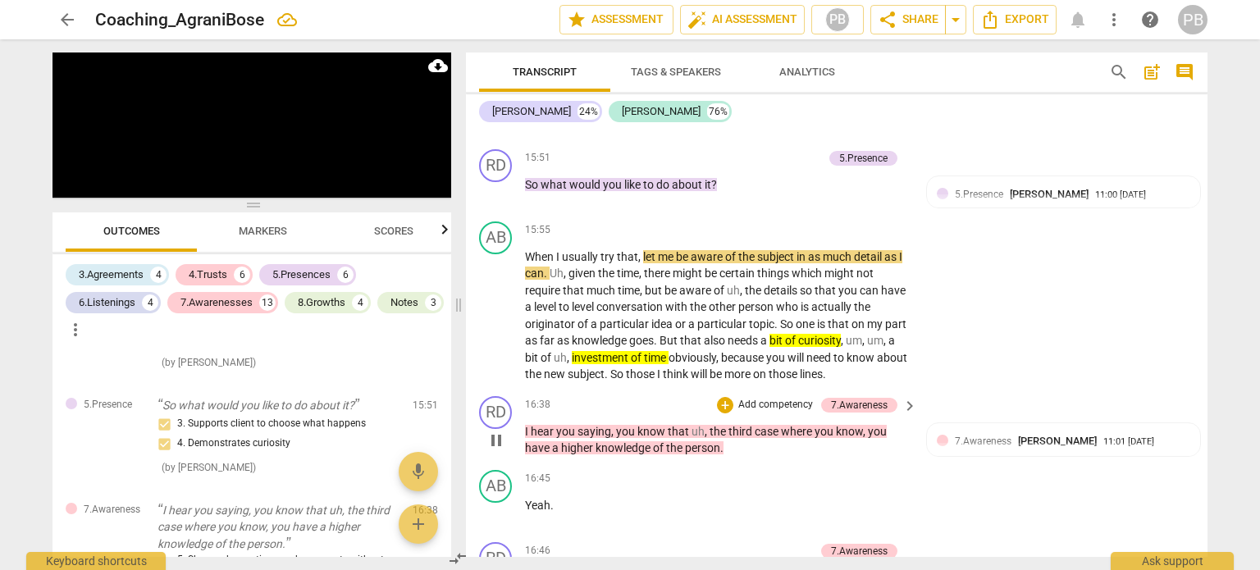
click at [499, 432] on span "pause" at bounding box center [497, 441] width 20 height 20
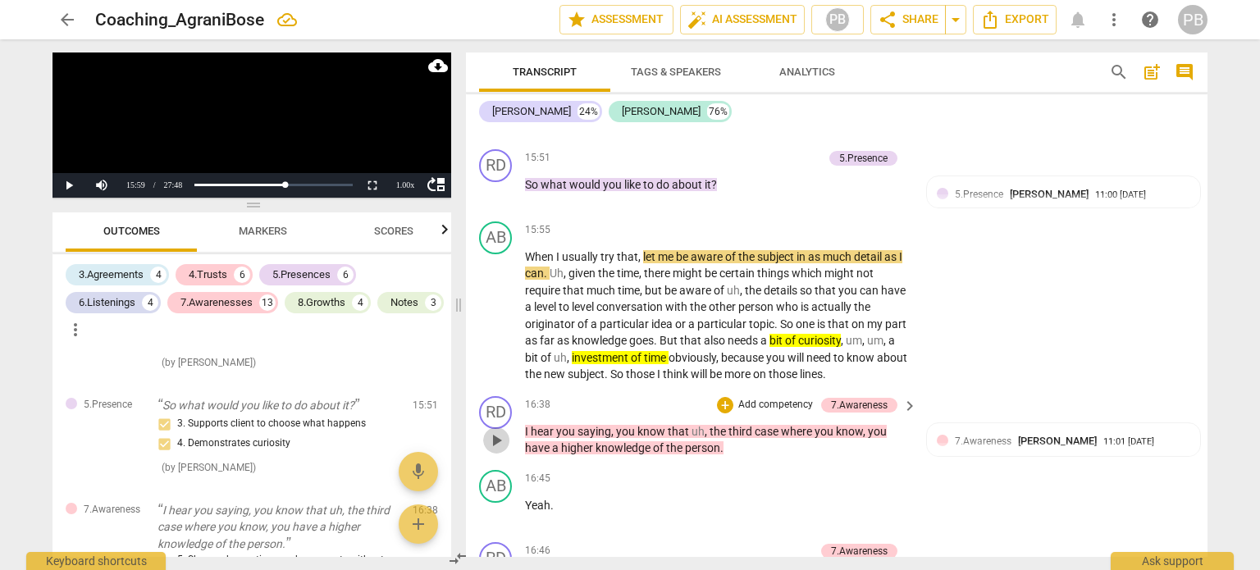
click at [498, 432] on span "play_arrow" at bounding box center [497, 441] width 20 height 20
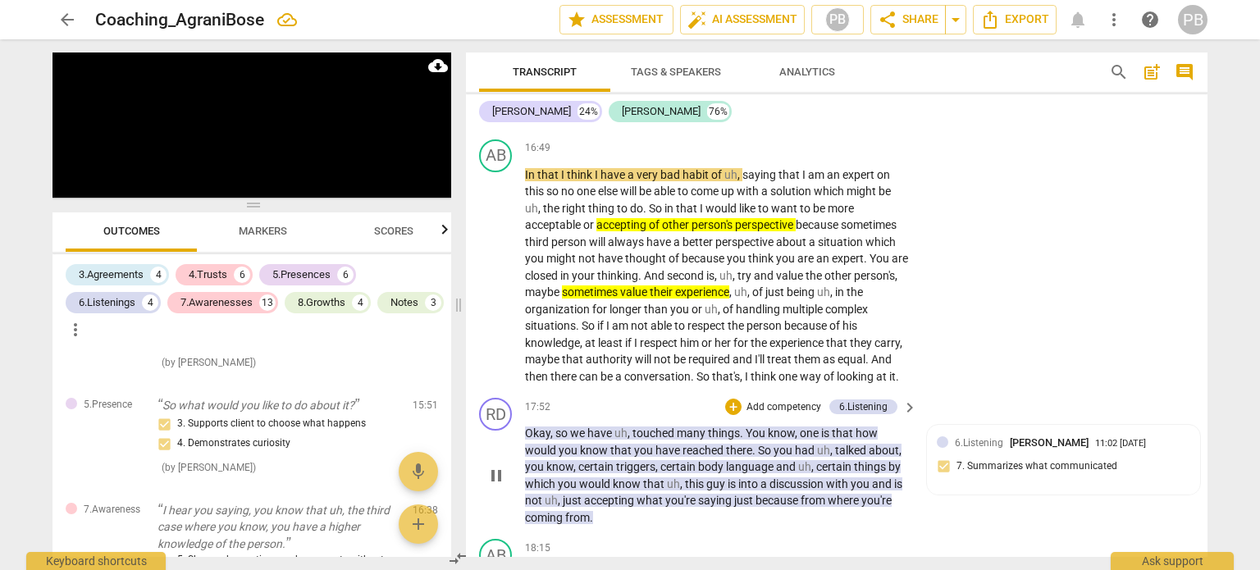
scroll to position [5383, 0]
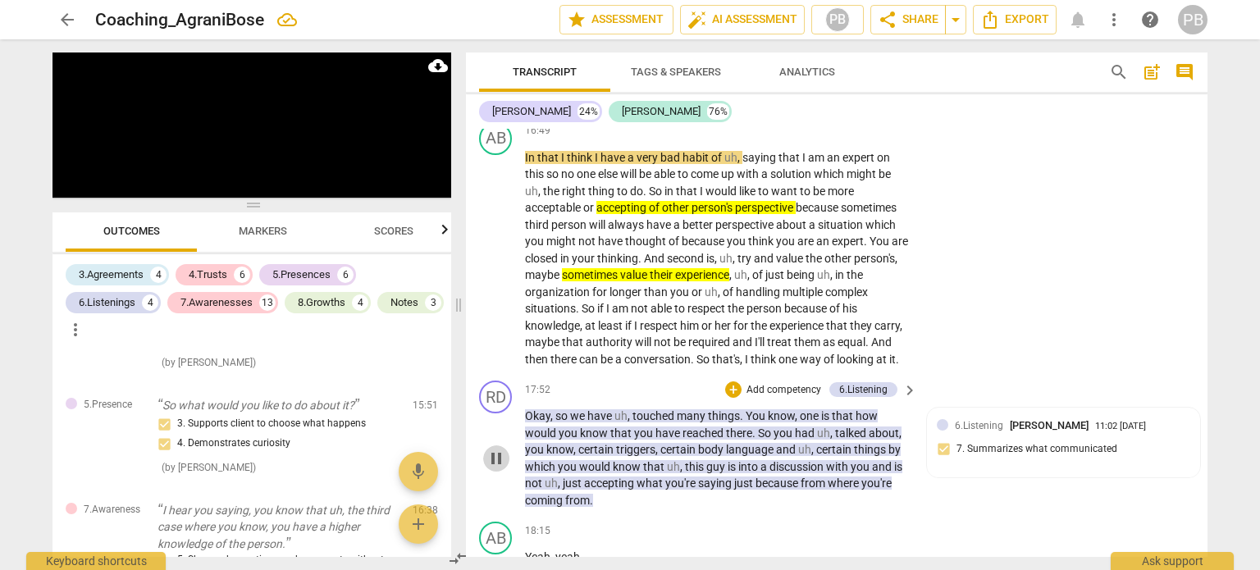
click at [483, 464] on span "pause" at bounding box center [496, 459] width 26 height 20
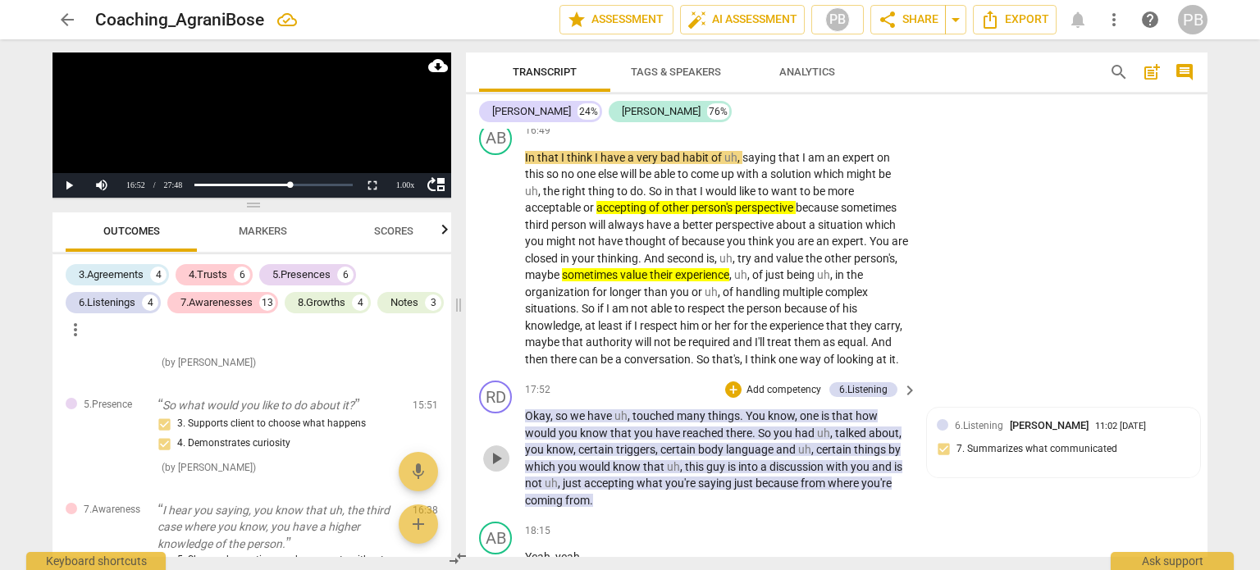
click at [499, 465] on span "play_arrow" at bounding box center [497, 459] width 20 height 20
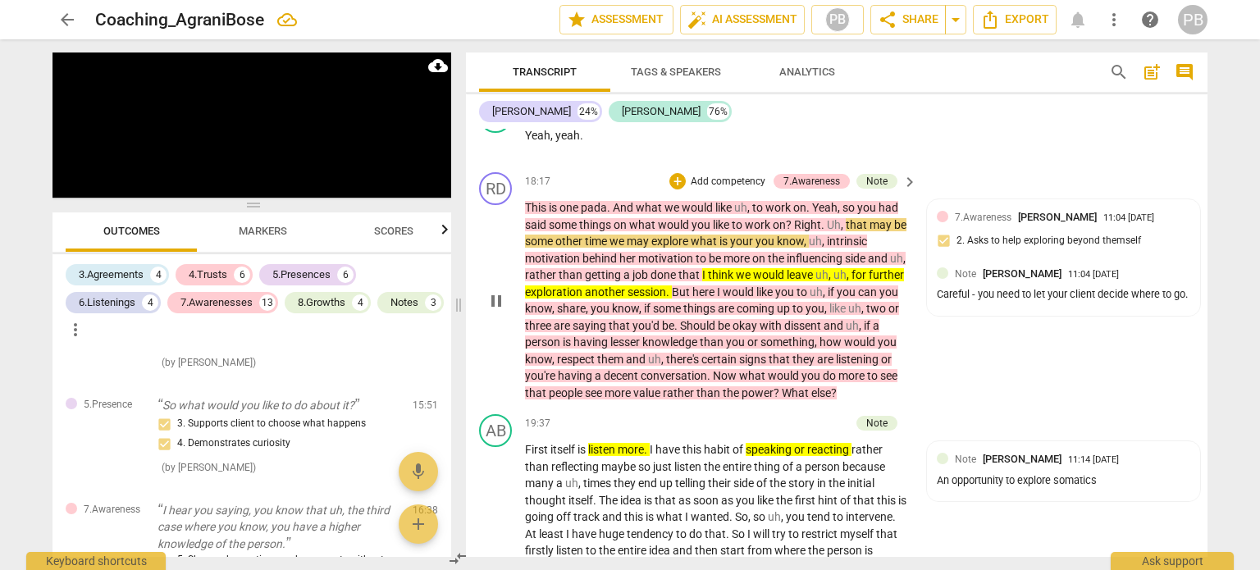
scroll to position [5876, 0]
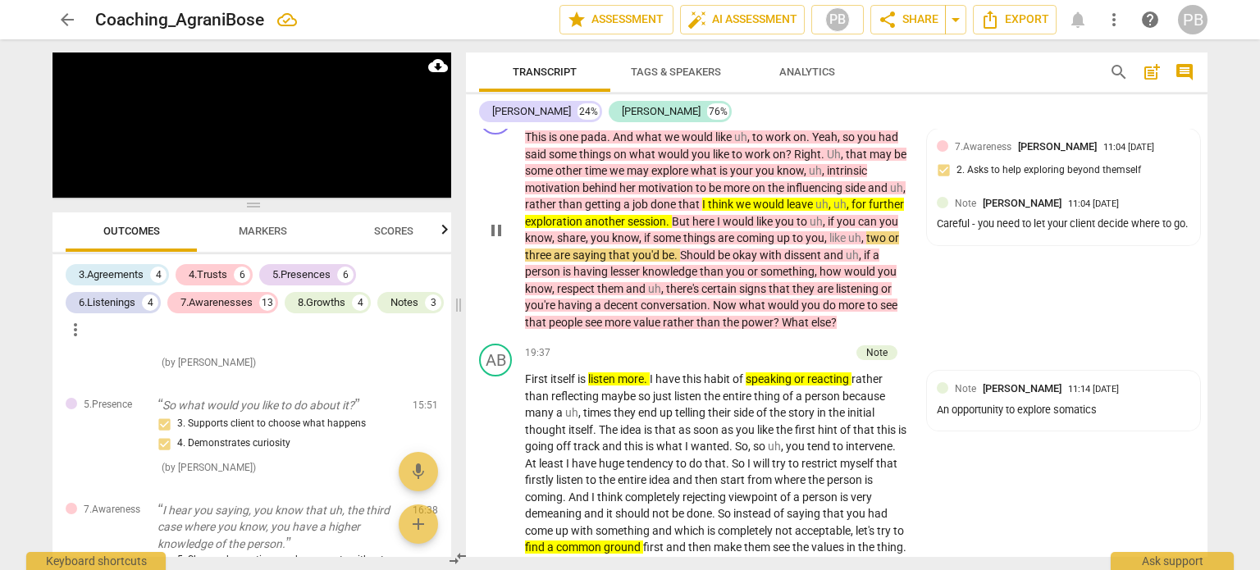
click at [717, 228] on span "here" at bounding box center [704, 221] width 25 height 13
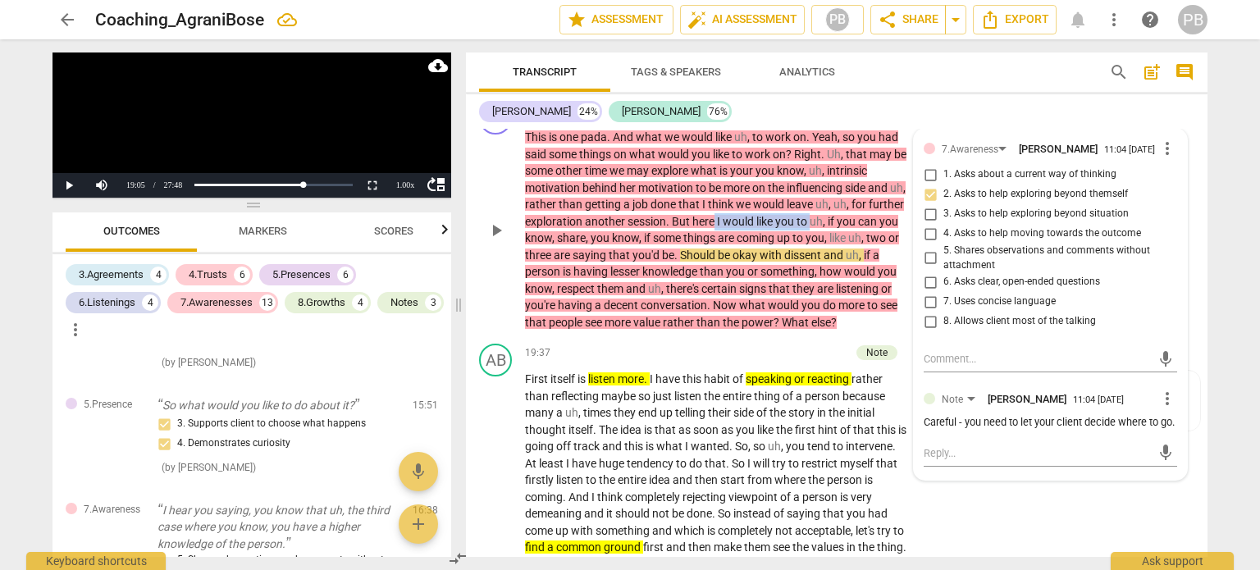
drag, startPoint x: 752, startPoint y: 226, endPoint x: 849, endPoint y: 224, distance: 97.7
click at [849, 224] on p "This is one pada . And what we would like uh , to work on . Yeah , so you had s…" at bounding box center [717, 230] width 384 height 202
click at [881, 207] on icon "button" at bounding box center [885, 206] width 10 height 11
click at [924, 461] on textarea at bounding box center [1037, 454] width 227 height 16
type textarea "A"
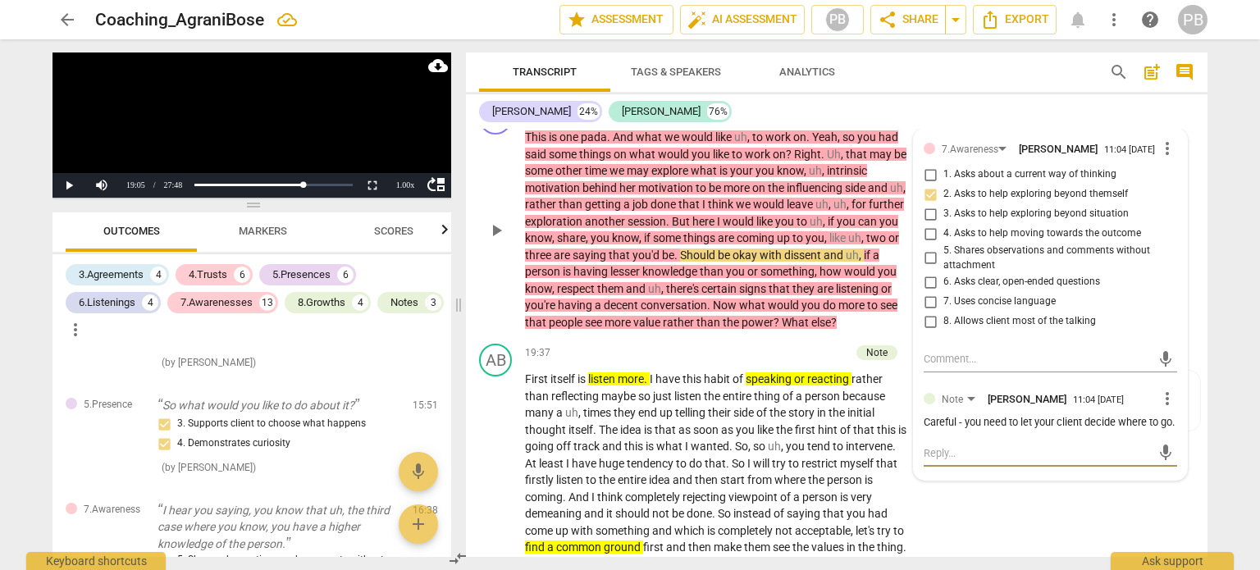
type textarea "A"
type textarea "An"
type textarea "And"
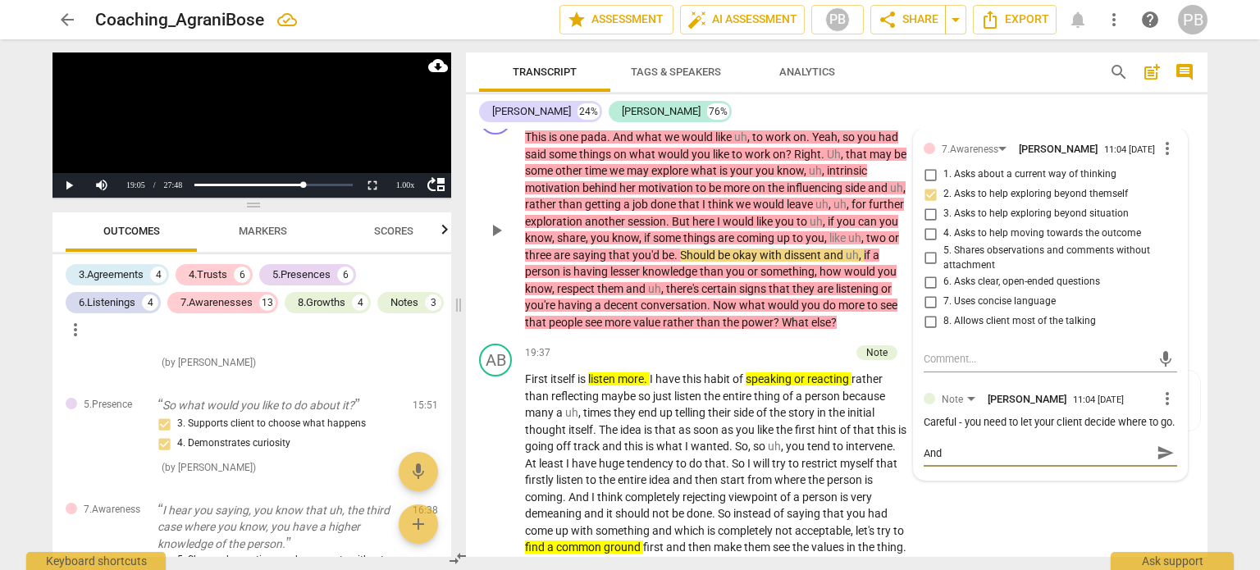
type textarea "And"
type textarea "And i"
type textarea "And it"
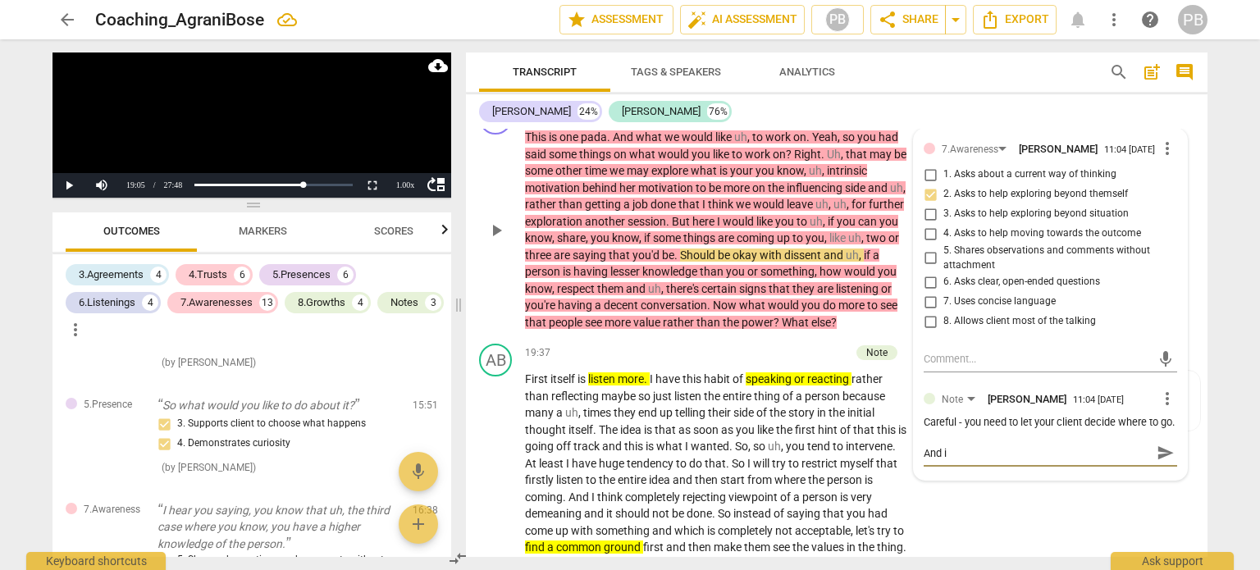
type textarea "And it"
type textarea "And it i"
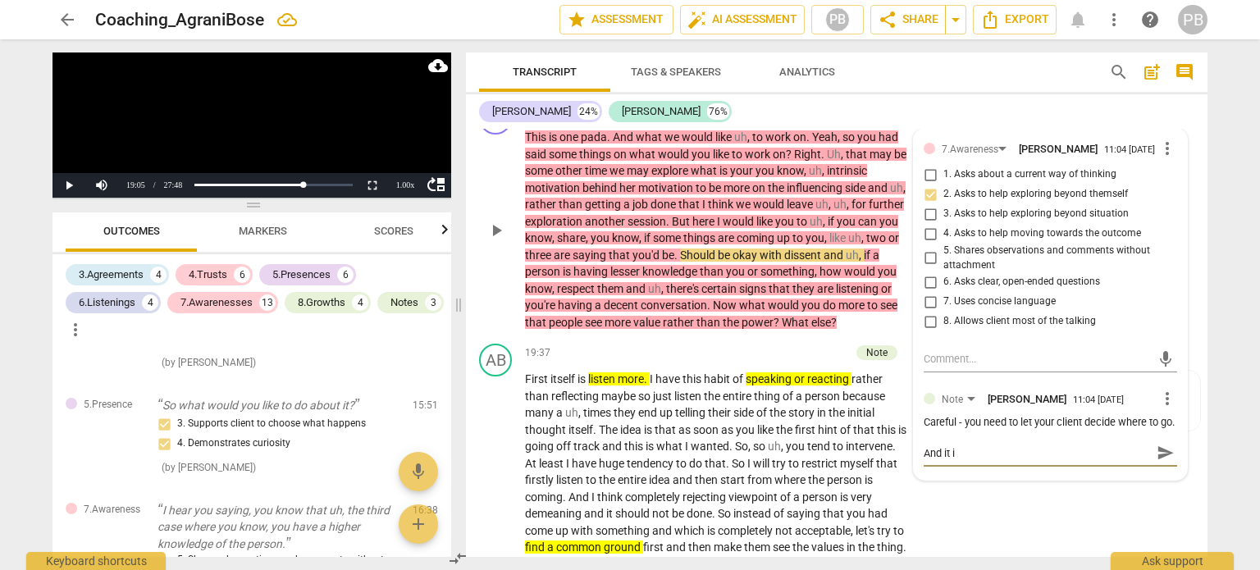
type textarea "And it is"
type textarea "And it isn"
type textarea "And it isn'"
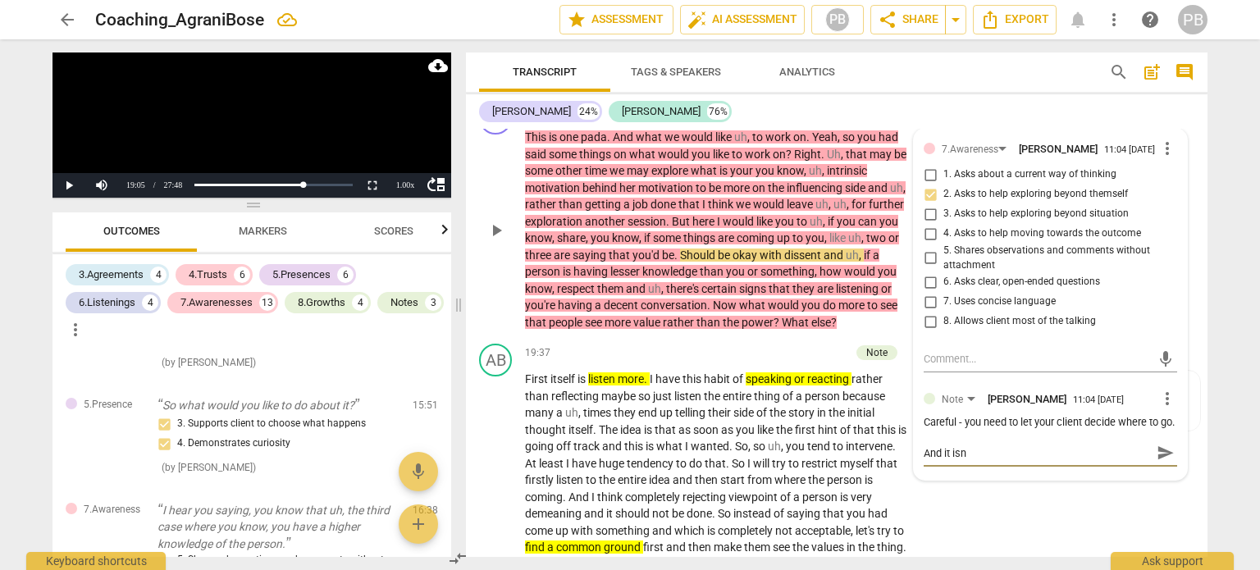
type textarea "And it isn'"
type textarea "And it isn't"
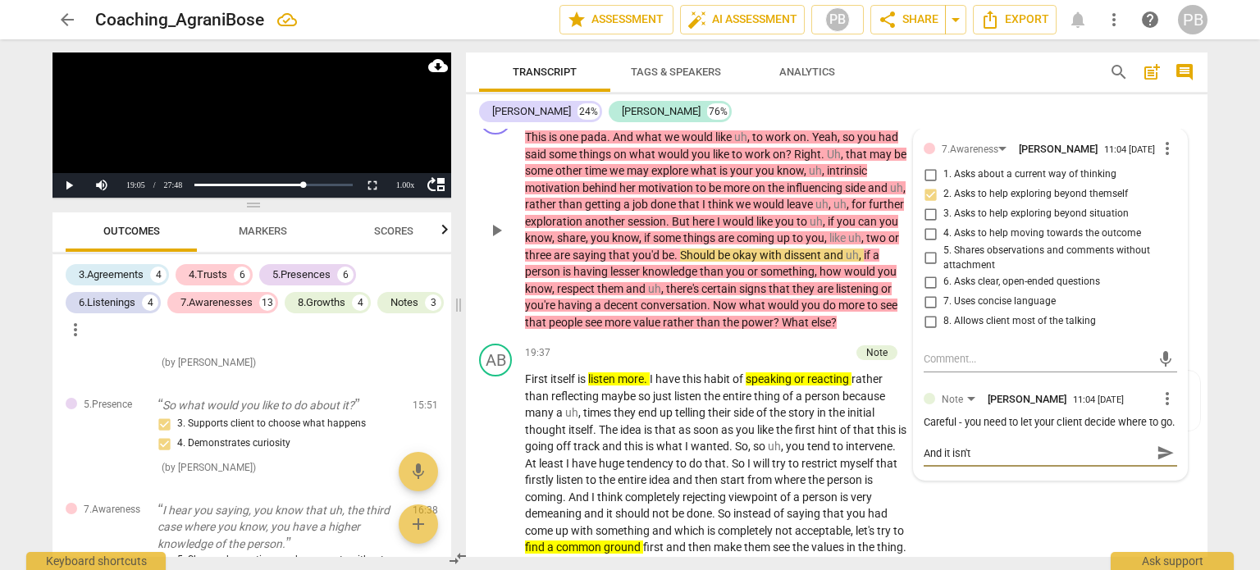
type textarea "And it isn't a"
type textarea "And it isn't ab"
type textarea "And it isn't abo"
type textarea "And it isn't abou"
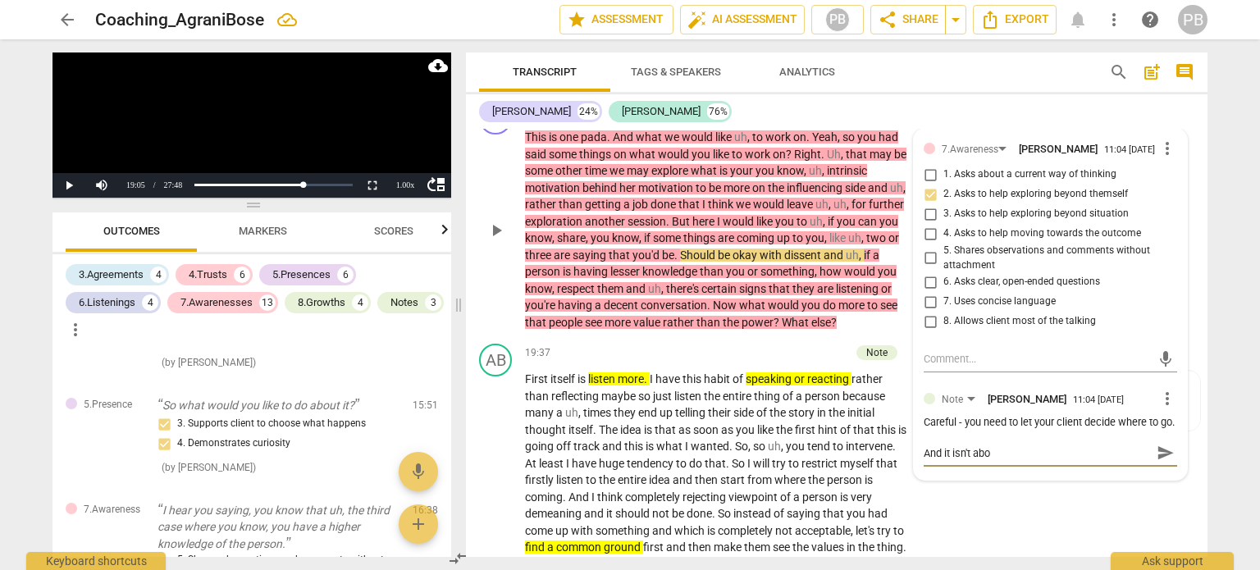
type textarea "And it isn't abou"
type textarea "And it isn't about"
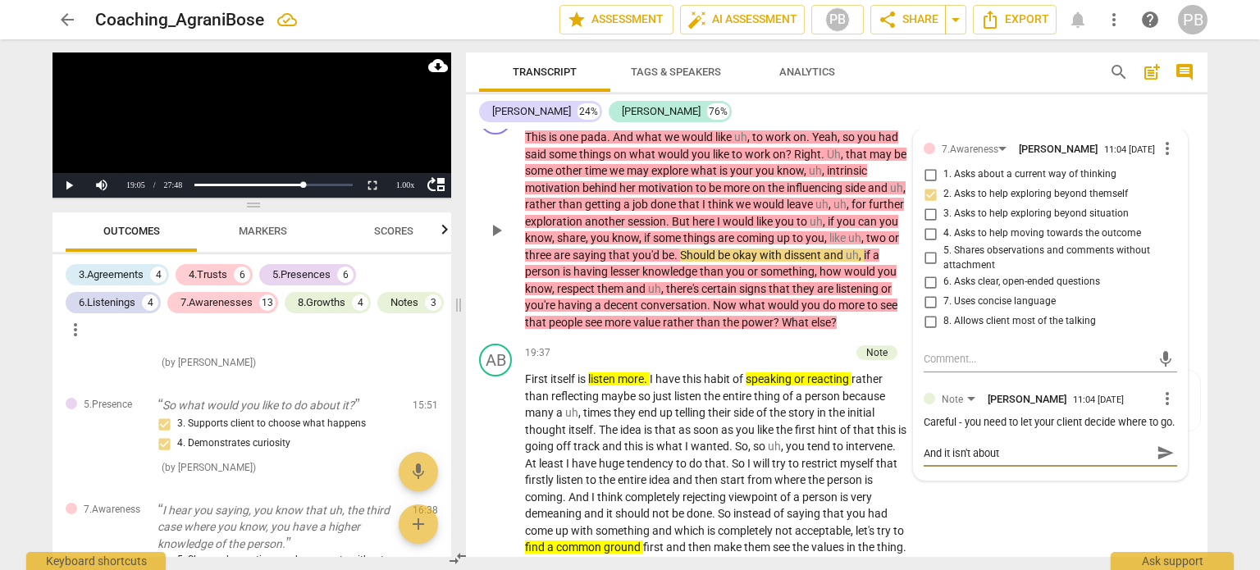
type textarea "And it isn't about w"
type textarea "And it isn't about wh"
type textarea "And it isn't about wha"
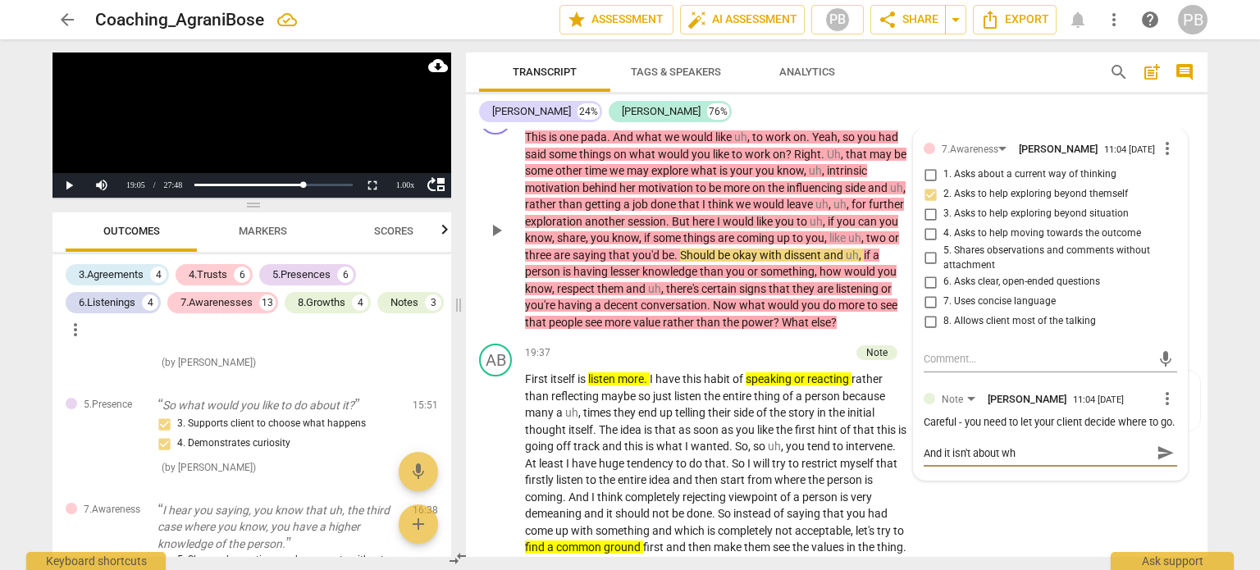
type textarea "And it isn't about wha"
type textarea "And it isn't about what"
type textarea "And it isn't about what y"
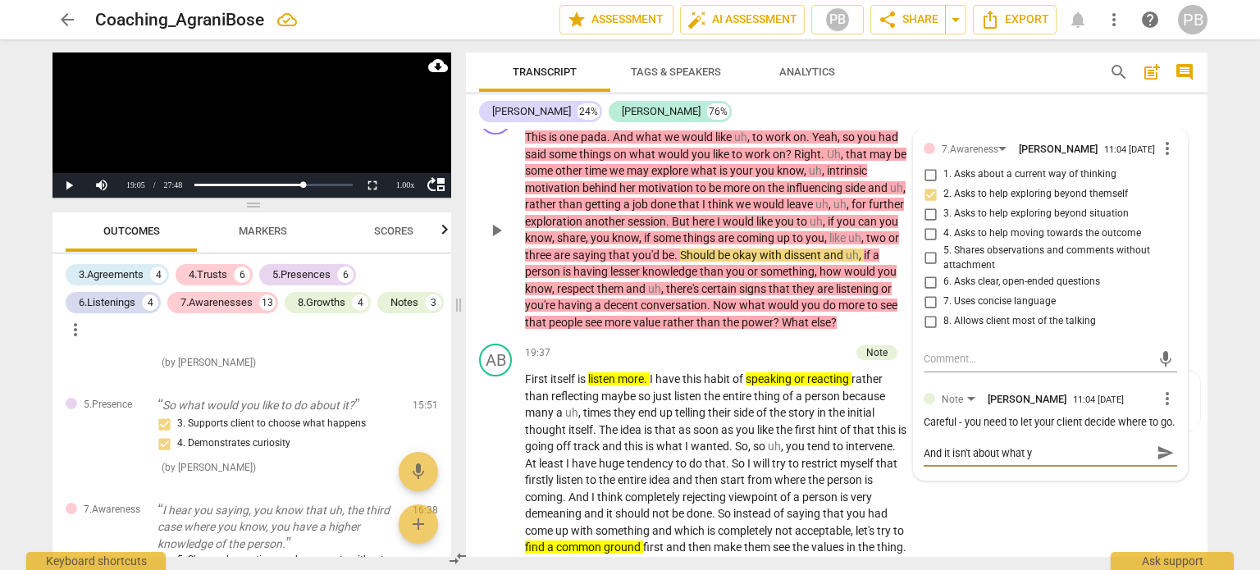
type textarea "And it isn't about what yo"
type textarea "And it isn't about what you"
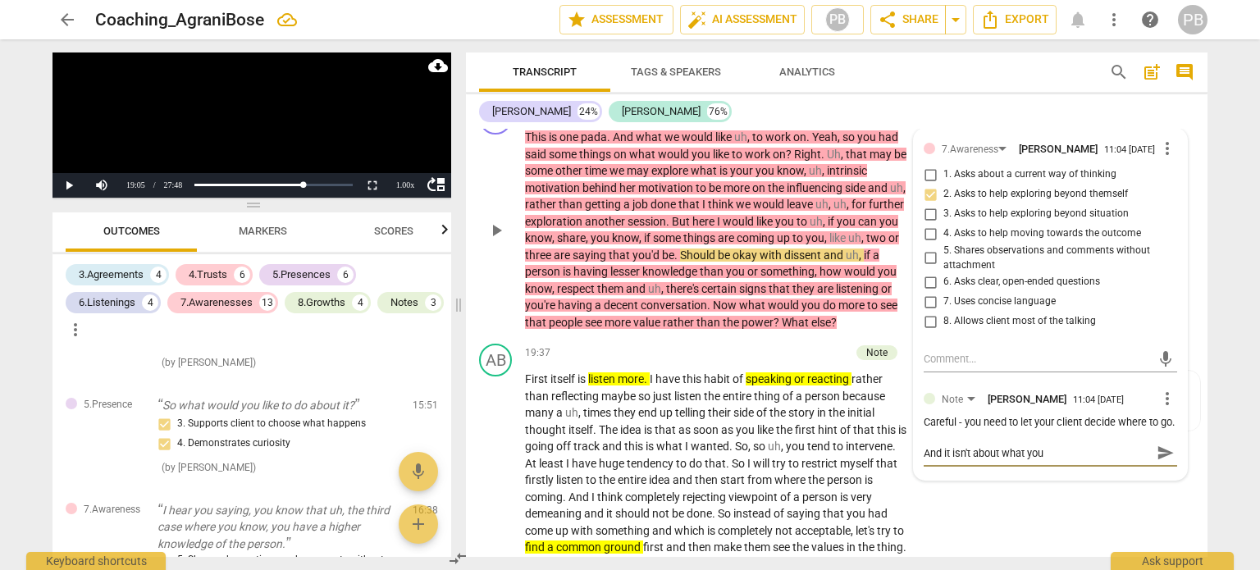
type textarea "And it isn't about what you"
type textarea "And it isn't about what you w"
type textarea "And it isn't about what you wo"
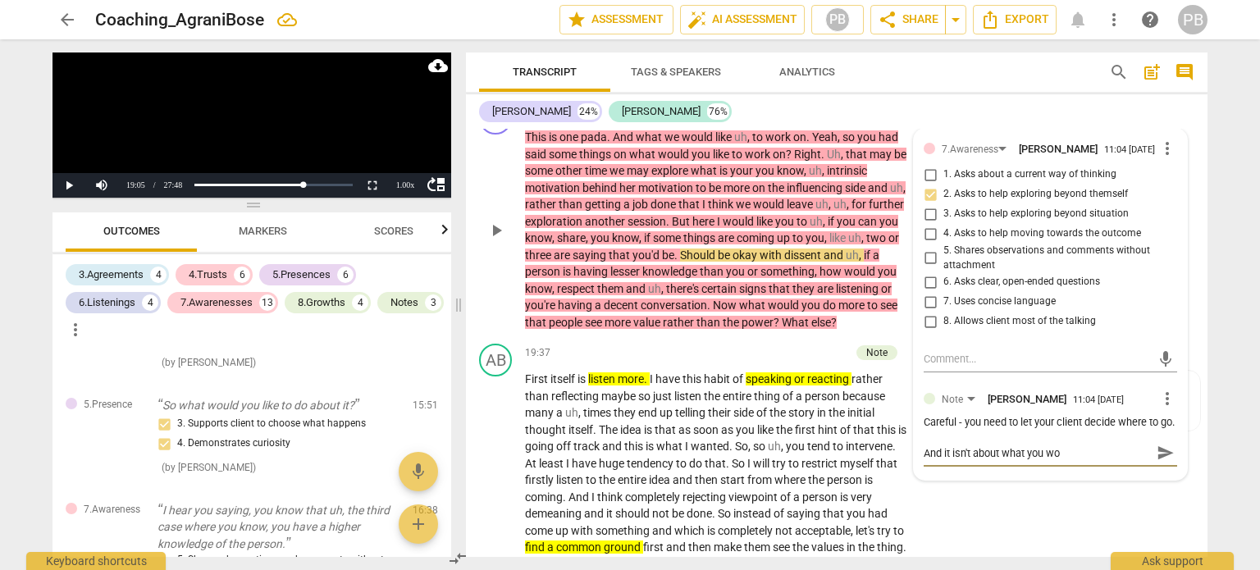
type textarea "And it isn't about what you wou"
type textarea "And it isn't about what you woul"
type textarea "And it isn't about what you would"
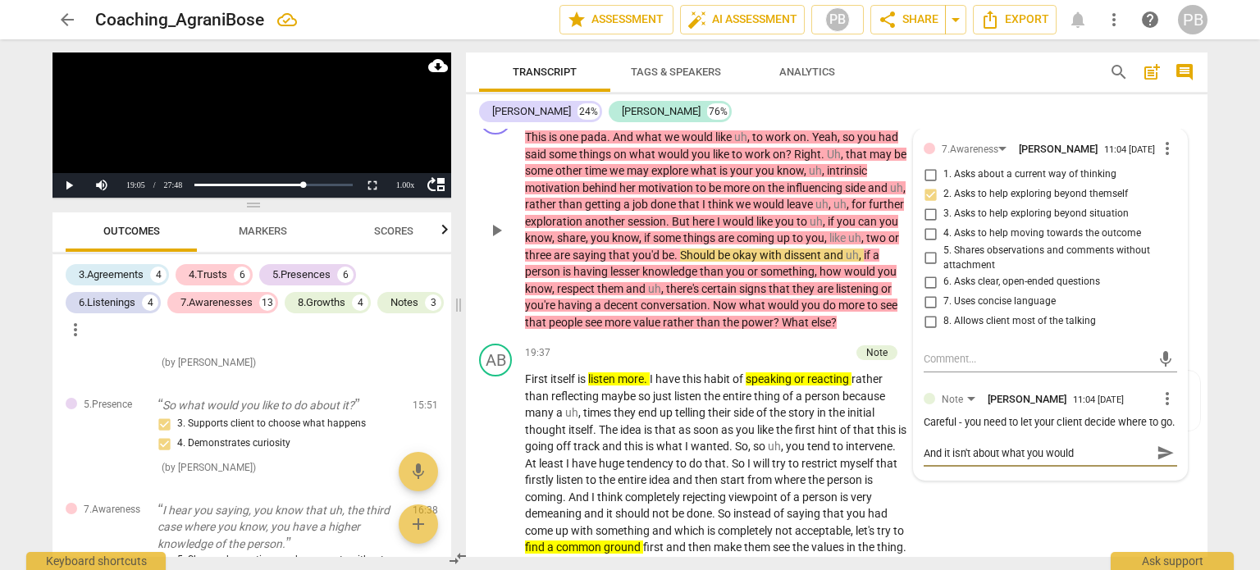
type textarea "And it isn't about what you would"
type textarea "And it isn't about what you would l"
type textarea "And it isn't about what you would li"
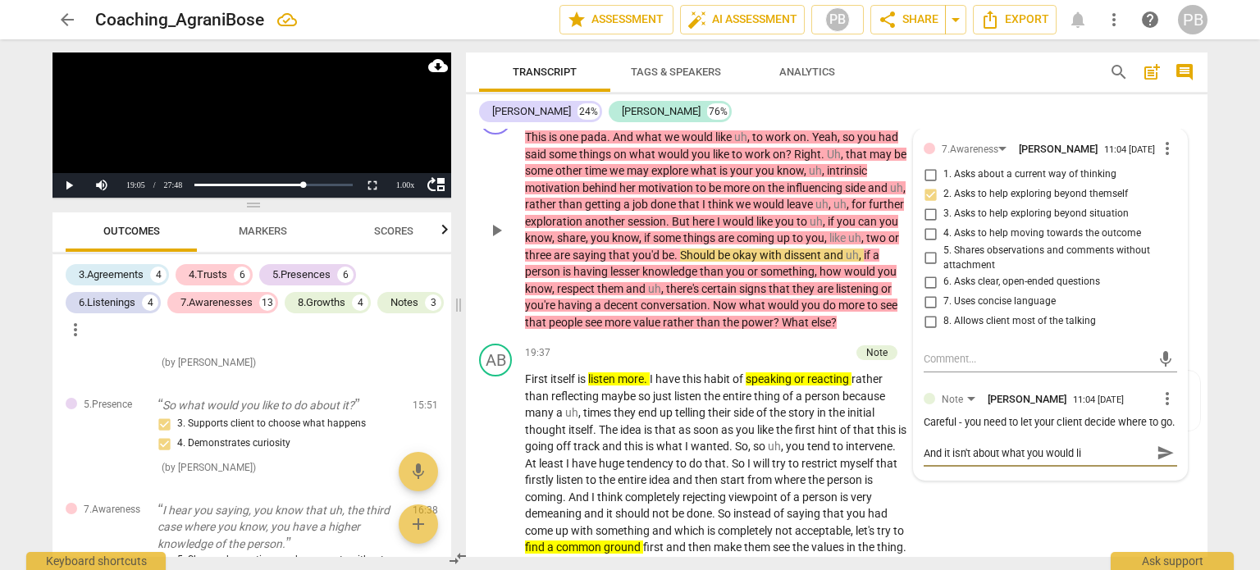
type textarea "And it isn't about what you would lik"
type textarea "And it isn't about what you would like"
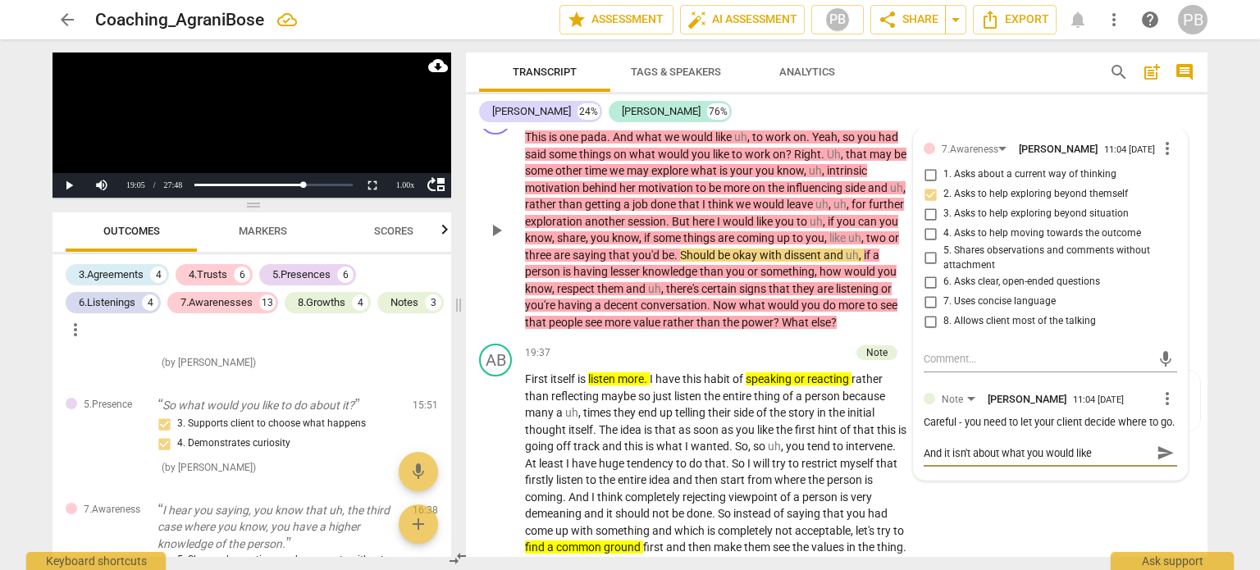
type textarea "And it isn't about what you would like"
type textarea "And it isn't about what you would like t"
type textarea "And it isn't about what you would like to"
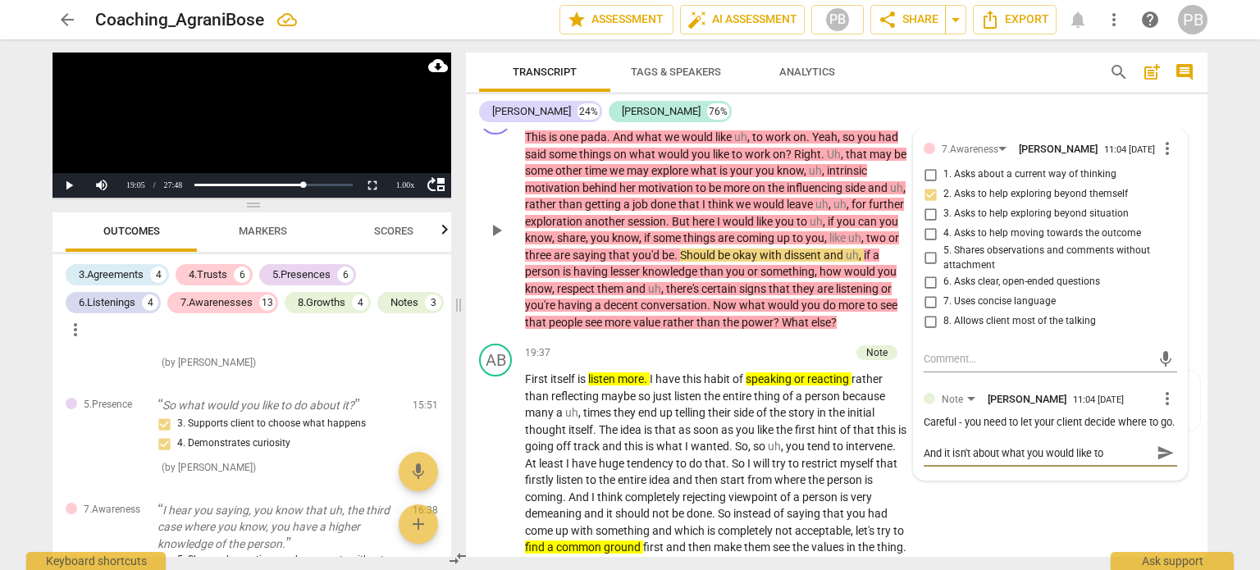
type textarea "And it isn't about what you would like to"
type textarea "And it isn't about what you would like to d"
type textarea "And it isn't about what you would like to do"
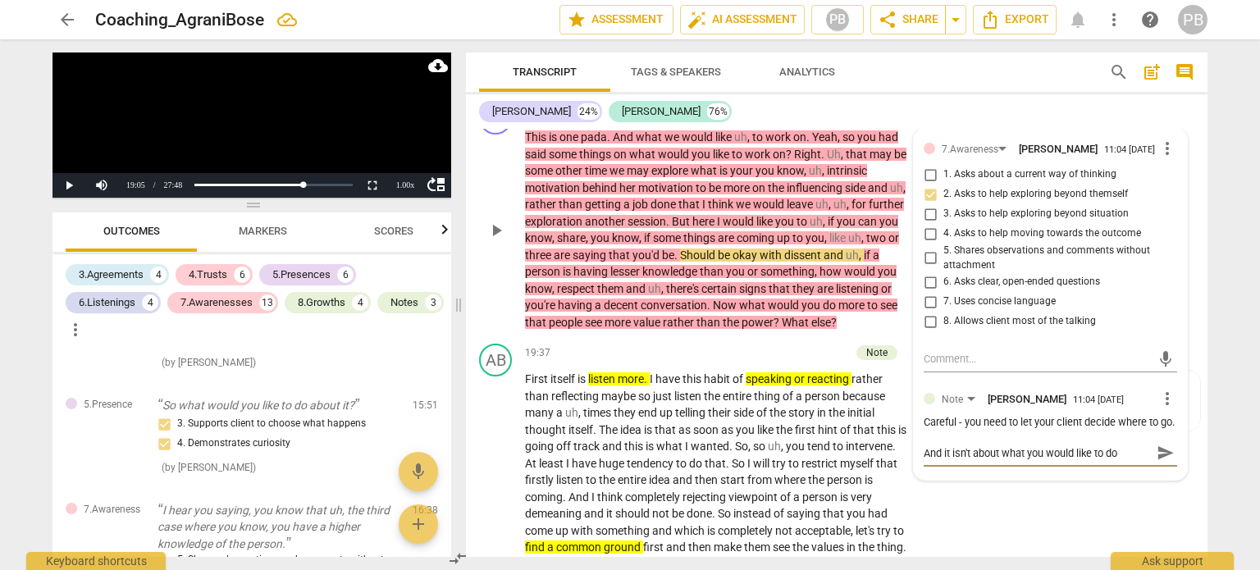
type textarea "And it isn't about what you would like to do"
type textarea "And it isn't about what you would like to do ""
type textarea "And it isn't about what you would like to do "I"
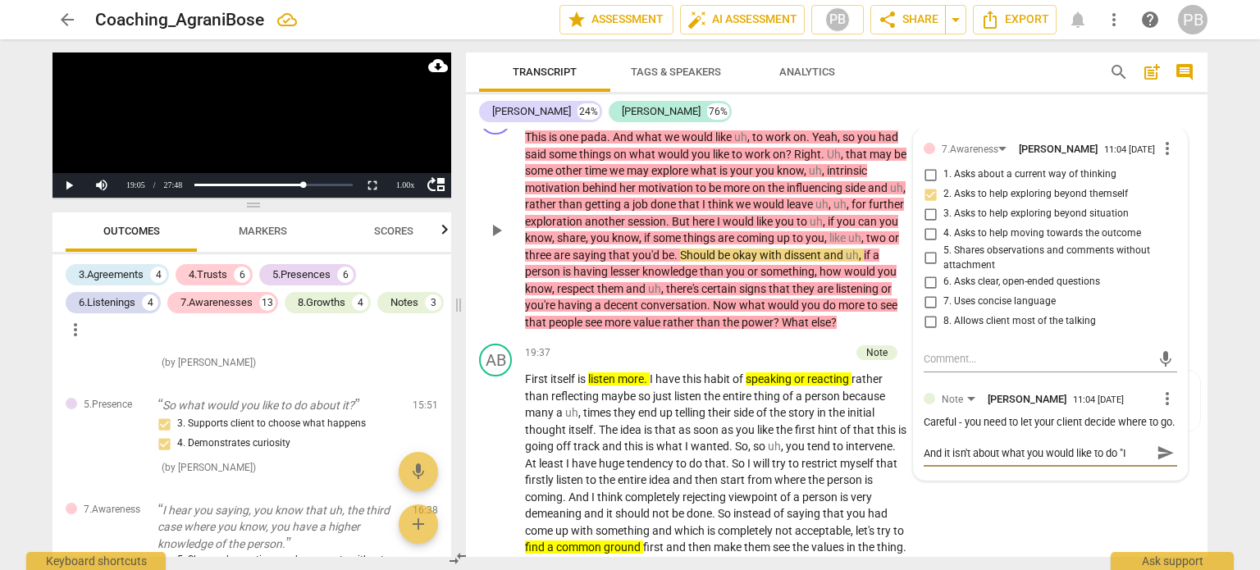
type textarea "And it isn't about what you would like to do "I"
type textarea "And it isn't about what you would like to do "I w"
type textarea "And it isn't about what you would like to do "I wo"
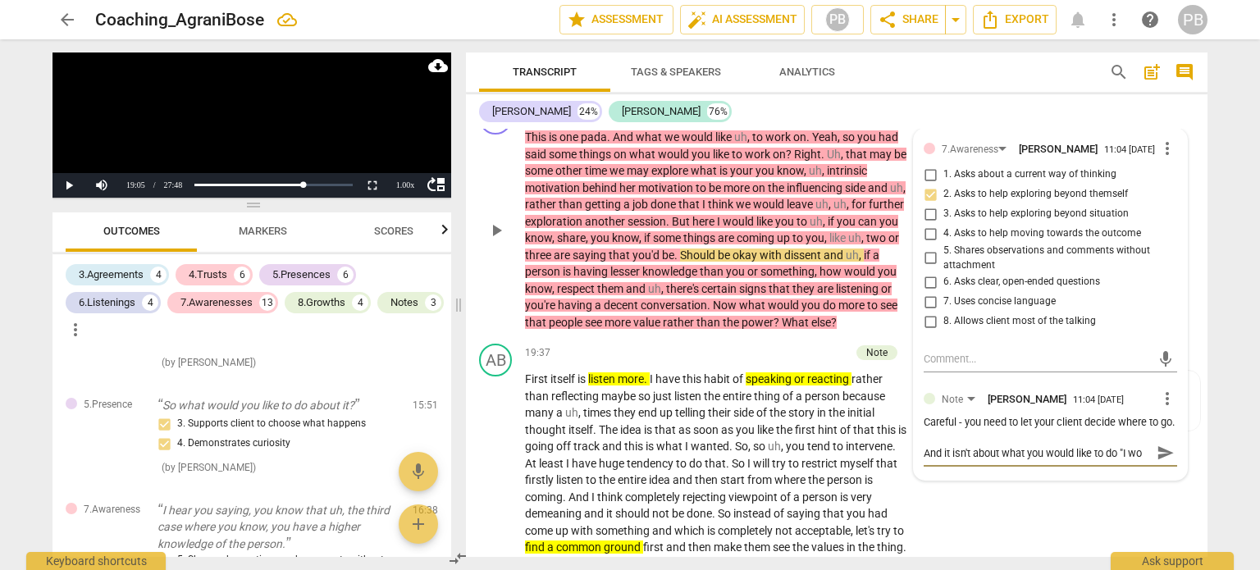
type textarea "And it isn't about what you would like to do "I wou"
type textarea "And it isn't about what you would like to do "I woul"
type textarea "And it isn't about what you would like to do "I would"
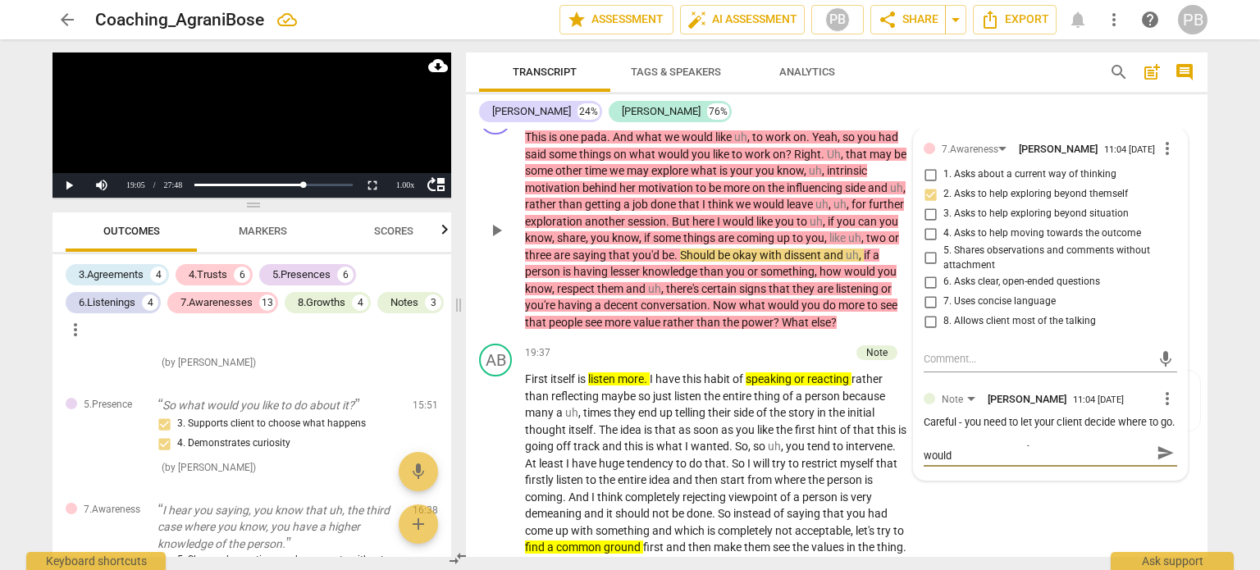
type textarea "And it isn't about what you would like to do "I would"
type textarea "And it isn't about what you would like to do "I would l"
type textarea "And it isn't about what you would like to do "I would li"
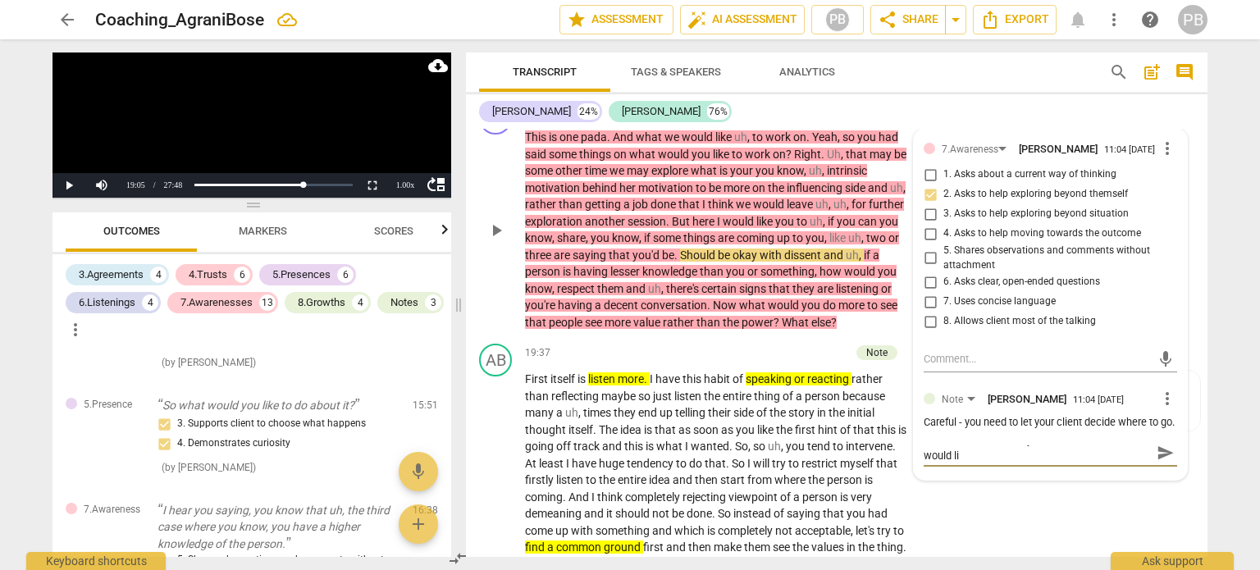
type textarea "And it isn't about what you would like to do "I would lik"
type textarea "And it isn't about what you would like to do "I would like"
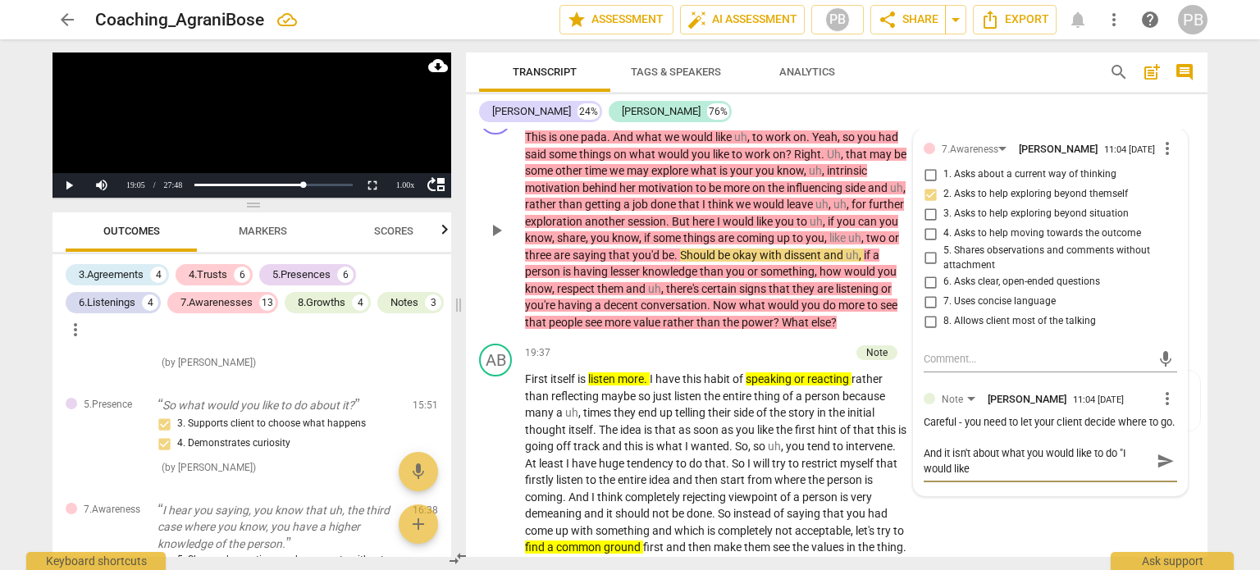
type textarea "And it isn't about what you would like to do "I would like"
type textarea "And it isn't about what you would like to do "I would like y"
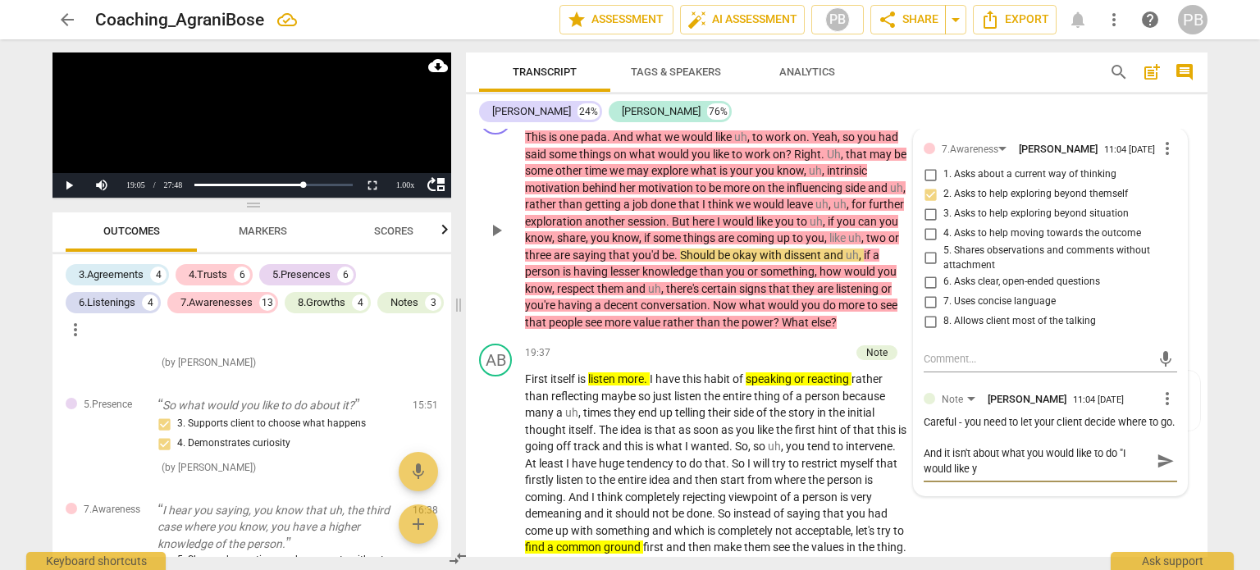
type textarea "And it isn't about what you would like to do "I would like yo"
type textarea "And it isn't about what you would like to do "I would like you"
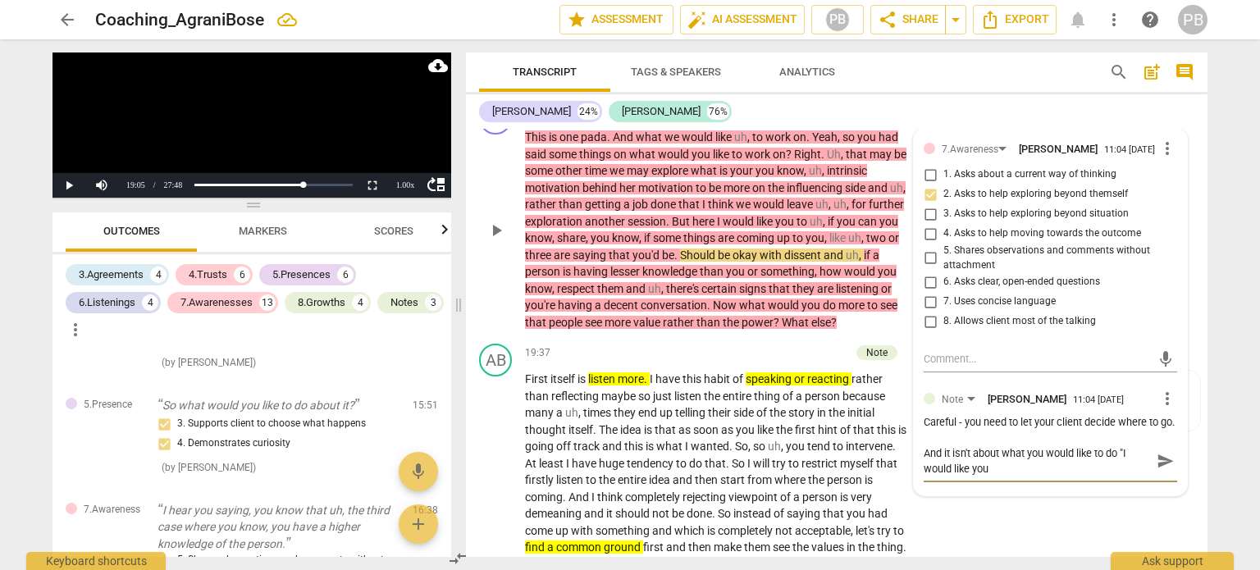
type textarea "And it isn't about what you would like to do "I would like you"
type textarea "And it isn't about what you would like to do "I would like you t"
type textarea "And it isn't about what you would like to do "I would like you to"
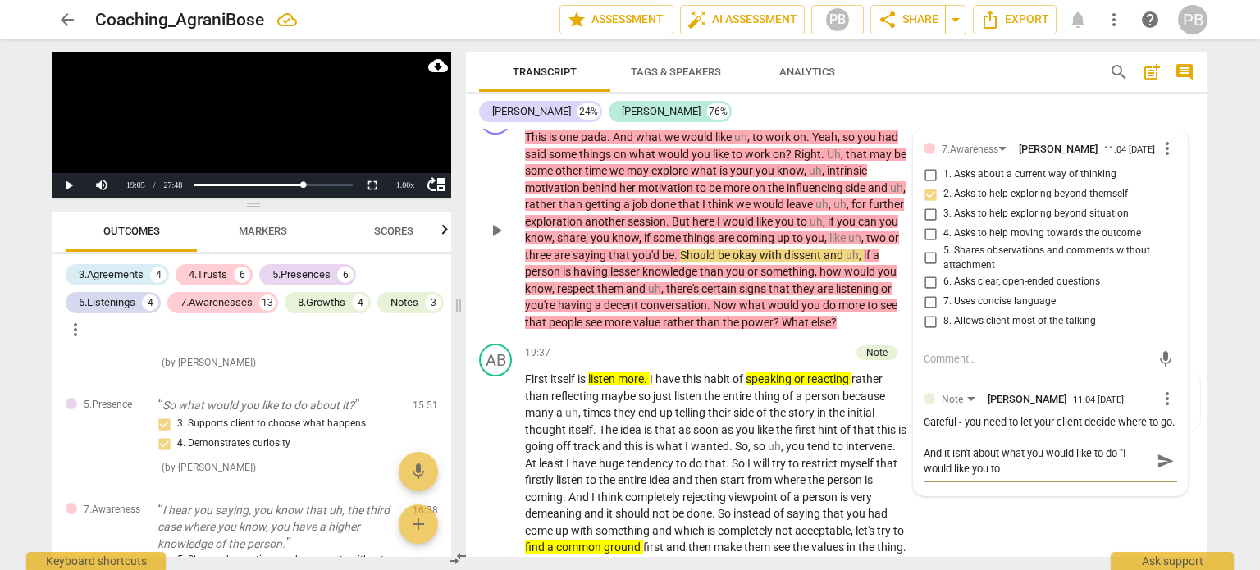
type textarea "And it isn't about what you would like to do "I would like you to."
type textarea "And it isn't about what you would like to do "I would like you to.."
type textarea "And it isn't about what you would like to do "I would like you to..."
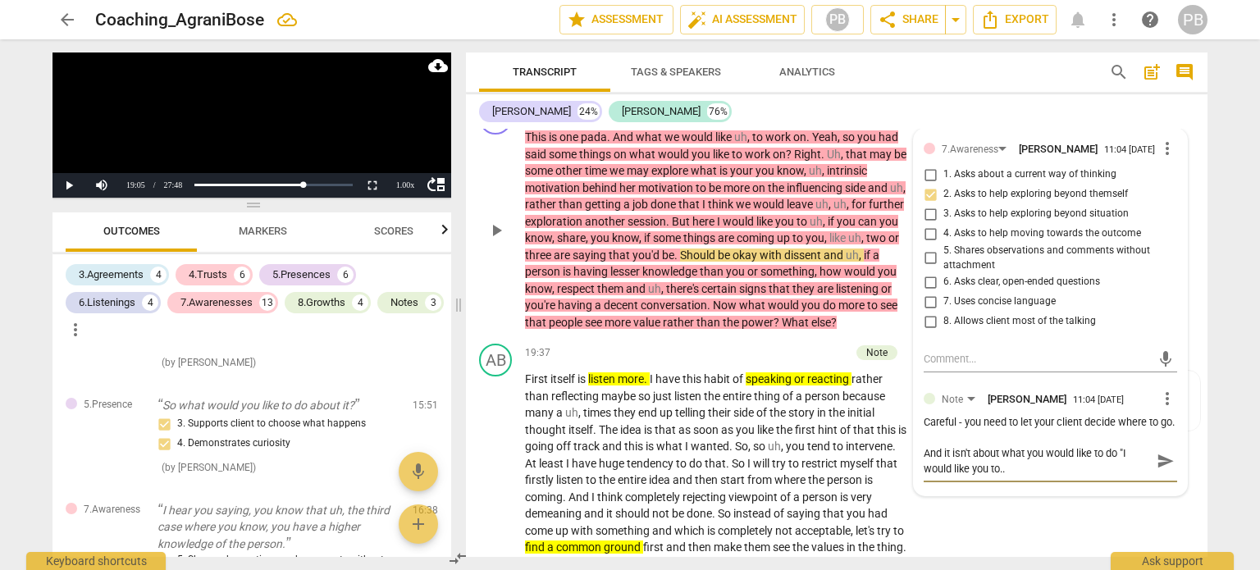
type textarea "And it isn't about what you would like to do "I would like you to..."
type textarea "And it isn't about what you would like to do "I would like you to...""
click at [1158, 470] on span "send" at bounding box center [1166, 461] width 18 height 18
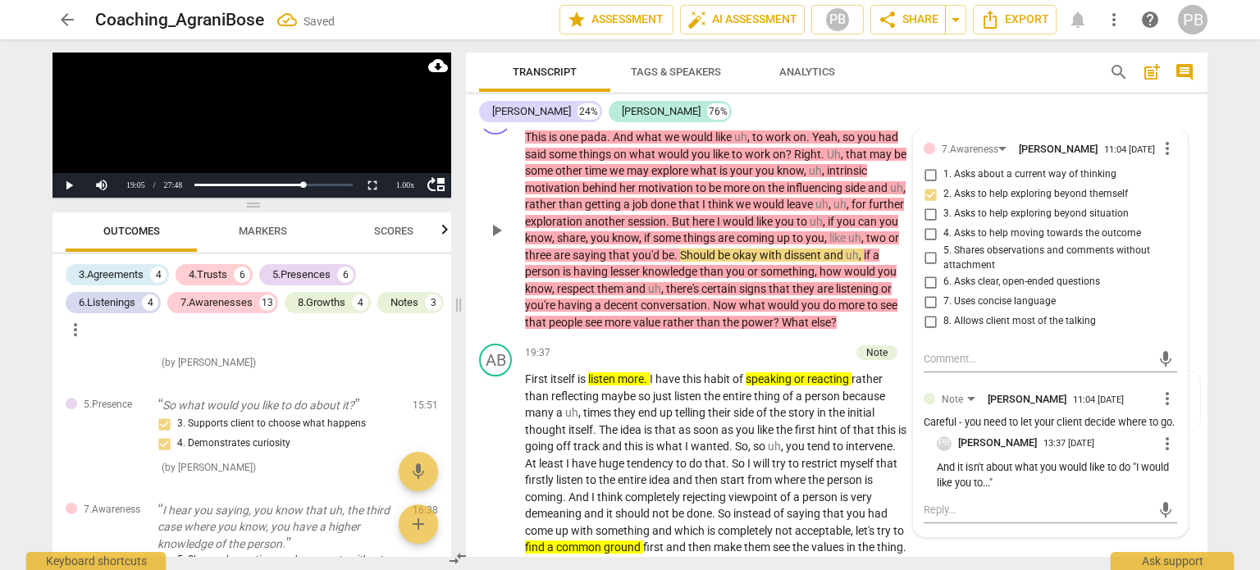
click at [494, 238] on span "play_arrow" at bounding box center [497, 231] width 20 height 20
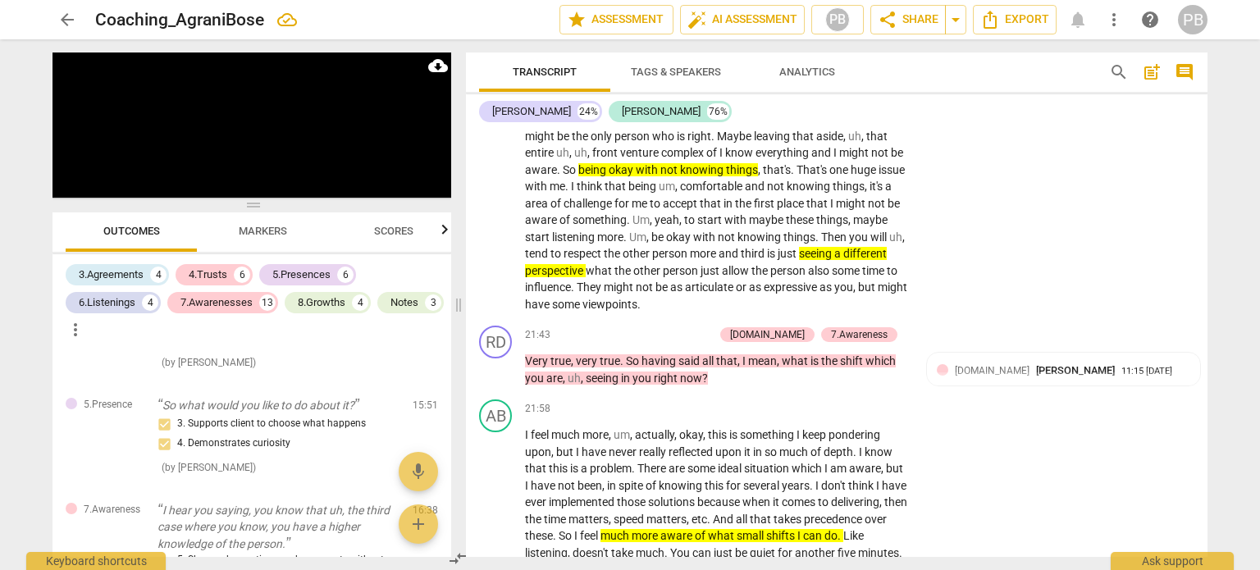
scroll to position [6368, 0]
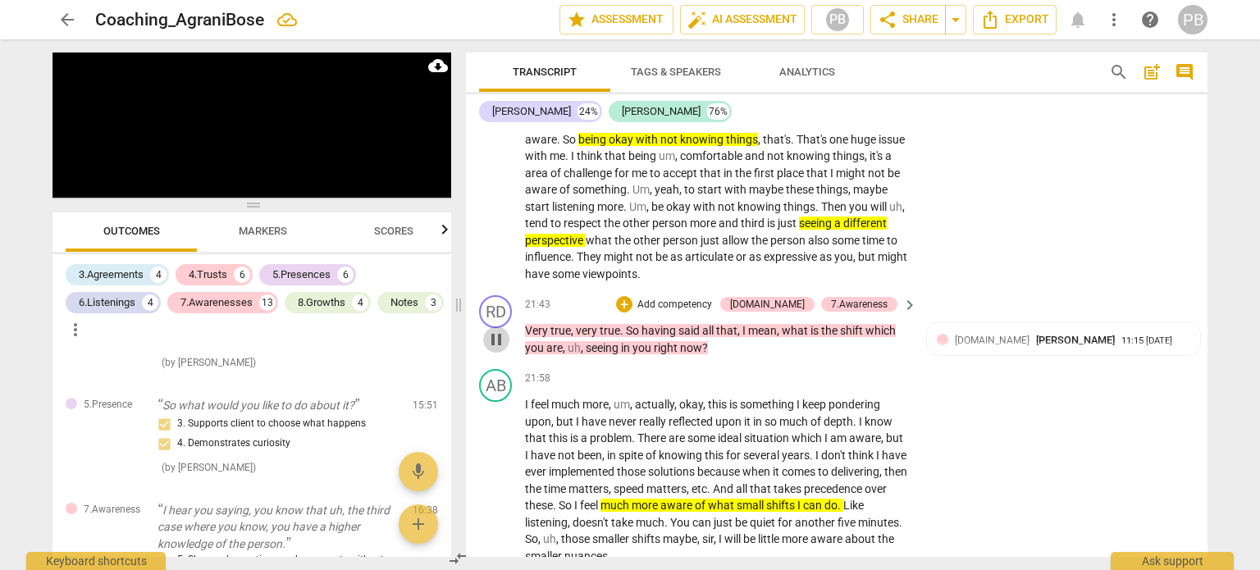
click at [499, 349] on span "pause" at bounding box center [497, 340] width 20 height 20
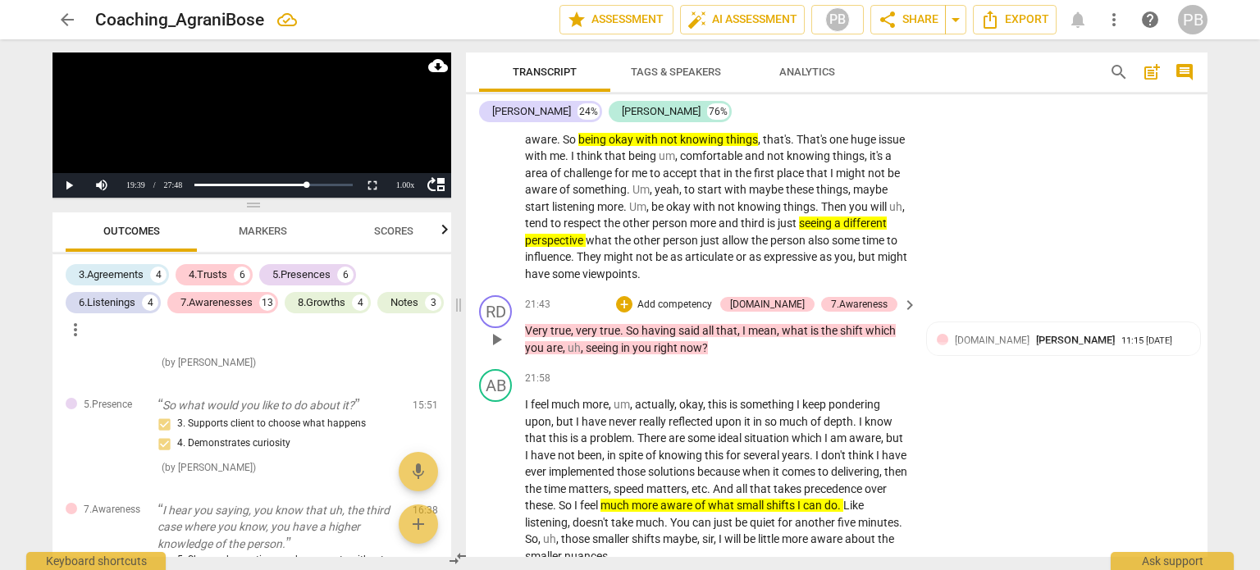
click at [499, 349] on span "play_arrow" at bounding box center [497, 340] width 20 height 20
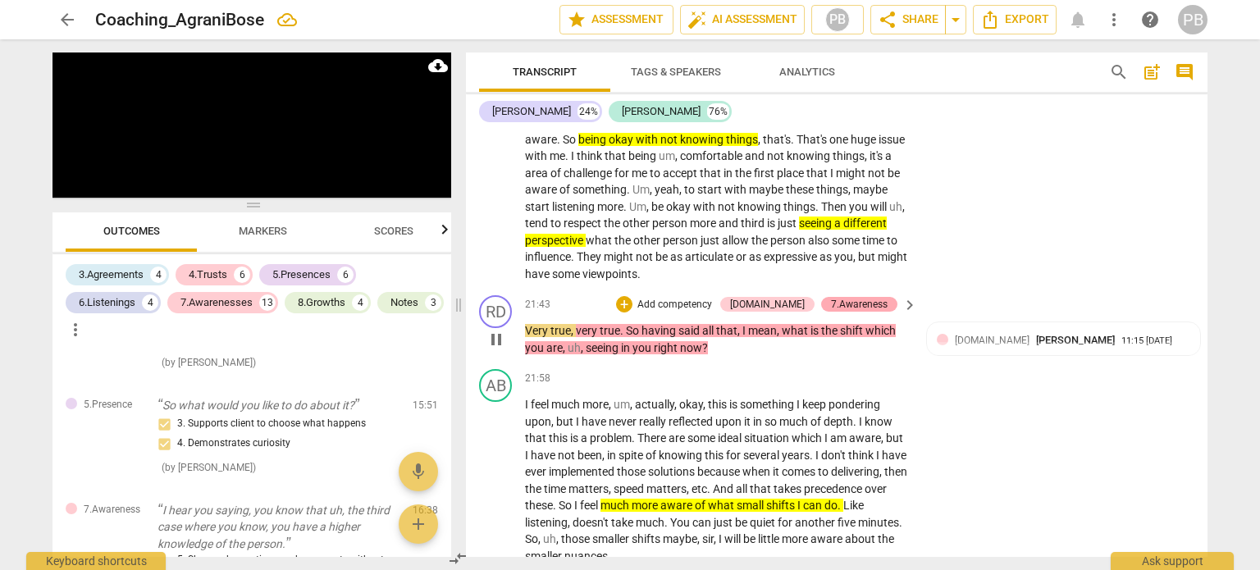
click at [863, 312] on div "7.Awareness" at bounding box center [859, 304] width 57 height 15
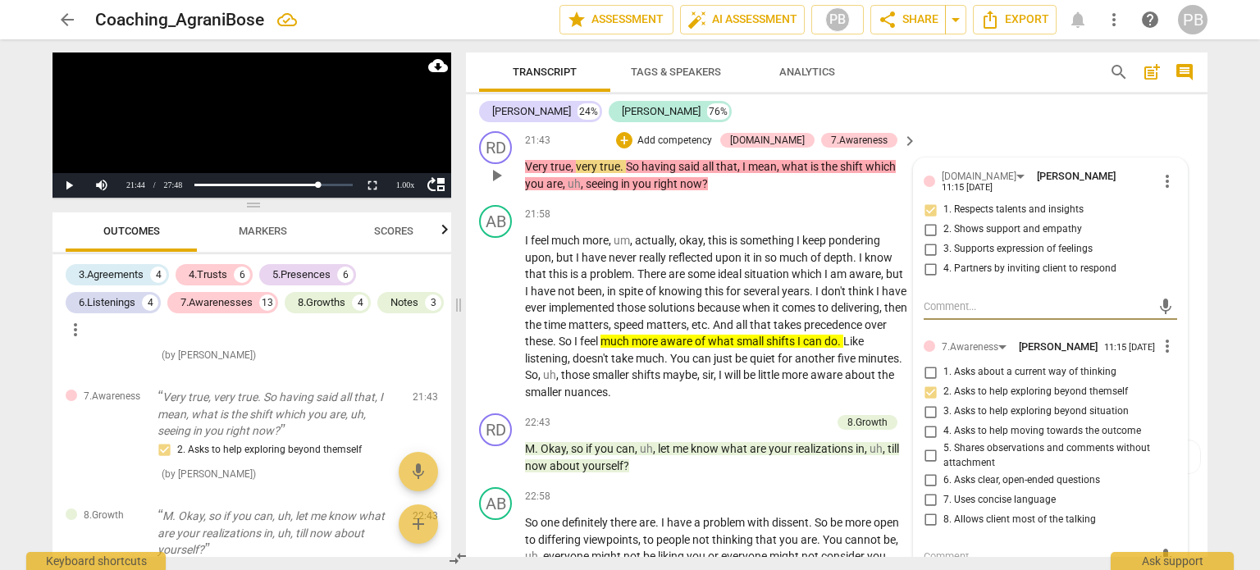
scroll to position [6450, 0]
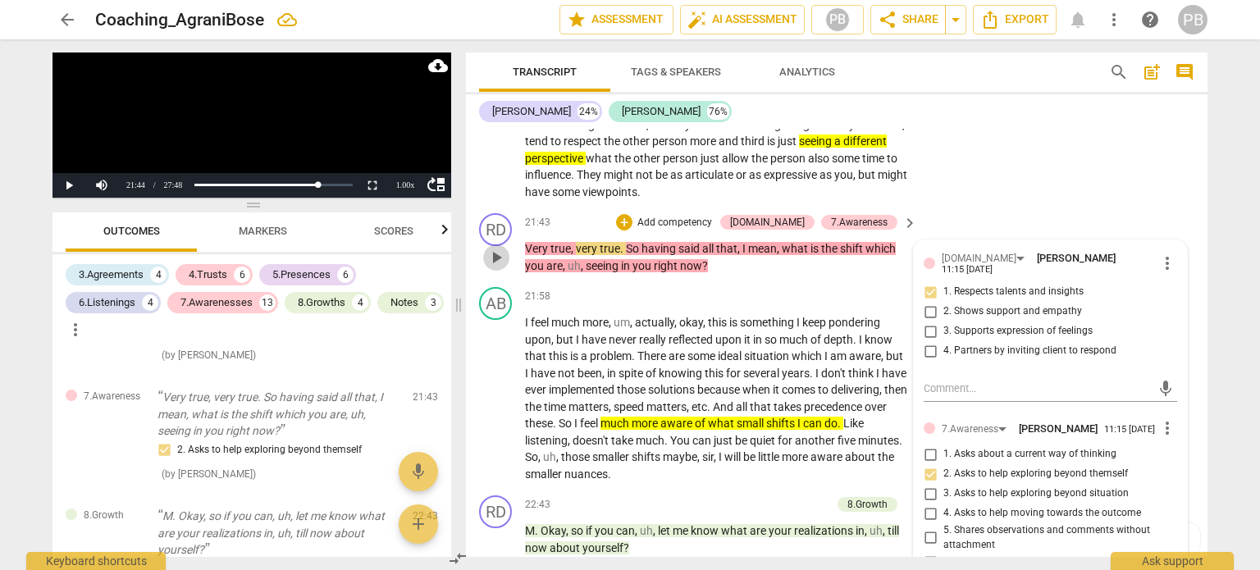
click at [492, 266] on span "play_arrow" at bounding box center [497, 258] width 20 height 20
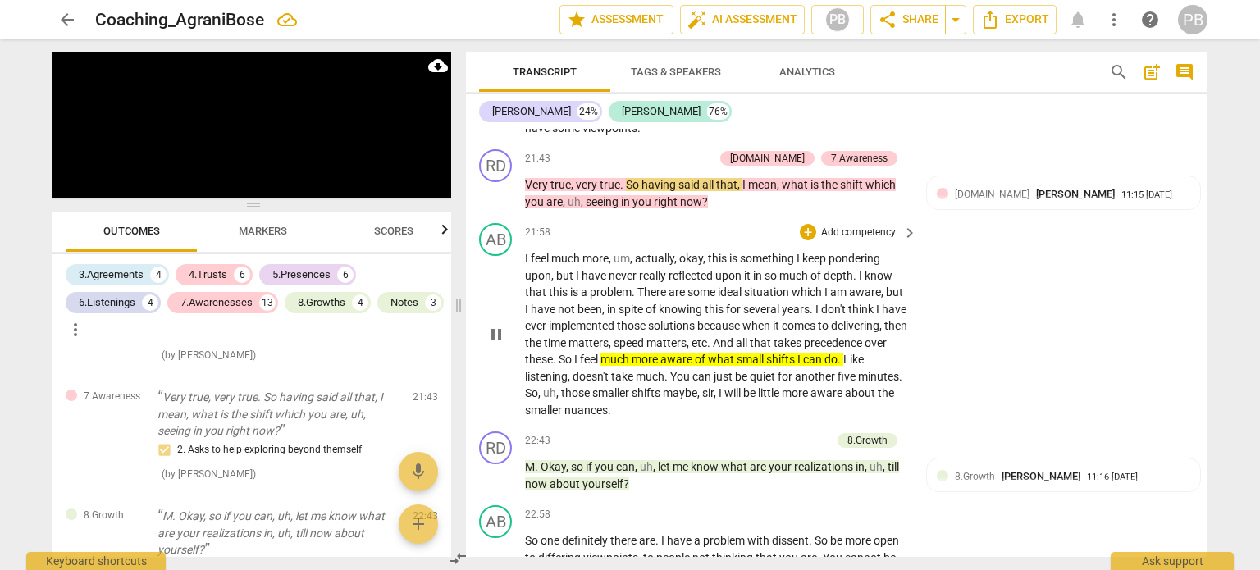
scroll to position [6532, 0]
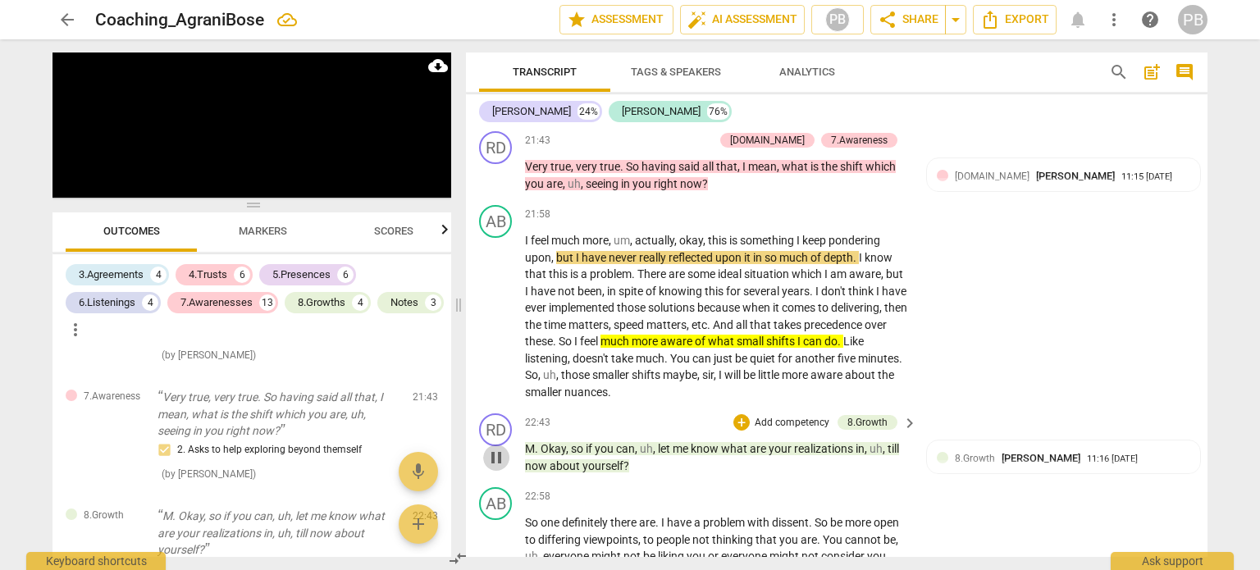
click at [501, 462] on span "pause" at bounding box center [497, 458] width 20 height 20
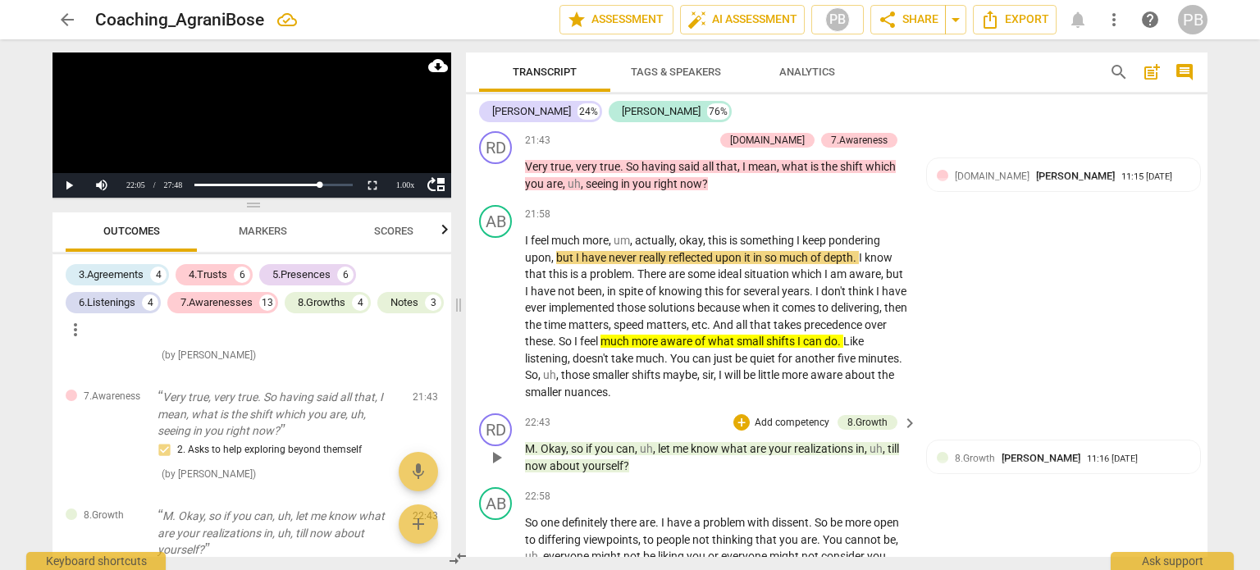
click at [501, 462] on span "play_arrow" at bounding box center [497, 458] width 20 height 20
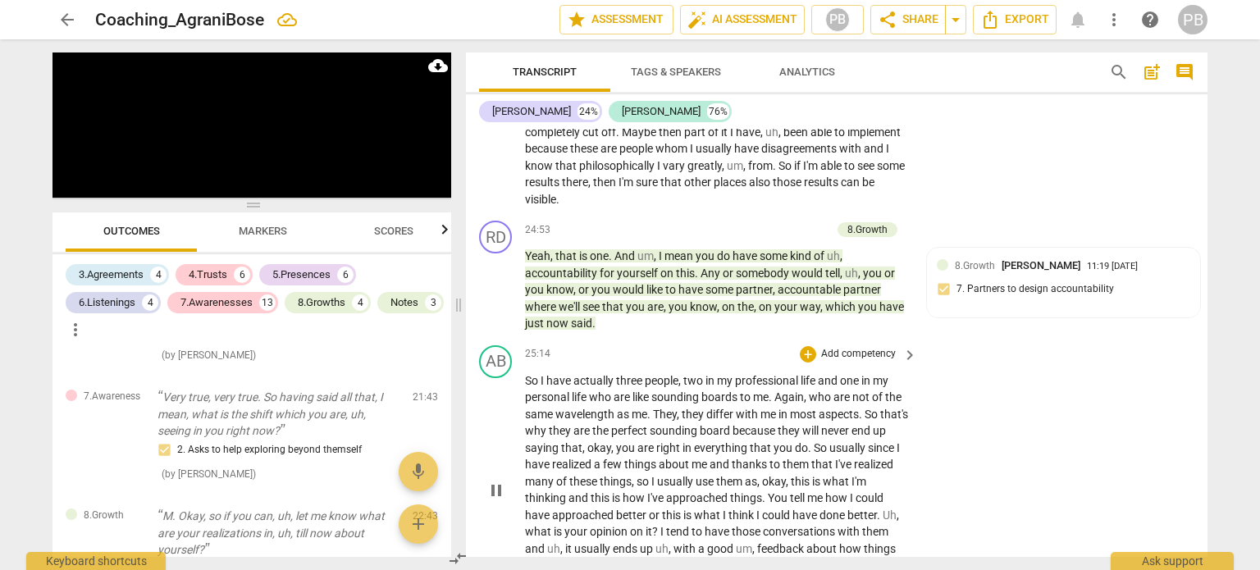
scroll to position [7207, 0]
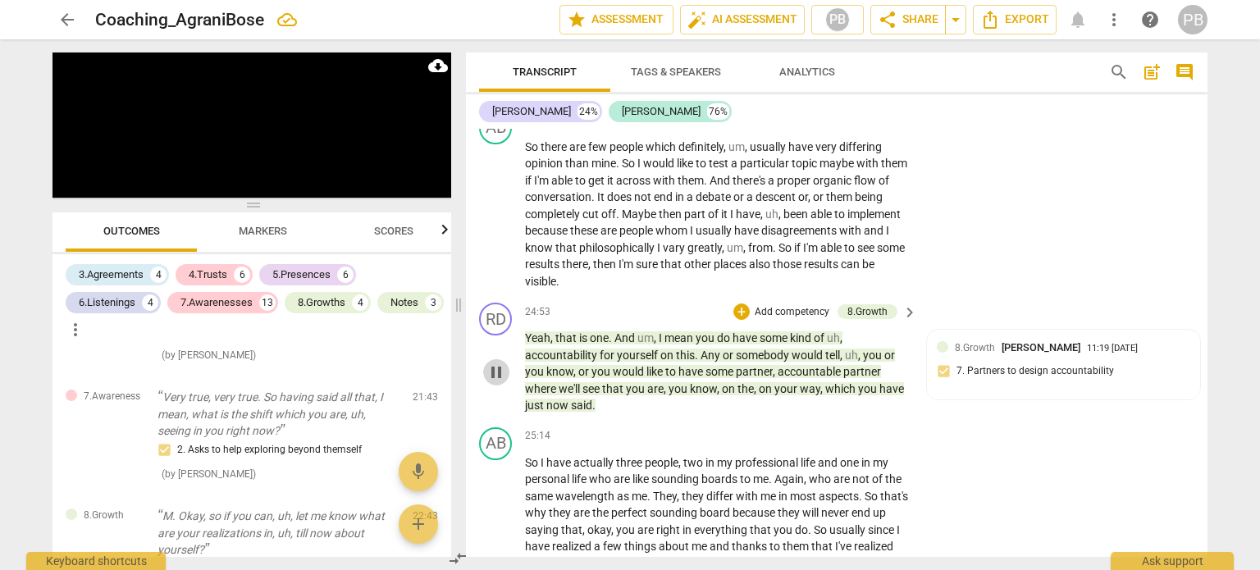
click at [499, 376] on span "pause" at bounding box center [497, 373] width 20 height 20
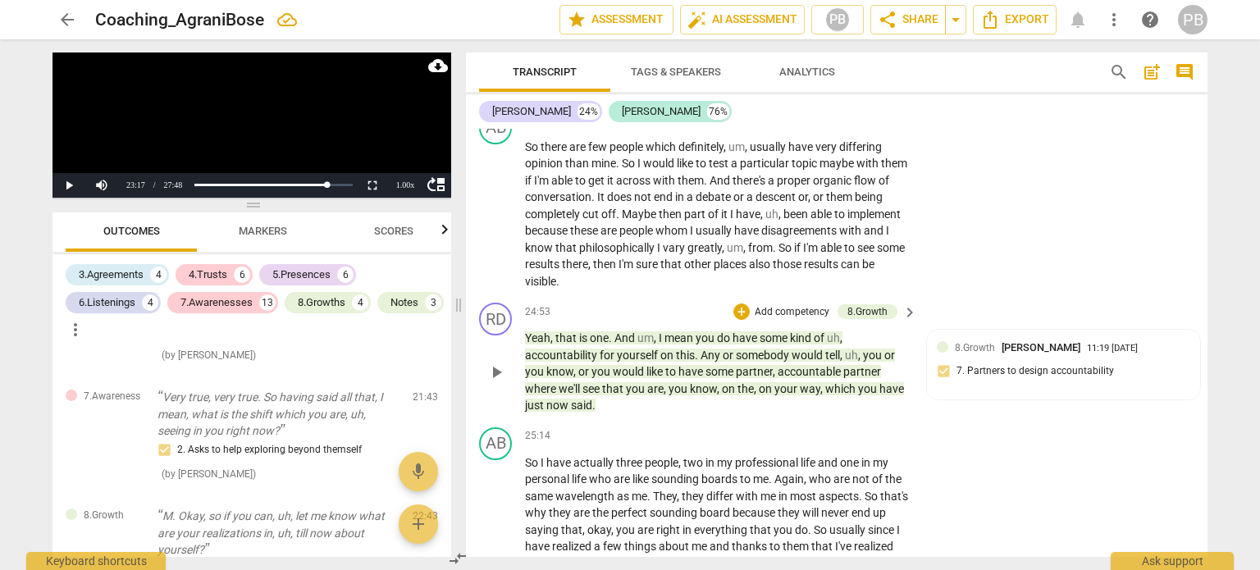
click at [499, 376] on span "play_arrow" at bounding box center [497, 373] width 20 height 20
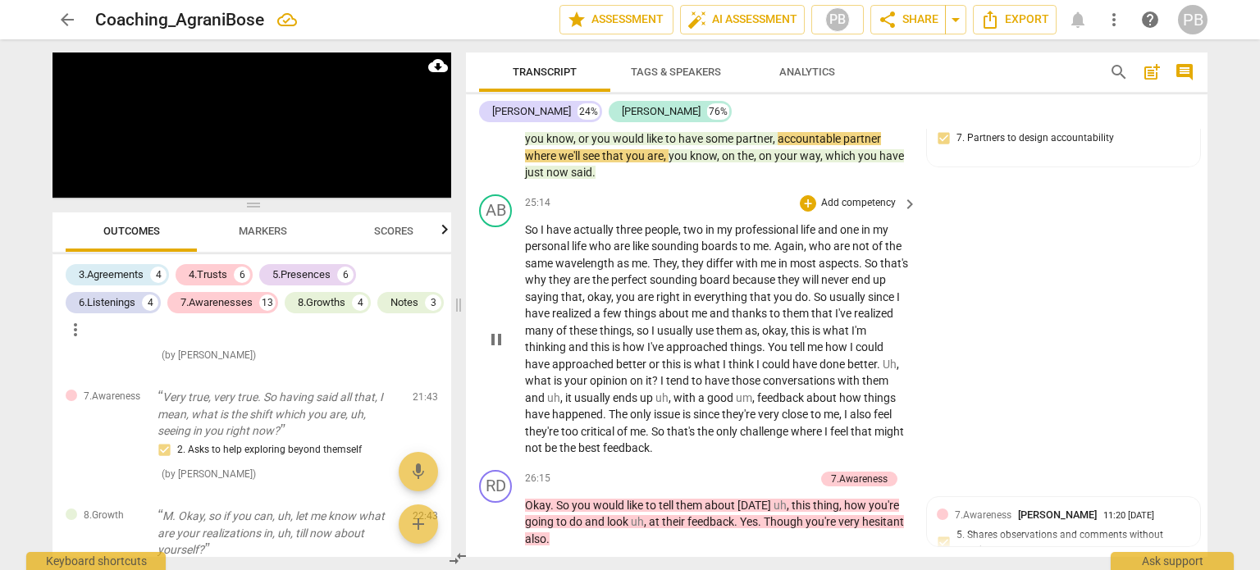
scroll to position [7535, 0]
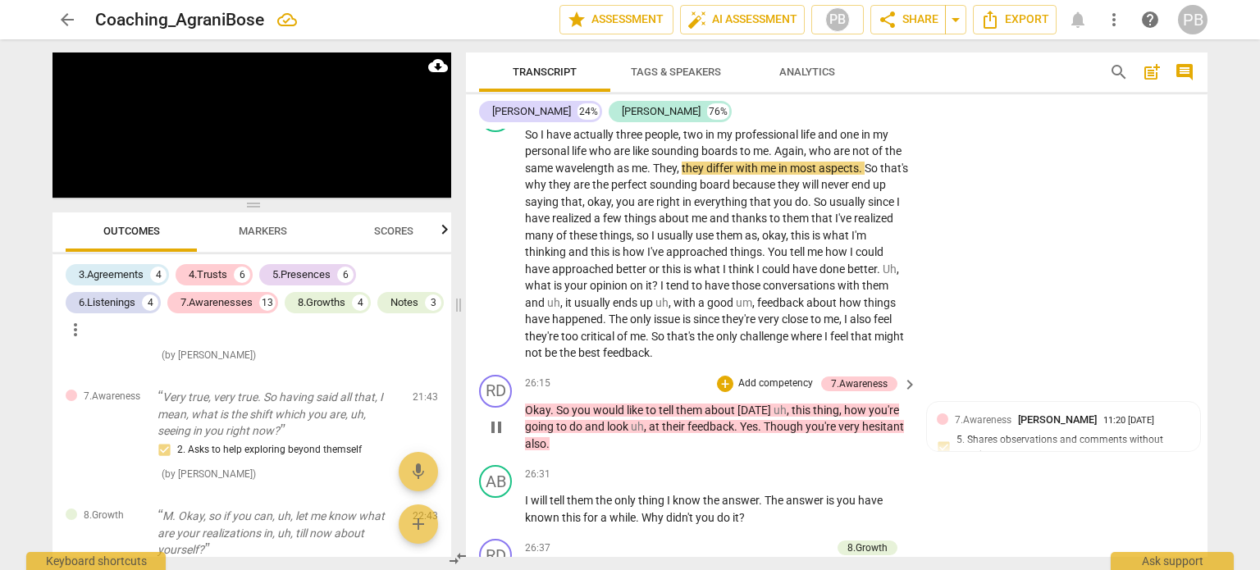
click at [496, 437] on span "pause" at bounding box center [497, 428] width 20 height 20
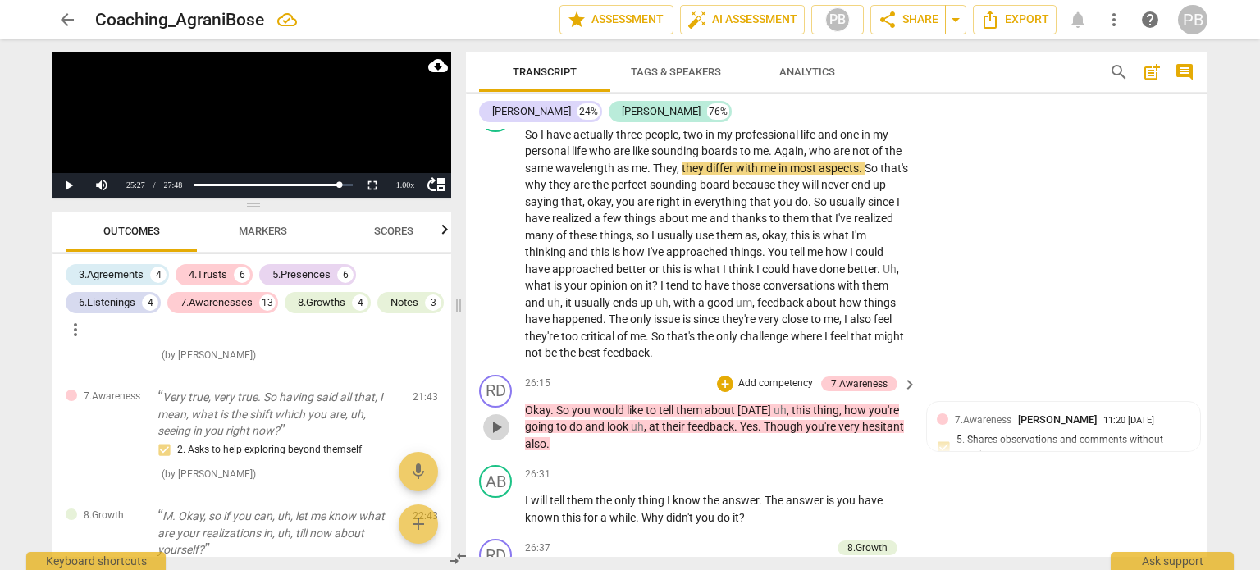
click at [496, 437] on span "play_arrow" at bounding box center [497, 428] width 20 height 20
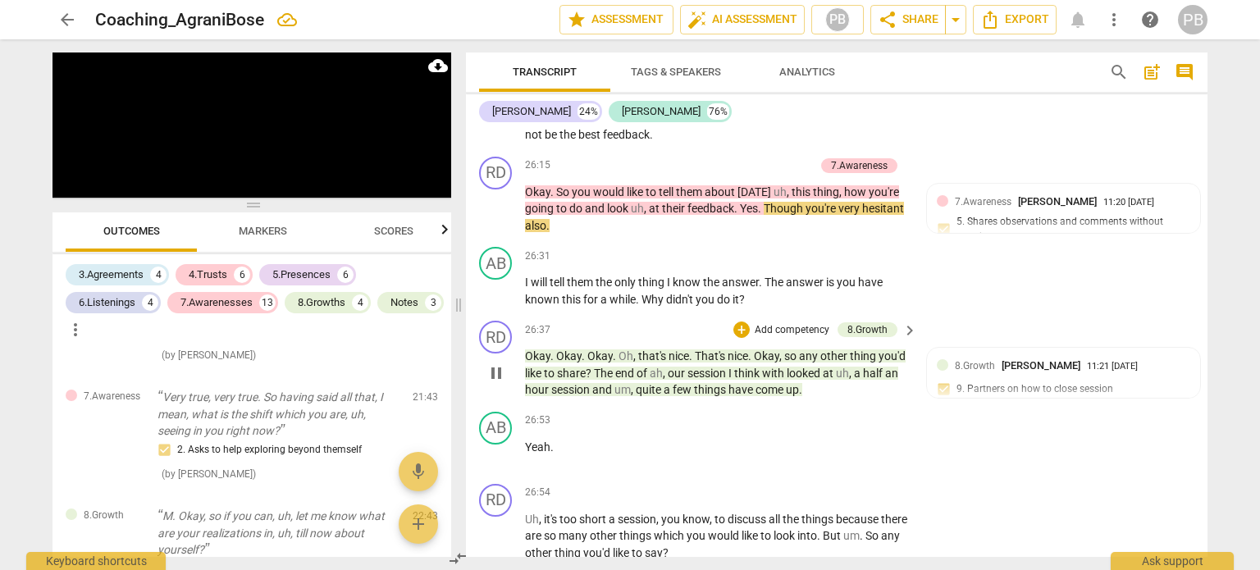
scroll to position [7782, 0]
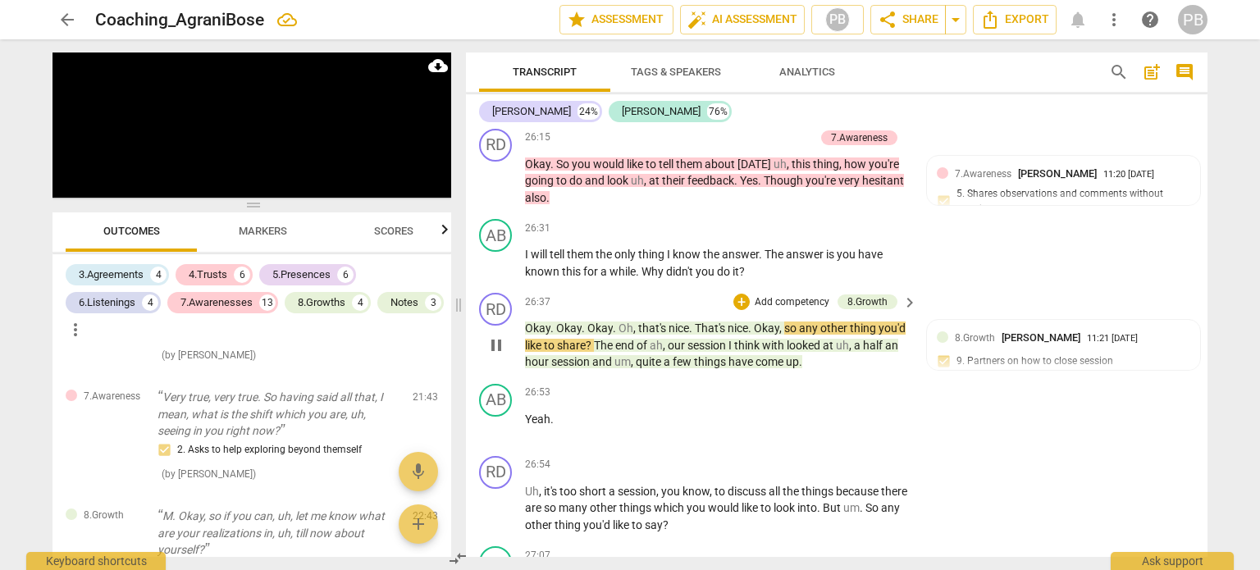
click at [765, 309] on p "Add competency" at bounding box center [792, 302] width 78 height 15
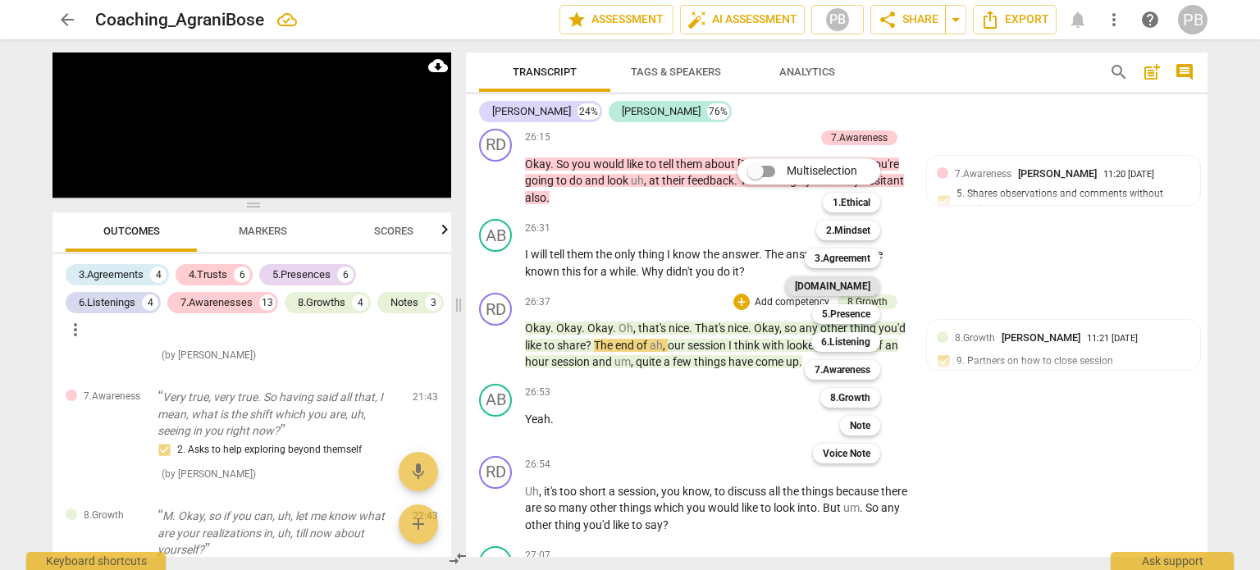
click at [837, 285] on div "[DOMAIN_NAME]" at bounding box center [832, 287] width 95 height 20
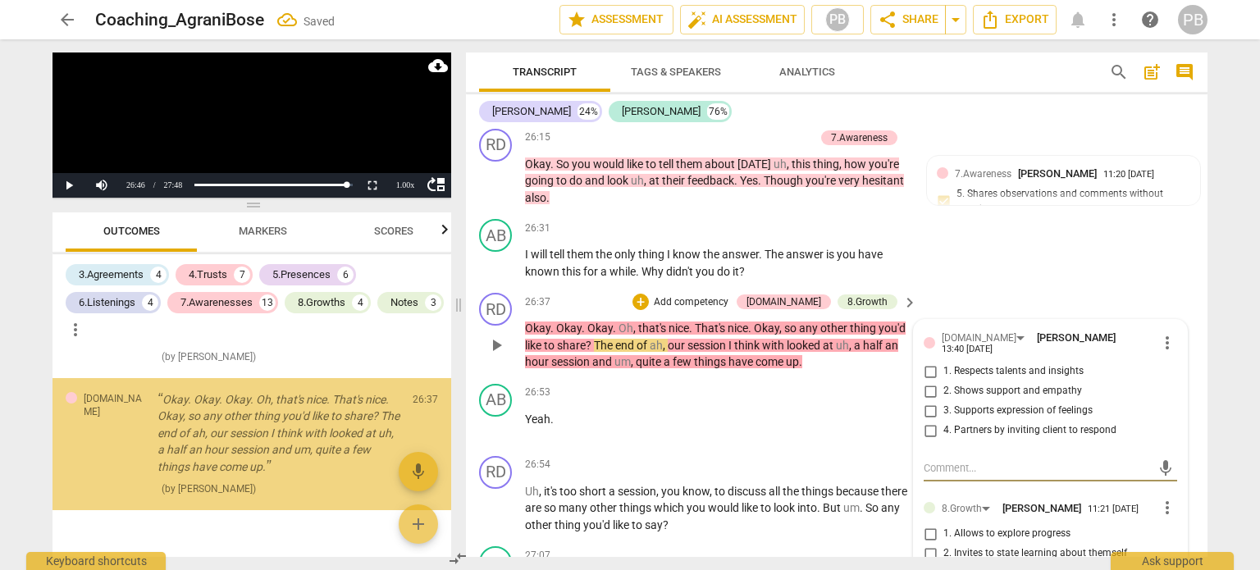
scroll to position [5661, 0]
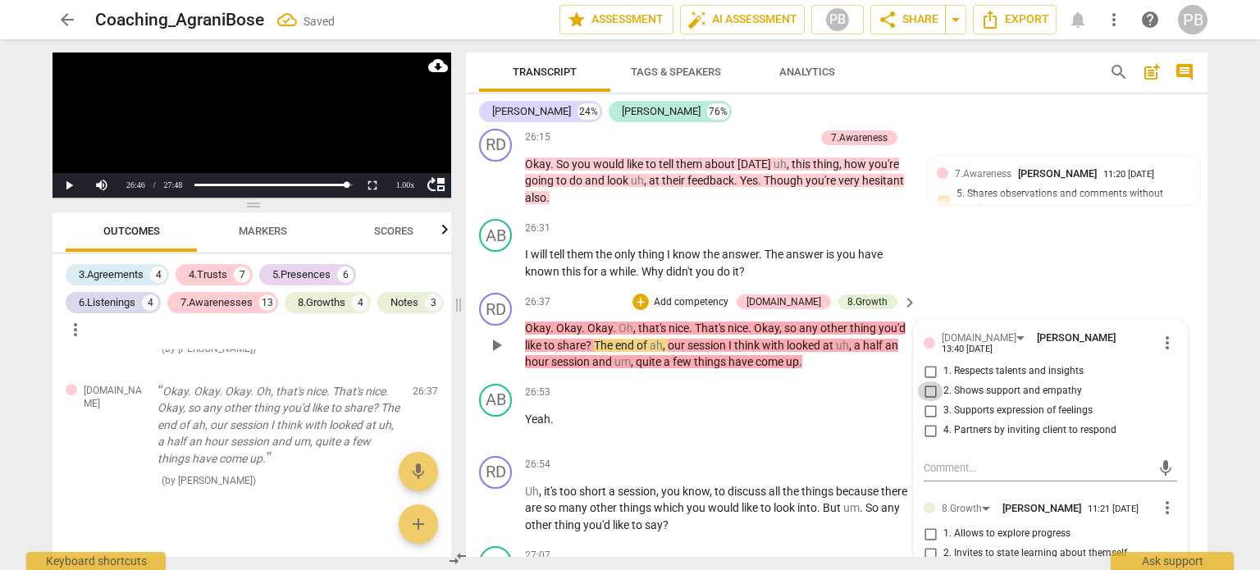
click at [929, 398] on input "2. Shows support and empathy" at bounding box center [930, 392] width 26 height 20
checkbox input "true"
click at [499, 355] on span "play_arrow" at bounding box center [497, 346] width 20 height 20
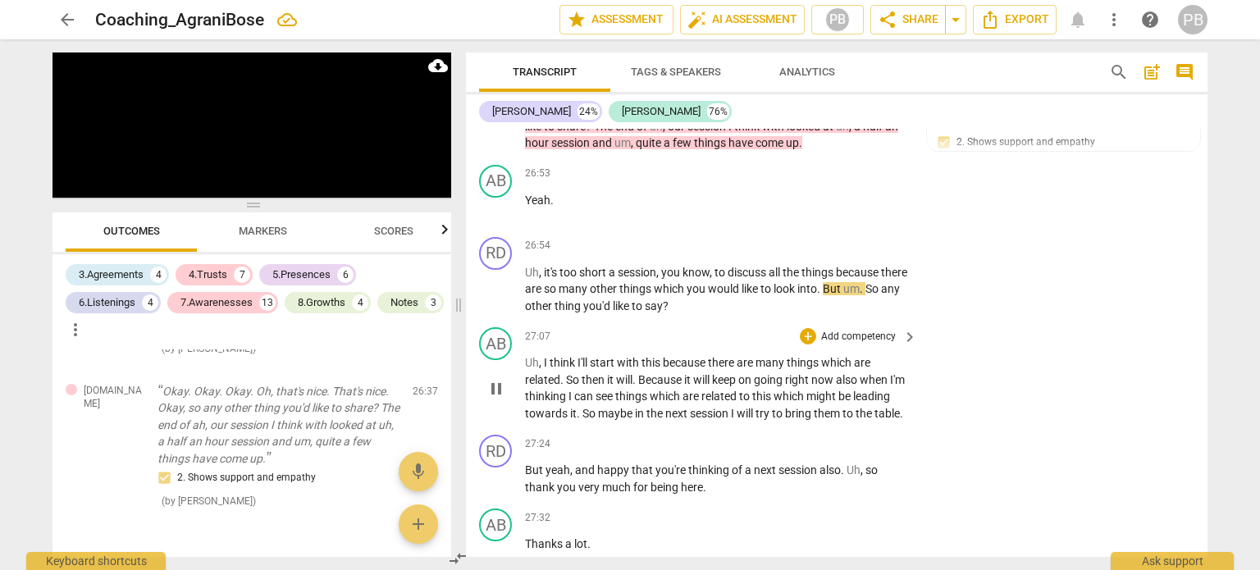
scroll to position [8028, 0]
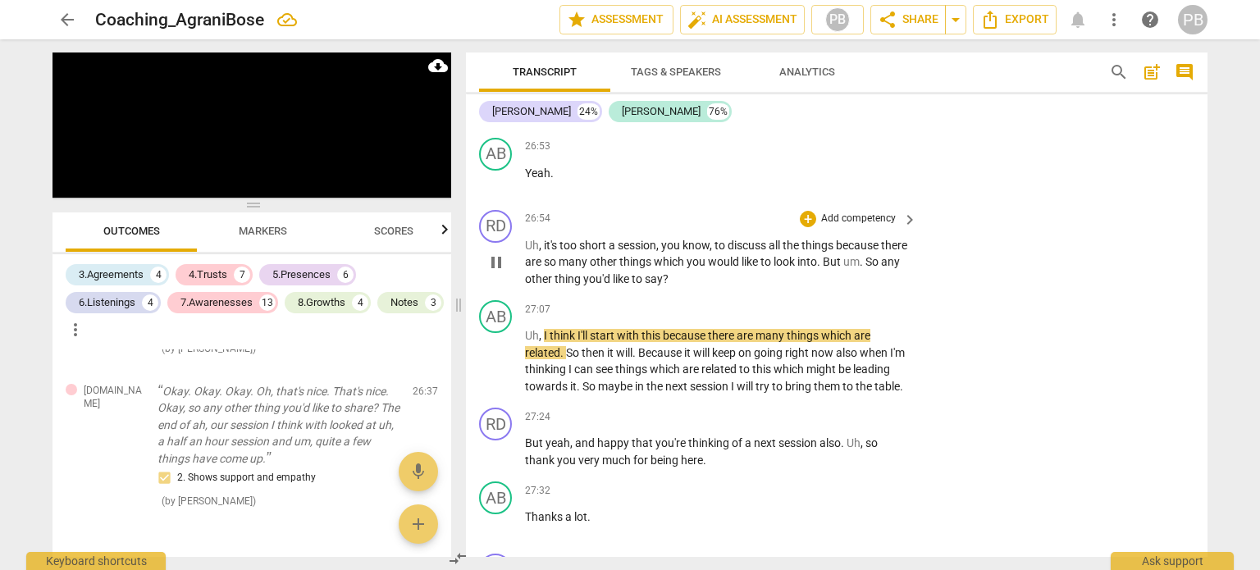
click at [860, 221] on p "Add competency" at bounding box center [859, 219] width 78 height 15
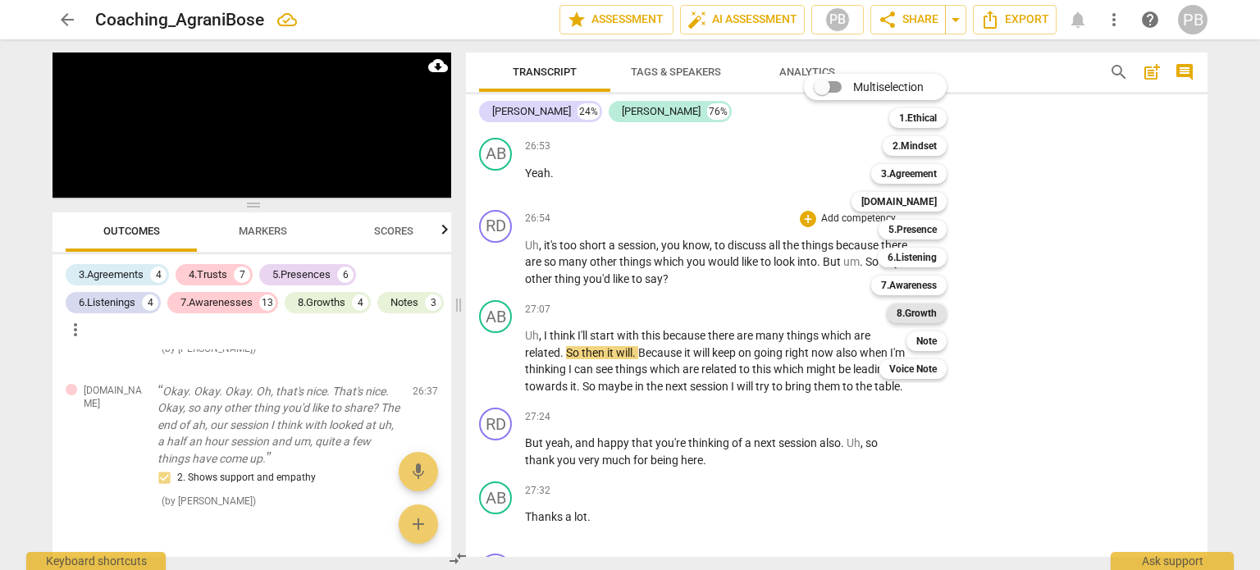
click at [910, 311] on b "8.Growth" at bounding box center [917, 314] width 40 height 20
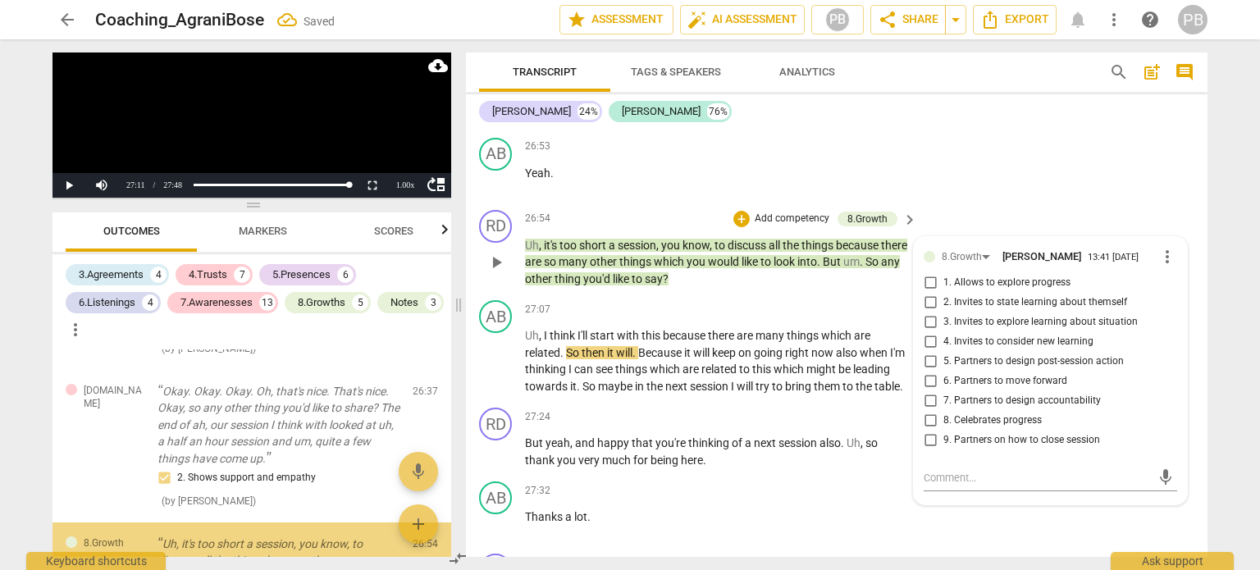
scroll to position [5814, 0]
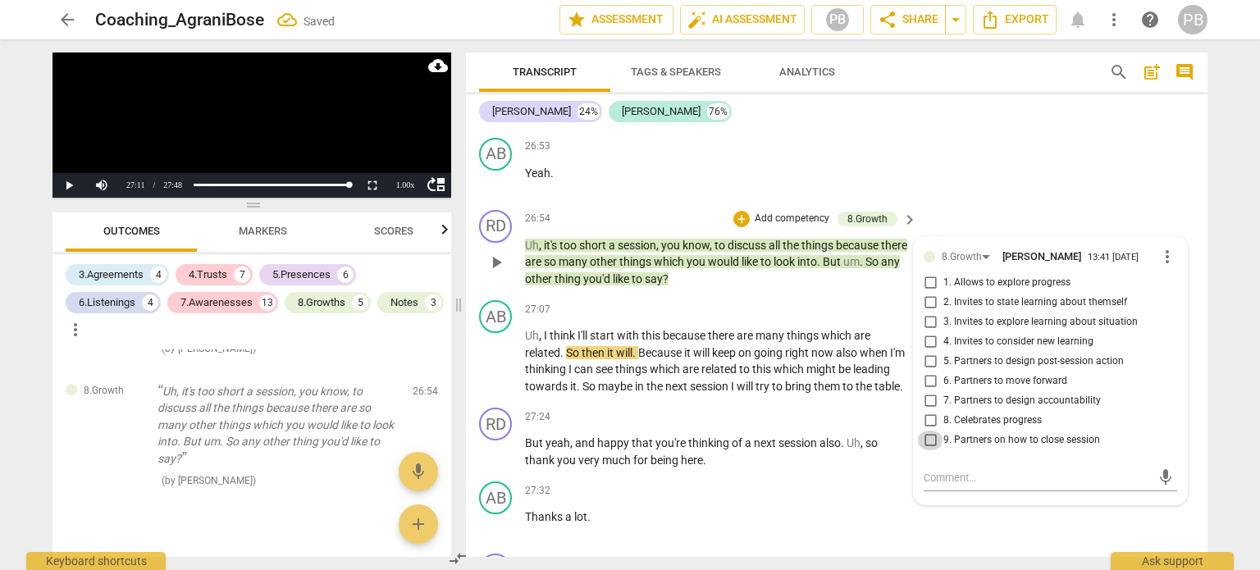
click at [922, 449] on input "9. Partners on how to close session" at bounding box center [930, 441] width 26 height 20
checkbox input "true"
click at [496, 372] on span "play_arrow" at bounding box center [497, 362] width 20 height 20
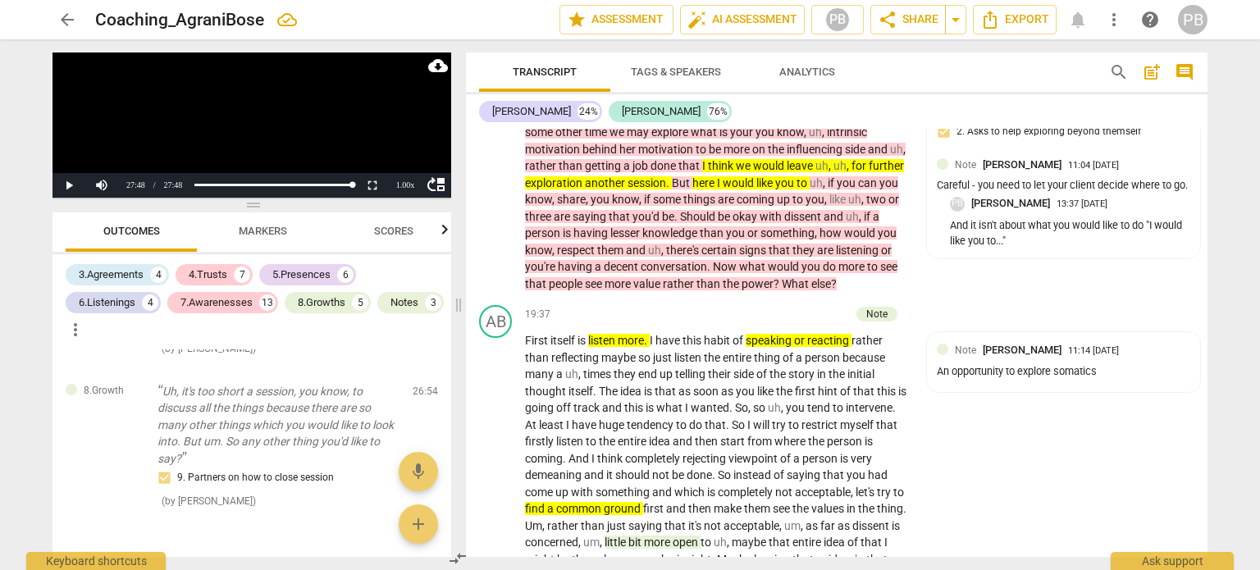
scroll to position [5894, 0]
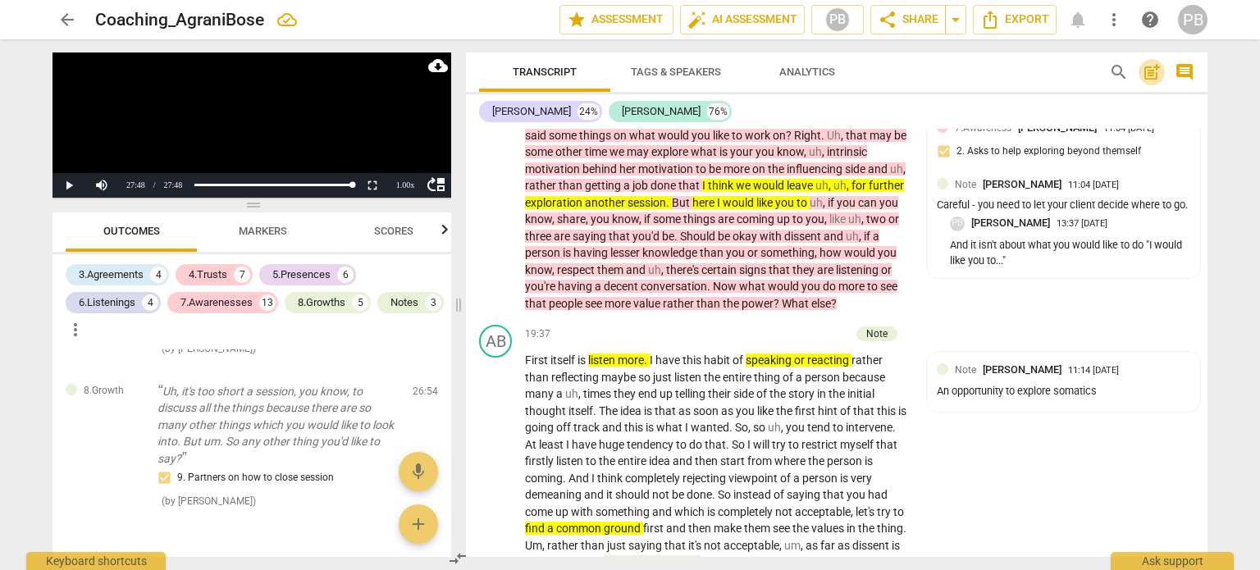
click at [1151, 68] on span "post_add" at bounding box center [1152, 72] width 20 height 20
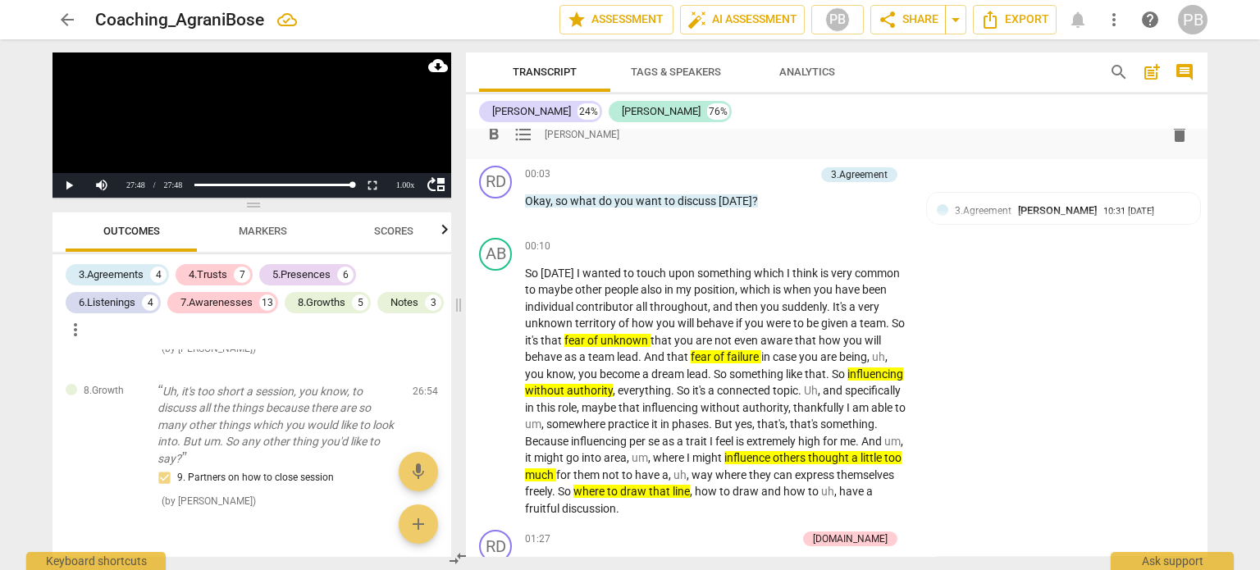
scroll to position [0, 0]
